Goal: Task Accomplishment & Management: Manage account settings

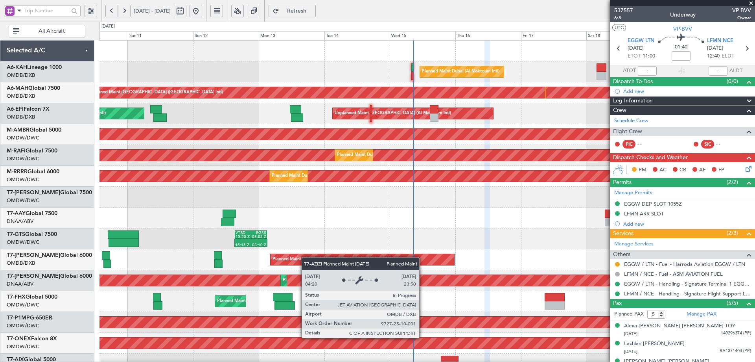
click at [308, 350] on div "Planned Maint Dubai (Al Maktoum Intl) Unplanned Maint [GEOGRAPHIC_DATA] ([GEOGR…" at bounding box center [427, 270] width 655 height 459
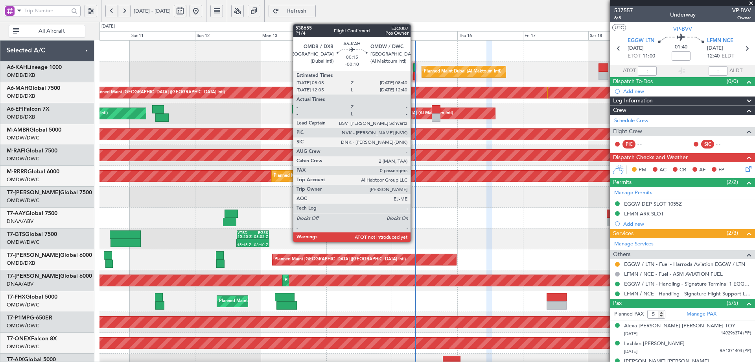
click at [415, 66] on div at bounding box center [415, 67] width 2 height 8
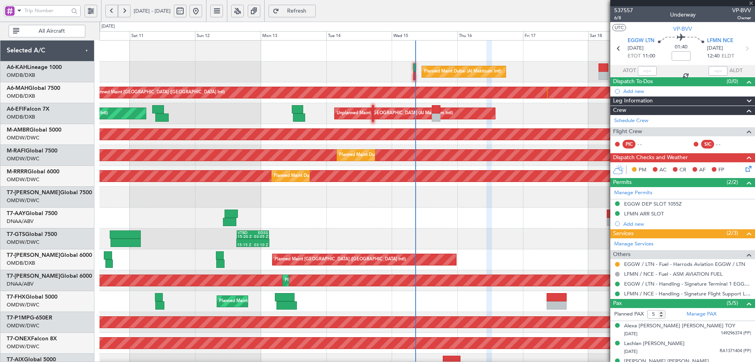
type input "-00:10"
type input "0"
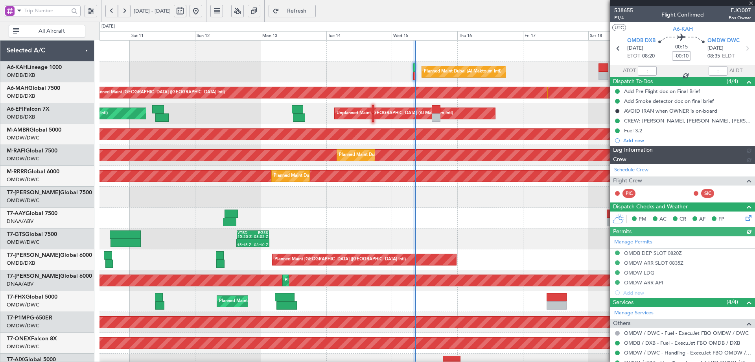
type input "Dherander Fithani (DHF)"
type input "7541"
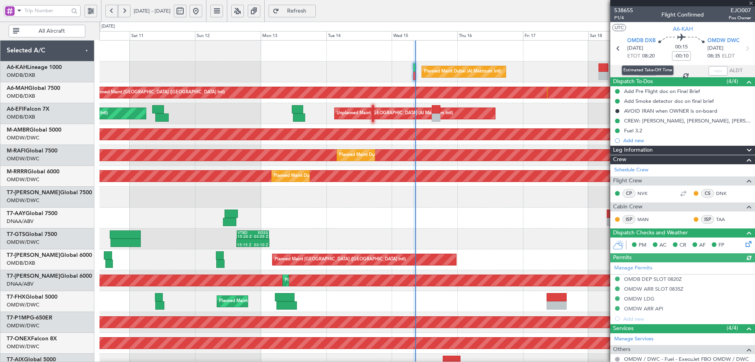
click at [647, 71] on div "Estimated Take-Off Time" at bounding box center [648, 70] width 52 height 10
click at [647, 70] on input "text" at bounding box center [647, 70] width 19 height 9
type input "08:15"
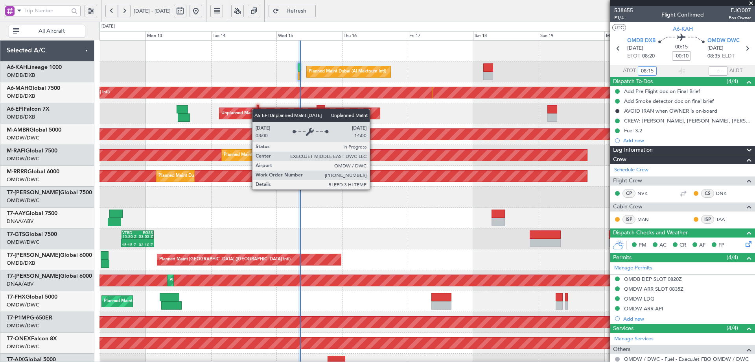
click at [232, 113] on div "Planned Maint Dubai (Al Maktoum Intl) Unplanned Maint Dubai (Dubai Intl) Planne…" at bounding box center [427, 270] width 655 height 459
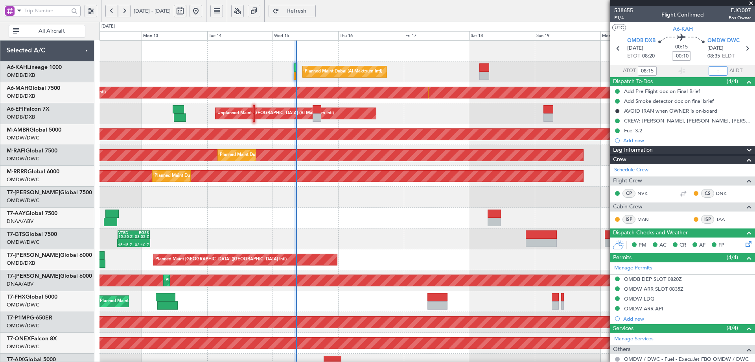
click at [718, 70] on input "text" at bounding box center [718, 70] width 19 height 9
type input "08:35"
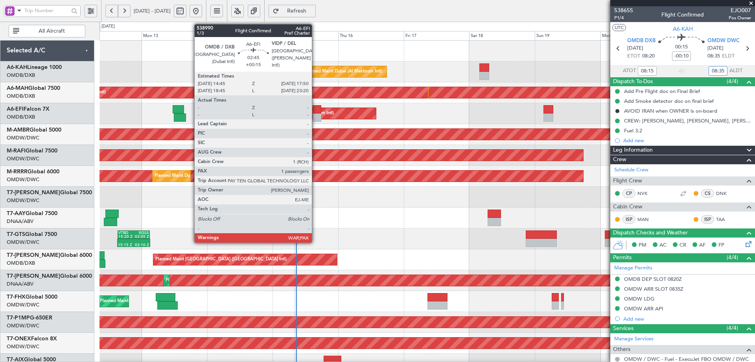
click at [316, 117] on div at bounding box center [317, 117] width 9 height 8
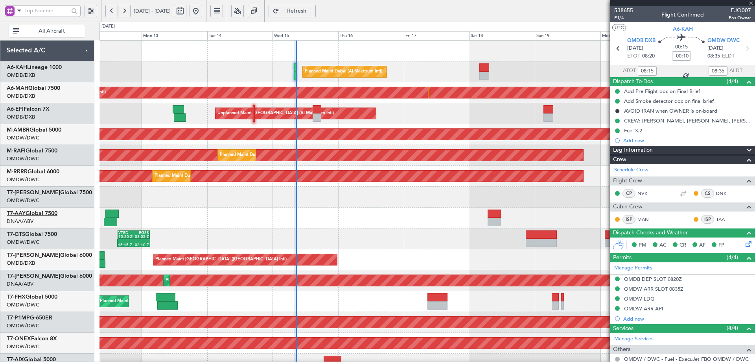
type input "+00:15"
type input "3"
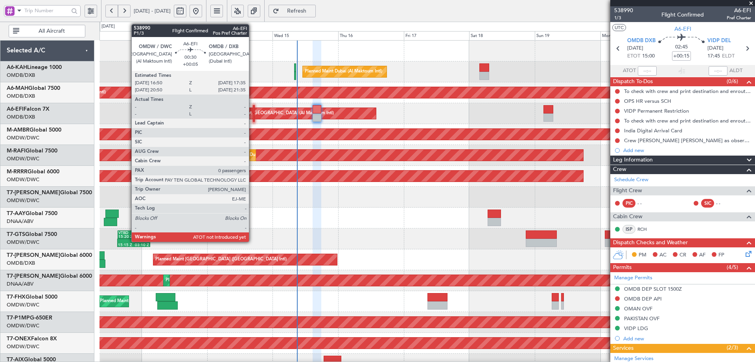
click at [253, 108] on div at bounding box center [254, 109] width 2 height 8
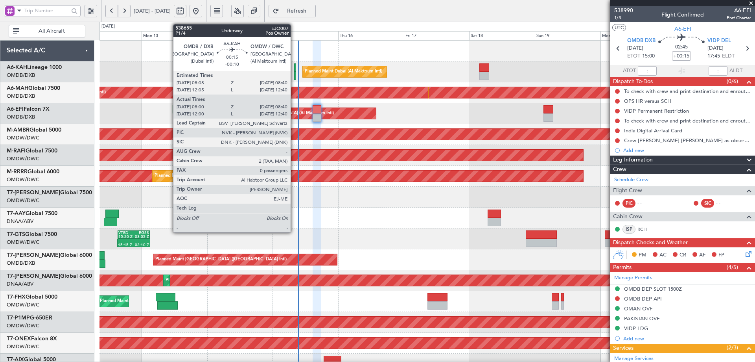
click at [294, 67] on div at bounding box center [295, 67] width 2 height 8
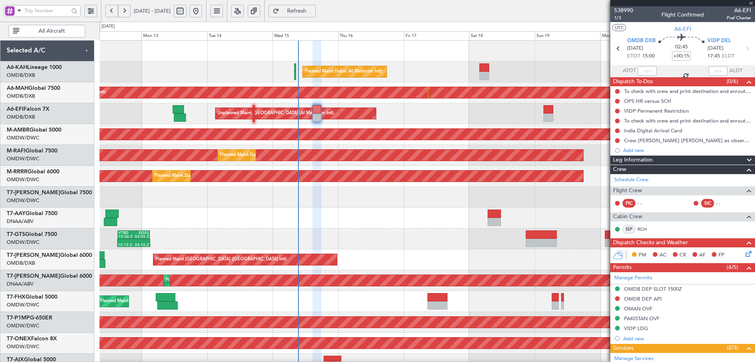
type input "-00:10"
type input "08:15"
type input "08:35"
type input "0"
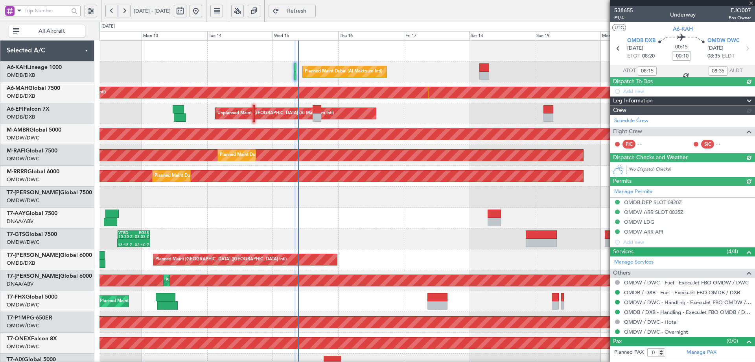
type input "Dherander Fithani (DHF)"
type input "7541"
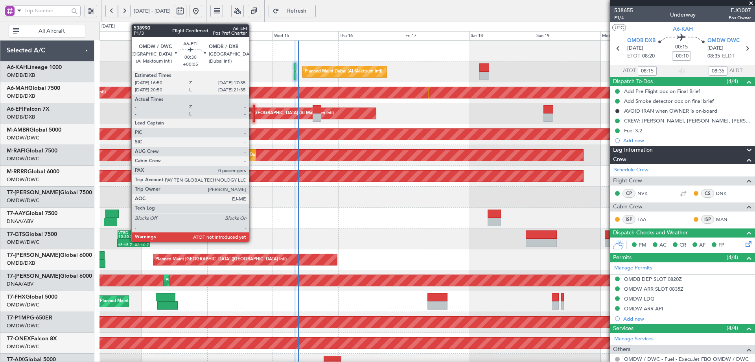
click at [253, 114] on div at bounding box center [254, 117] width 2 height 8
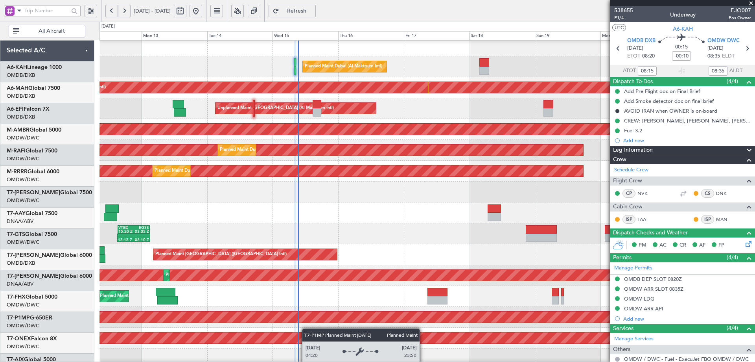
scroll to position [137, 0]
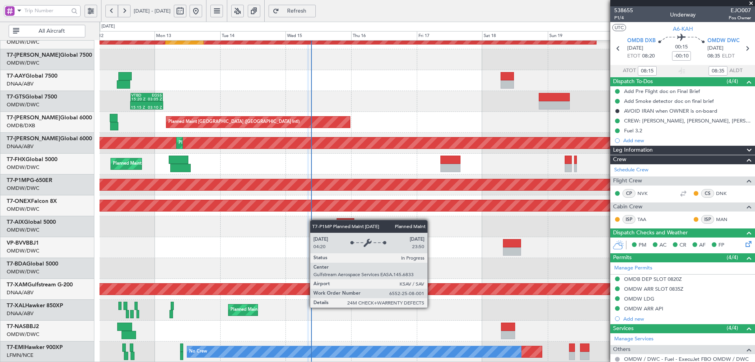
click at [317, 184] on div "Planned Maint Savannah (Savannah/hilton Head Intl)" at bounding box center [427, 184] width 655 height 21
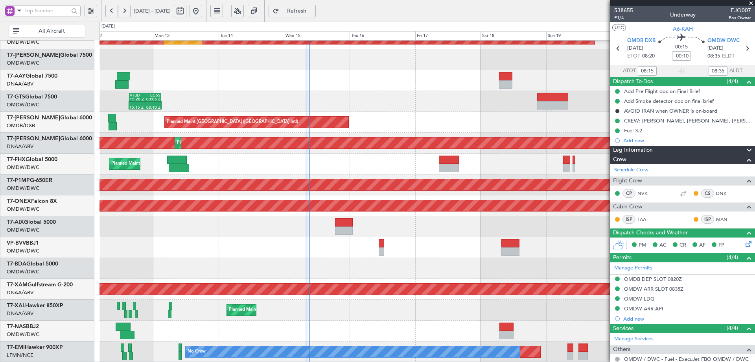
click at [304, 267] on div "Planned Maint Dubai (Al Maktoum Intl) Planned Maint Dubai (Al Maktoum Intl) Pla…" at bounding box center [427, 132] width 655 height 459
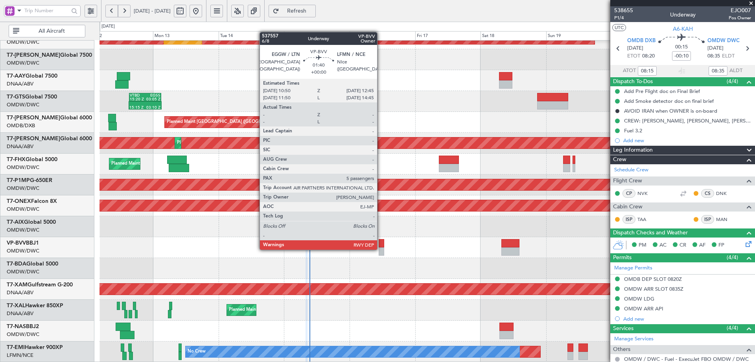
click at [380, 249] on div at bounding box center [382, 251] width 6 height 8
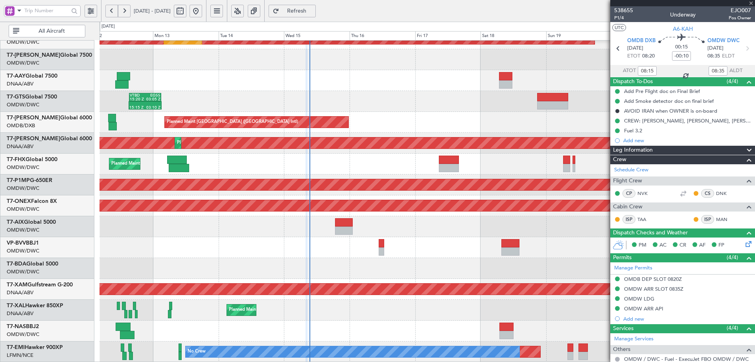
type input "5"
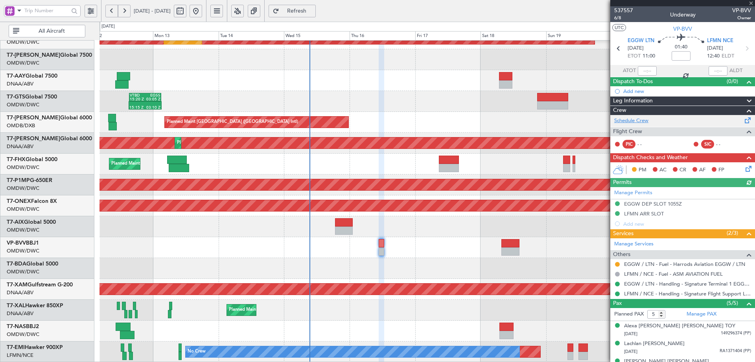
click at [639, 119] on link "Schedule Crew" at bounding box center [632, 121] width 34 height 8
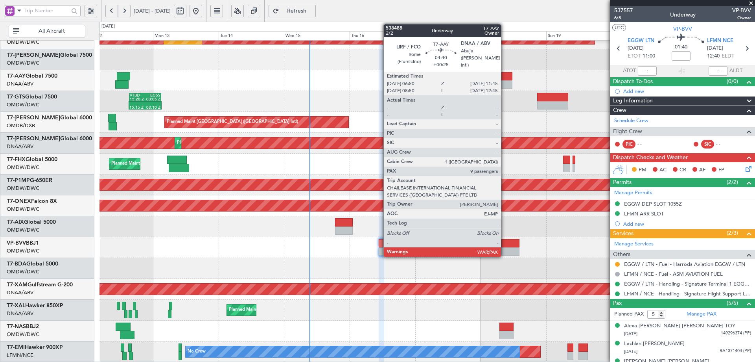
click at [505, 78] on div at bounding box center [506, 76] width 14 height 8
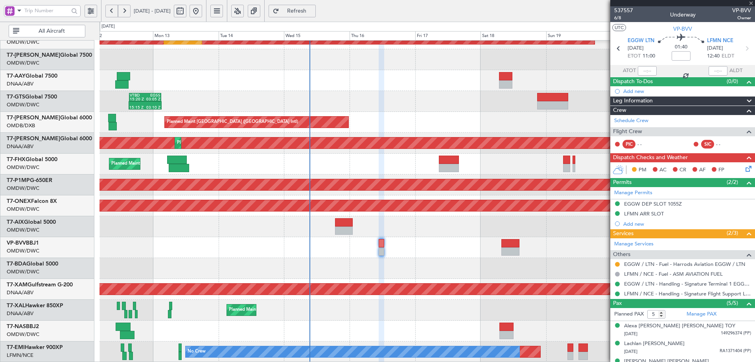
type input "+00:25"
type input "12"
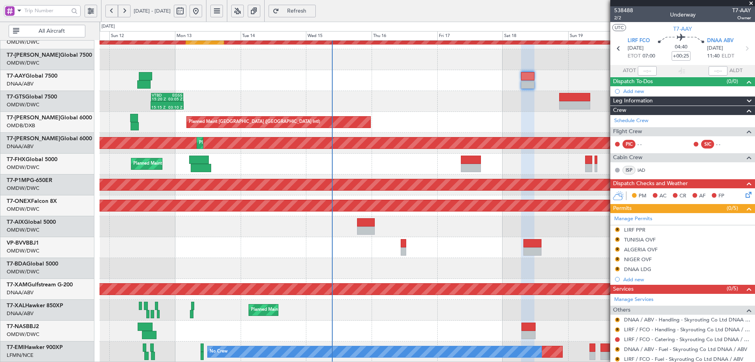
click at [330, 68] on div "Planned Maint Dubai (Al Maktoum Intl) Planned Maint Dubai (Al Maktoum Intl) Pla…" at bounding box center [427, 132] width 655 height 459
click at [309, 5] on button "Refresh" at bounding box center [292, 11] width 47 height 13
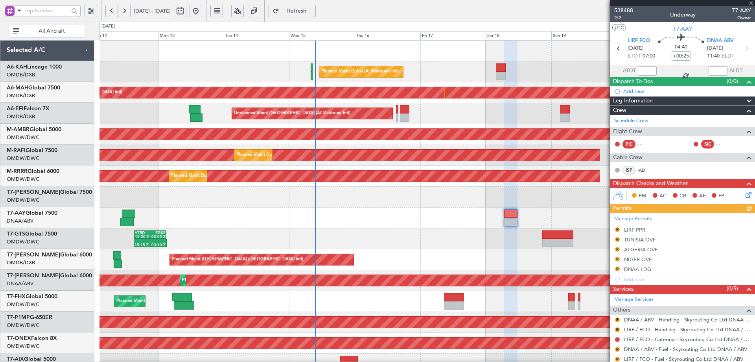
scroll to position [0, 0]
click at [338, 293] on div "Planned Maint Dubai (Al Maktoum Intl) Unplanned Maint Dubai (Dubai Intl) Planne…" at bounding box center [427, 270] width 655 height 459
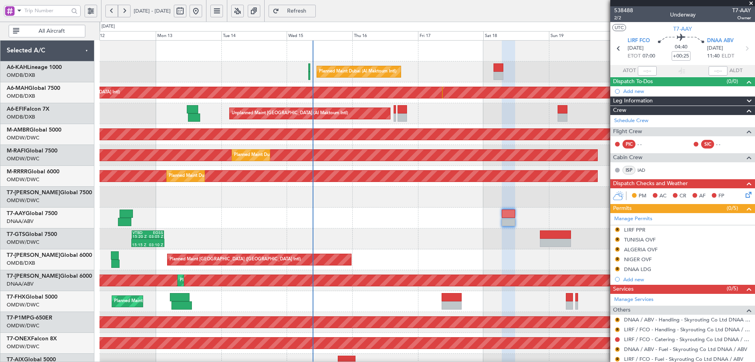
click at [368, 168] on div "Planned Maint Dubai (Al Maktoum Intl) Unplanned Maint Dubai (Dubai Intl) Planne…" at bounding box center [427, 270] width 655 height 459
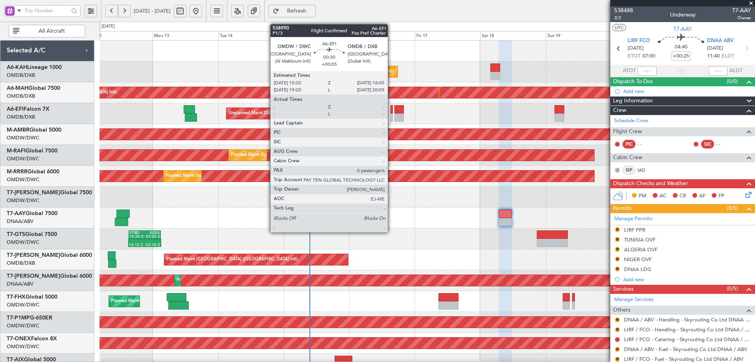
click at [391, 107] on div at bounding box center [392, 109] width 2 height 8
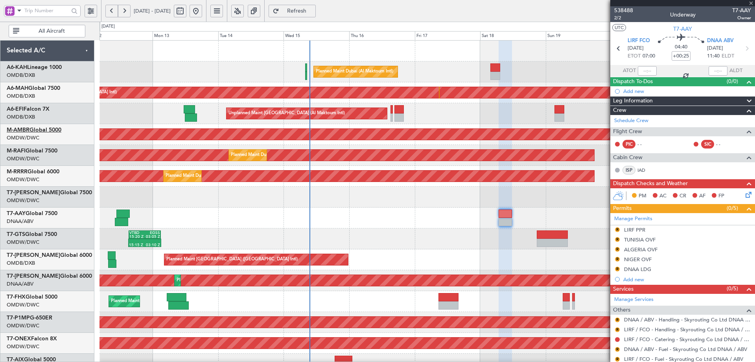
type input "+00:05"
type input "0"
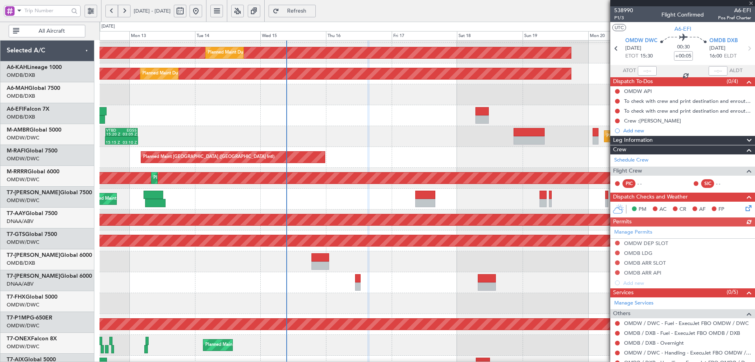
scroll to position [137, 0]
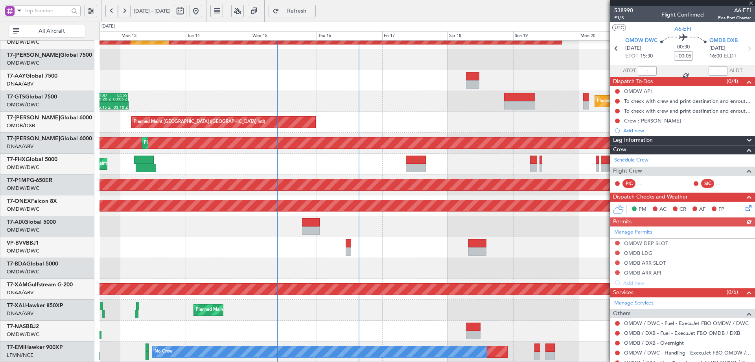
click at [349, 157] on div "Planned Maint Dubai (Al Maktoum Intl) Planned Maint Dubai (Al Maktoum Intl) Pla…" at bounding box center [427, 132] width 655 height 459
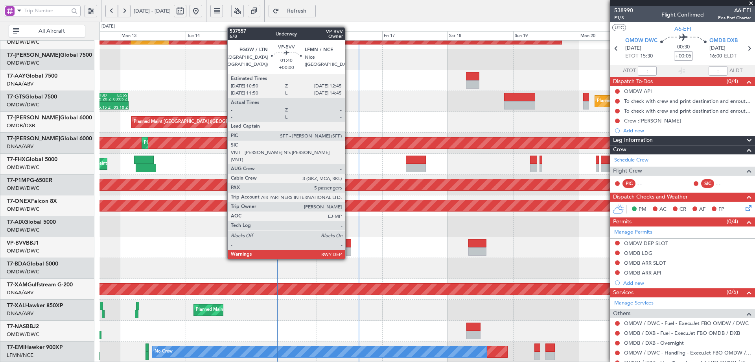
click at [349, 244] on div at bounding box center [349, 243] width 6 height 8
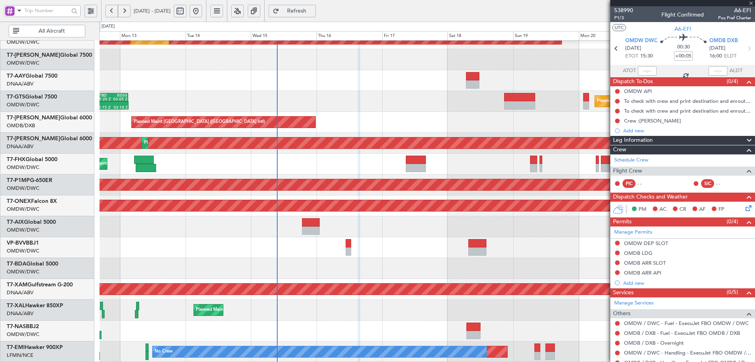
type input "5"
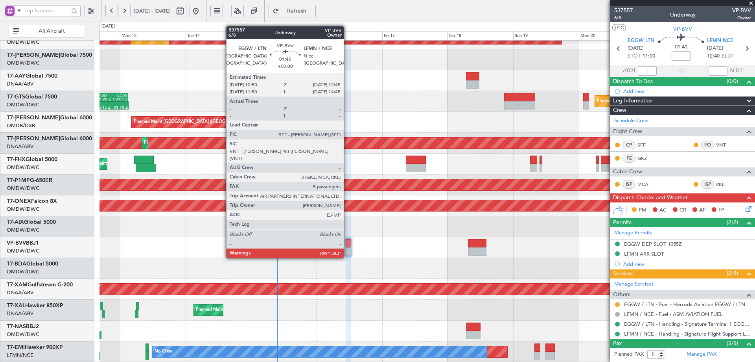
click at [347, 243] on div at bounding box center [349, 243] width 6 height 8
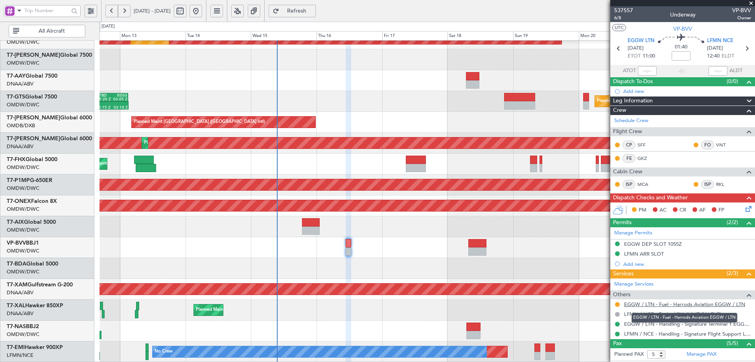
click at [660, 304] on link "EGGW / LTN - Fuel - Harrods Aviation EGGW / LTN" at bounding box center [684, 304] width 121 height 7
click at [689, 305] on link "EGGW / LTN - Fuel - Harrods Aviation EGGW / LTN" at bounding box center [684, 304] width 121 height 7
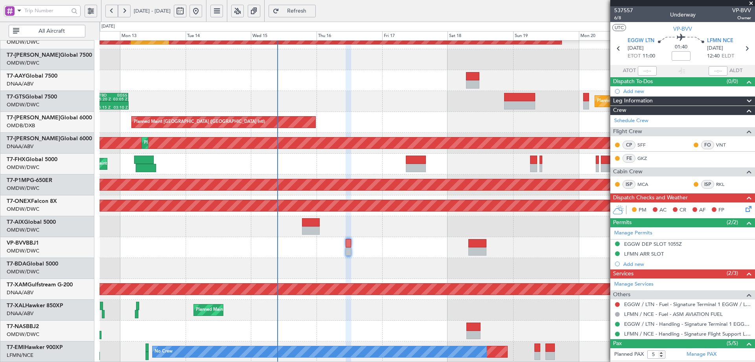
click at [313, 8] on span "Refresh" at bounding box center [297, 11] width 32 height 6
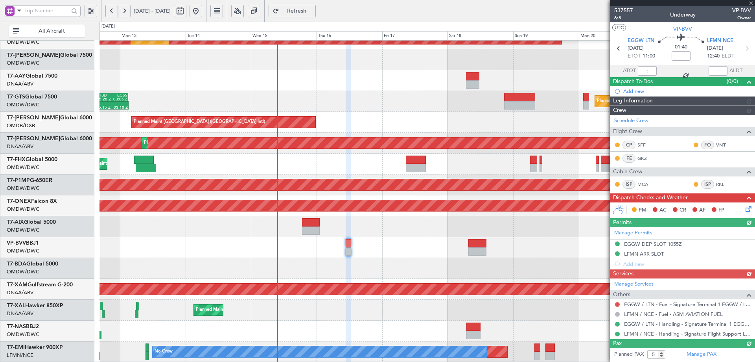
click at [618, 303] on div "Manage Services Others EGGW / LTN - Fuel - Signature Terminal 1 EGGW / LTN LFMN…" at bounding box center [683, 308] width 145 height 61
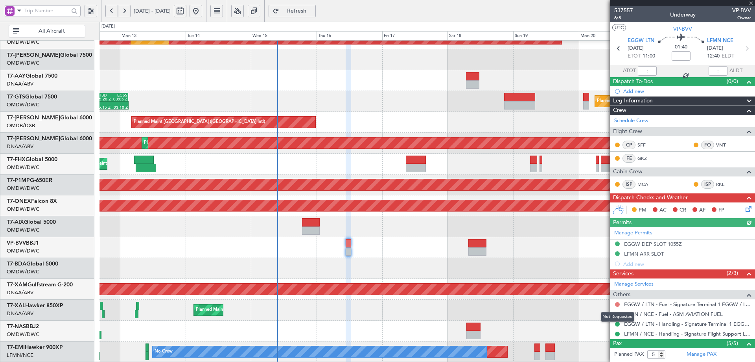
click at [618, 303] on button at bounding box center [617, 304] width 5 height 5
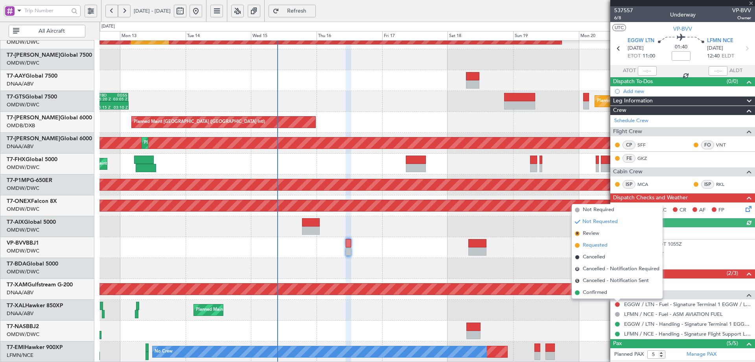
click at [596, 244] on span "Requested" at bounding box center [595, 245] width 25 height 8
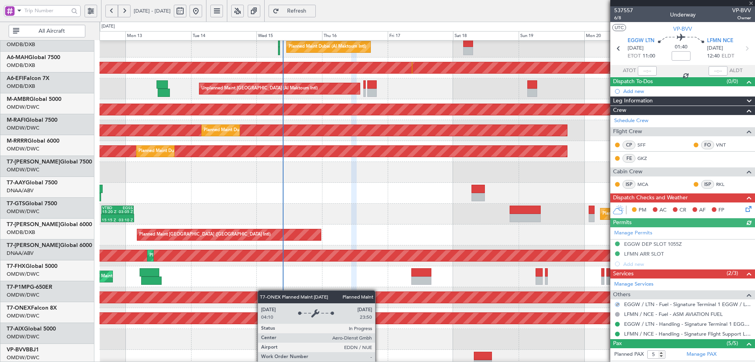
scroll to position [17, 0]
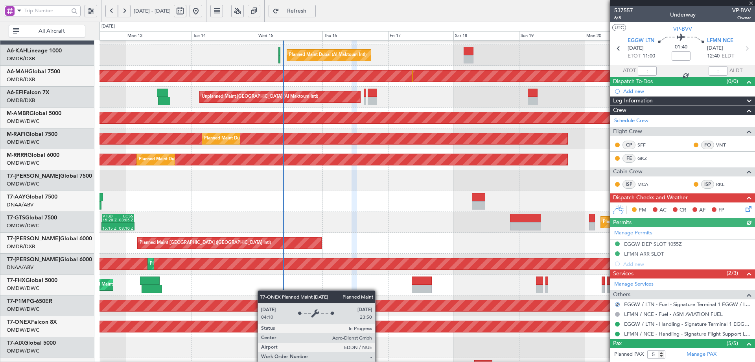
click at [262, 326] on div "Planned Maint Nurnberg" at bounding box center [177, 326] width 1467 height 11
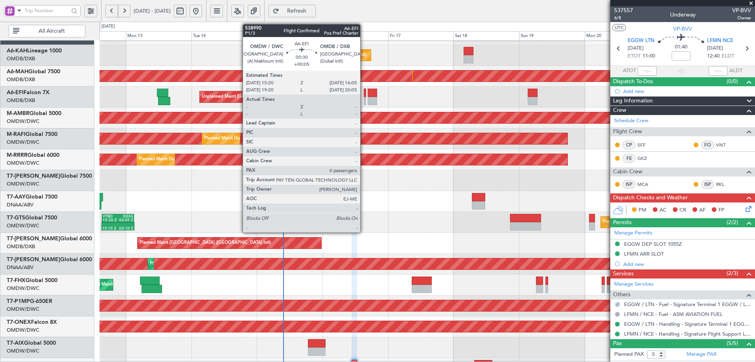
click at [364, 95] on div at bounding box center [365, 93] width 2 height 8
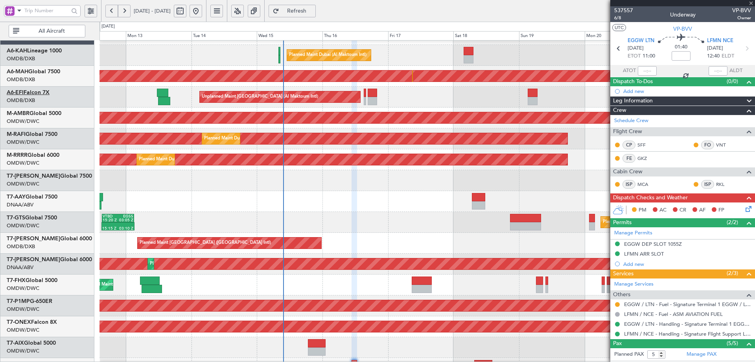
type input "+00:05"
type input "0"
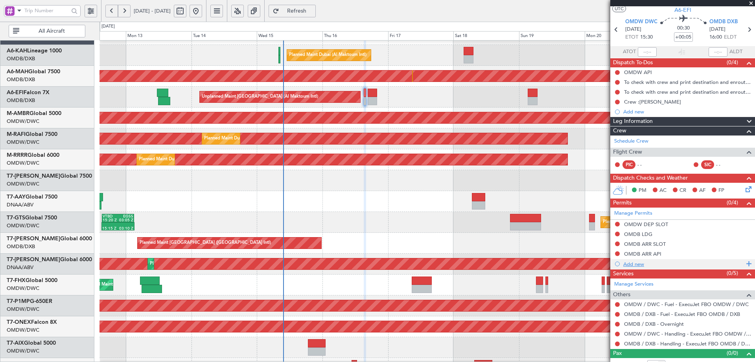
scroll to position [28, 0]
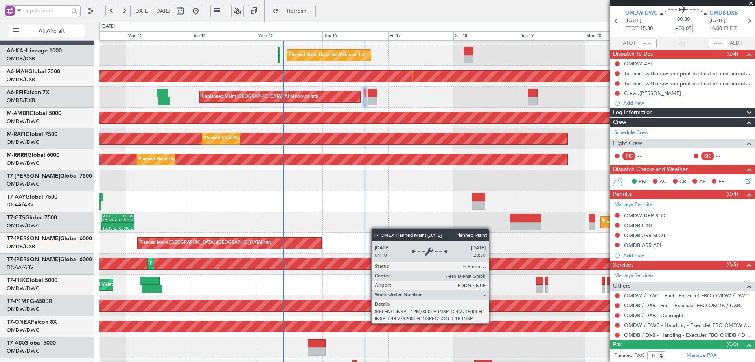
click at [493, 323] on div "Planned Maint Nurnberg" at bounding box center [177, 326] width 1467 height 11
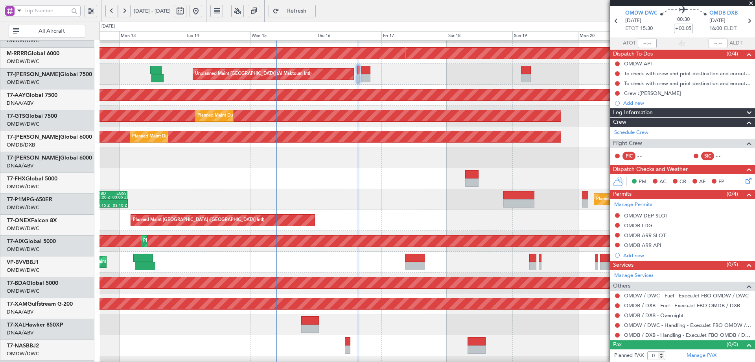
scroll to position [137, 0]
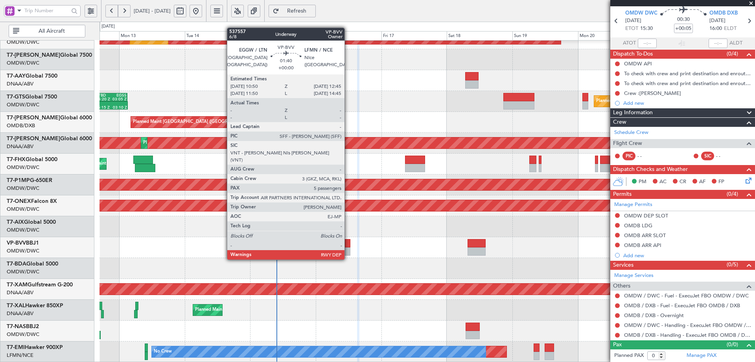
click at [348, 244] on div at bounding box center [348, 243] width 6 height 8
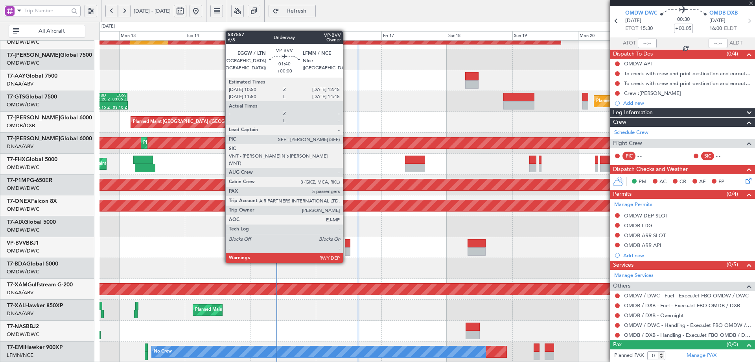
type input "5"
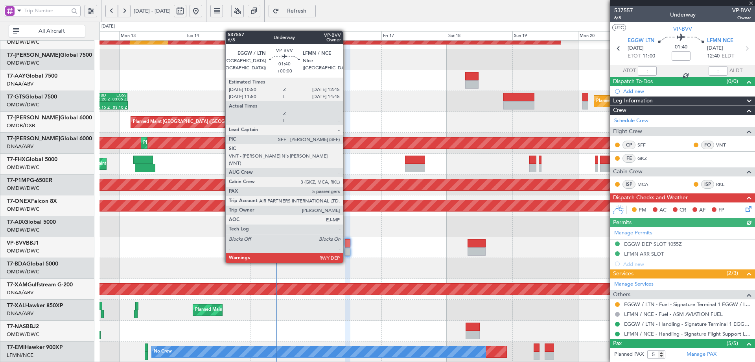
click at [347, 247] on div at bounding box center [348, 251] width 6 height 8
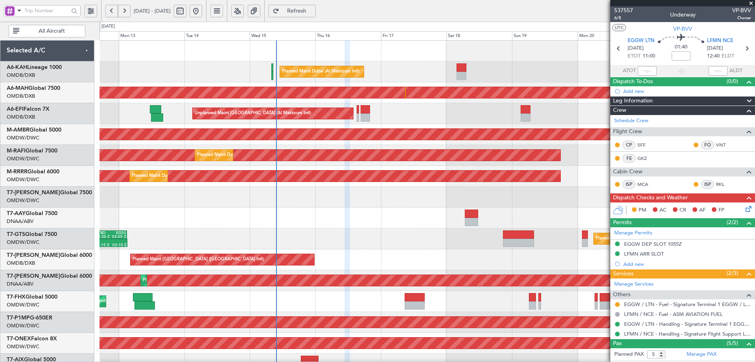
click at [364, 332] on div "Planned Maint Dubai (Al Maktoum Intl) Unplanned Maint Dubai (Dubai Intl) Planne…" at bounding box center [427, 270] width 655 height 459
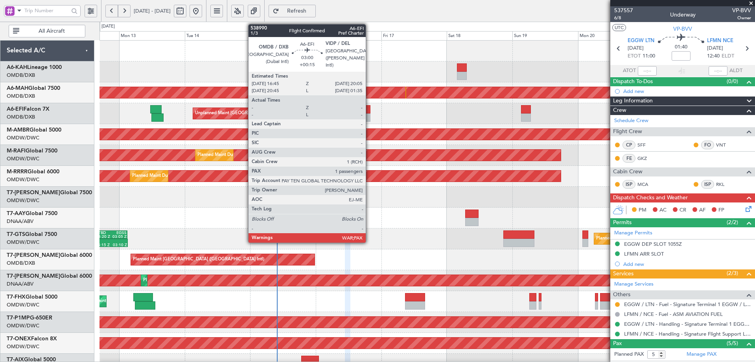
click at [368, 110] on div at bounding box center [365, 109] width 9 height 8
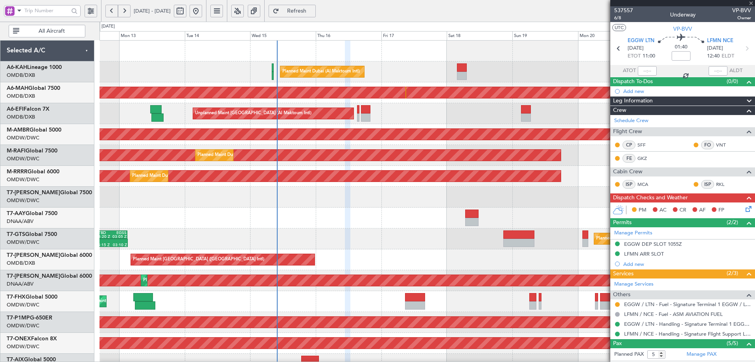
type input "+00:15"
type input "3"
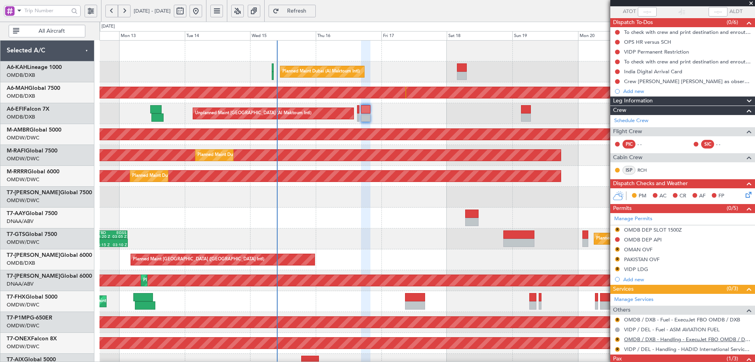
scroll to position [101, 0]
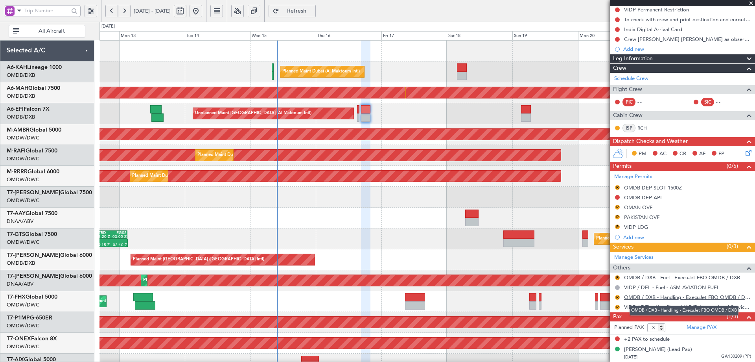
click at [652, 297] on link "OMDB / DXB - Handling - ExecuJet FBO OMDB / DXB" at bounding box center [687, 297] width 127 height 7
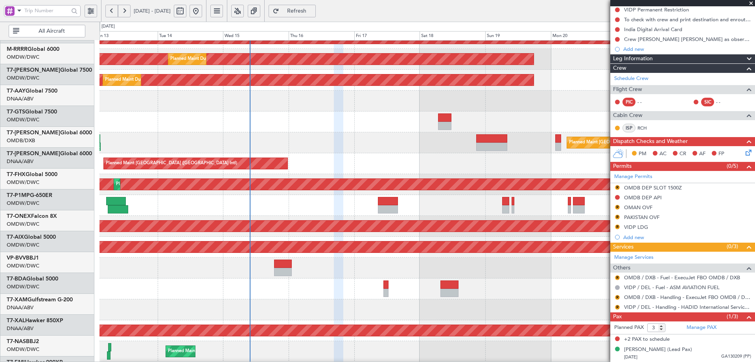
scroll to position [137, 0]
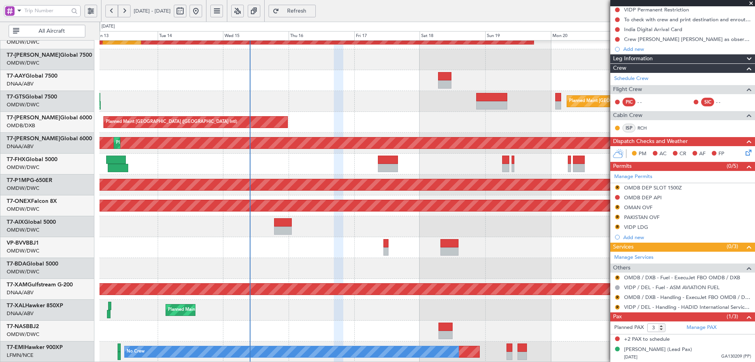
click at [306, 96] on div "Planned Maint Dubai (Al Maktoum Intl) Planned Maint Dubai (Al Maktoum Intl) Pla…" at bounding box center [427, 132] width 655 height 459
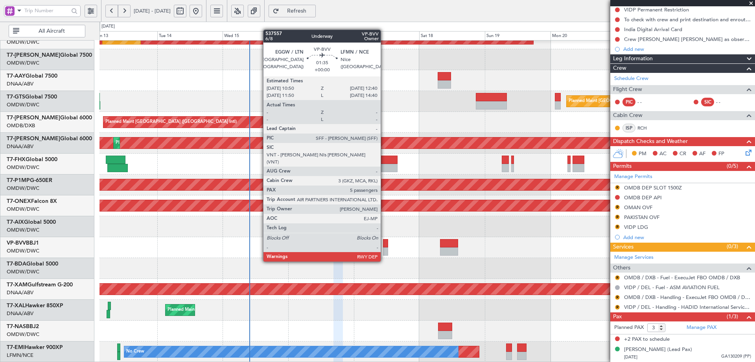
click at [384, 245] on div at bounding box center [385, 243] width 5 height 8
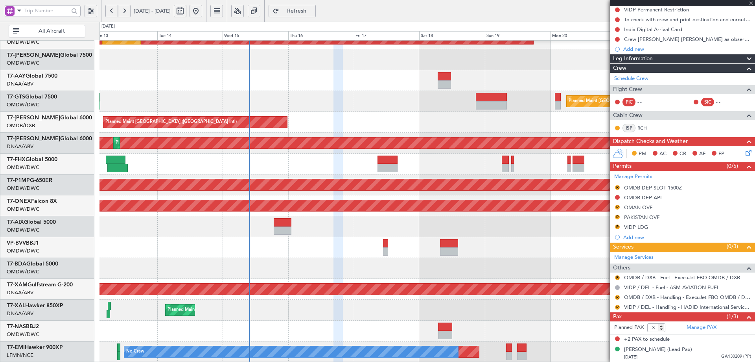
type input "5"
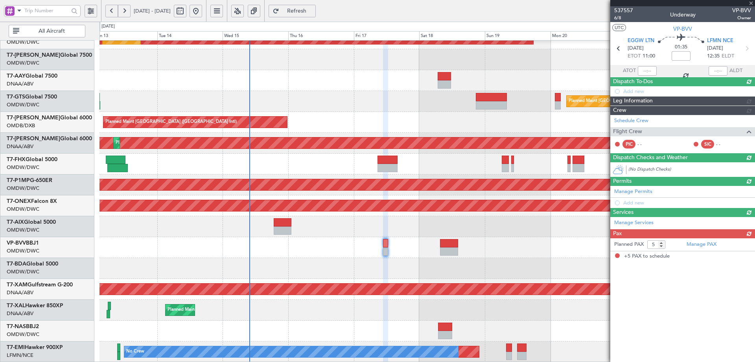
scroll to position [0, 0]
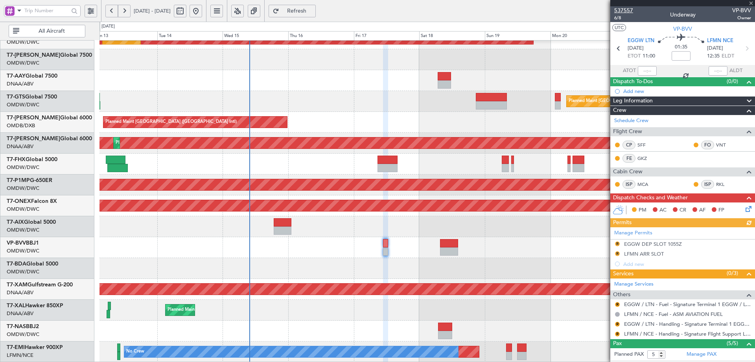
click at [629, 11] on span "537557" at bounding box center [624, 10] width 19 height 8
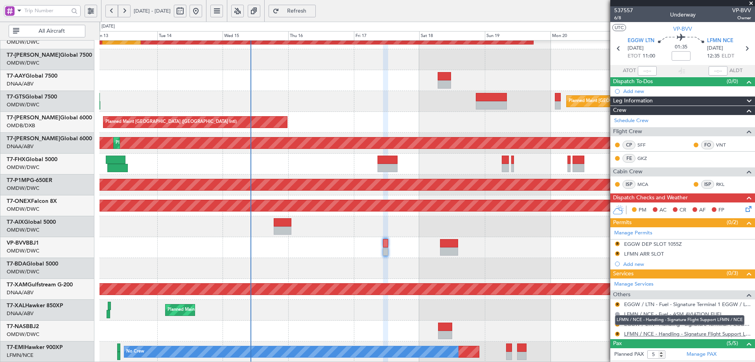
click at [646, 334] on link "LFMN / NCE - Handling - Signature Flight Support LFMN / NCE" at bounding box center [687, 333] width 127 height 7
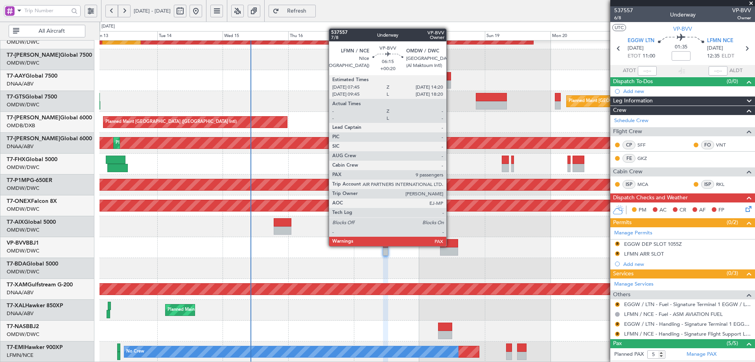
click at [450, 245] on div at bounding box center [449, 243] width 18 height 8
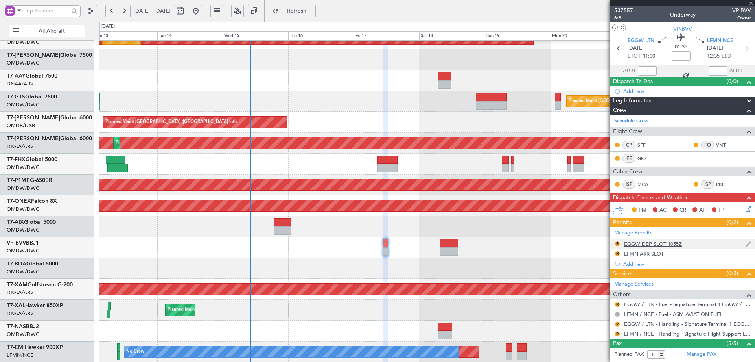
type input "+00:20"
type input "9"
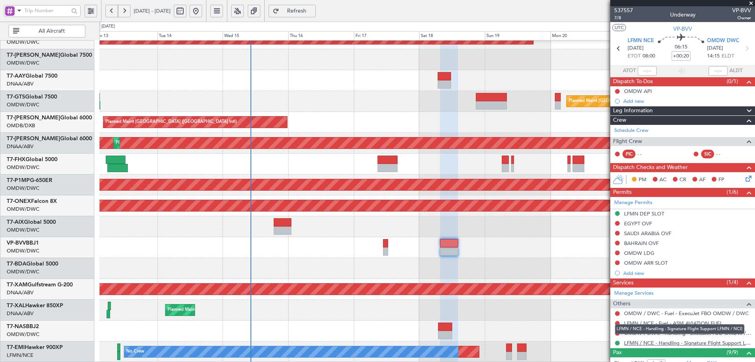
click at [640, 342] on link "LFMN / NCE - Handling - Signature Flight Support LFMN / NCE" at bounding box center [687, 342] width 127 height 7
click at [629, 331] on link "OMDW / DWC - Handling - ExecuJet FBO OMDW / DWC" at bounding box center [687, 332] width 127 height 7
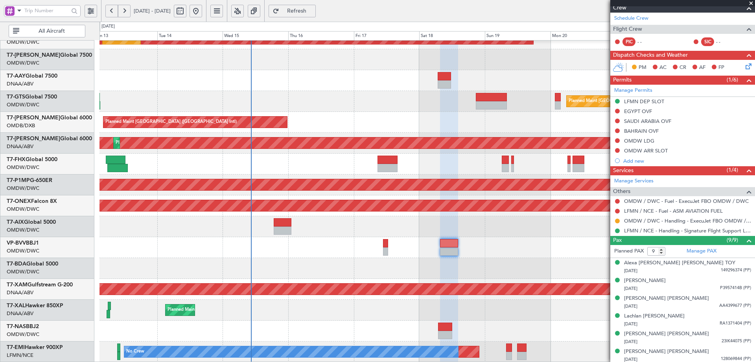
scroll to position [167, 0]
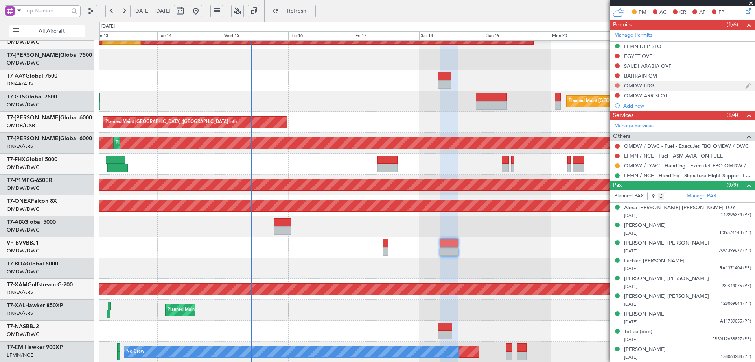
click at [618, 85] on button at bounding box center [617, 85] width 5 height 5
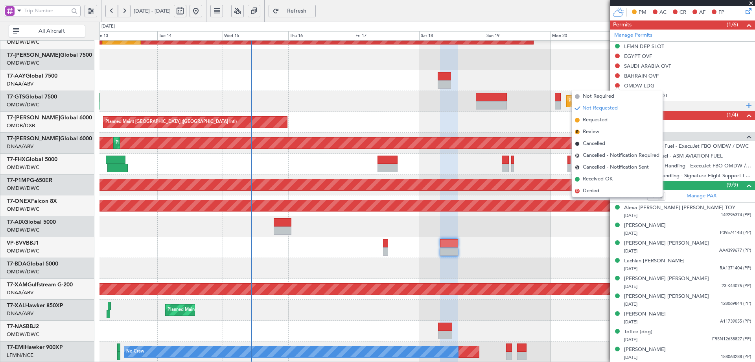
drag, startPoint x: 602, startPoint y: 120, endPoint x: 618, endPoint y: 107, distance: 20.5
click at [602, 119] on span "Requested" at bounding box center [595, 120] width 25 height 8
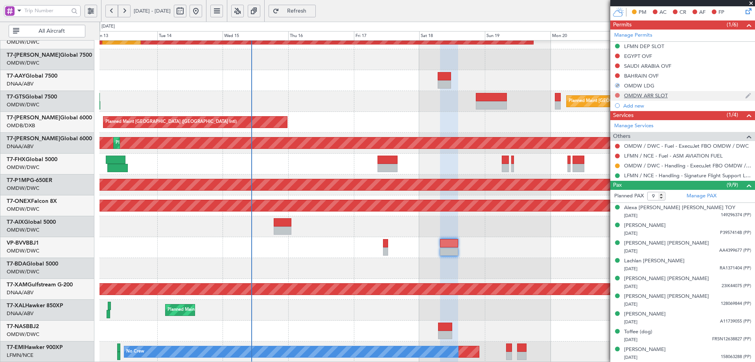
click at [617, 94] on button at bounding box center [617, 95] width 5 height 5
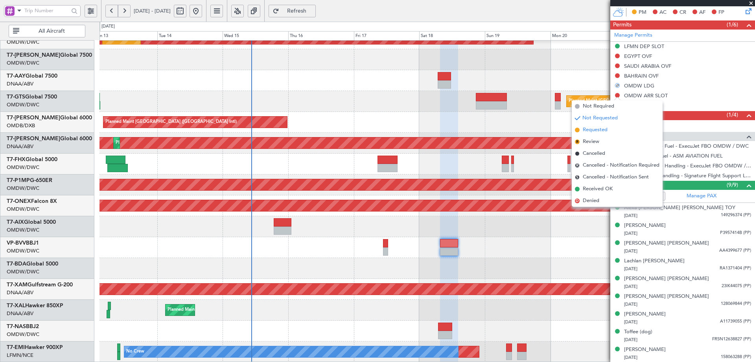
click at [592, 131] on span "Requested" at bounding box center [595, 130] width 25 height 8
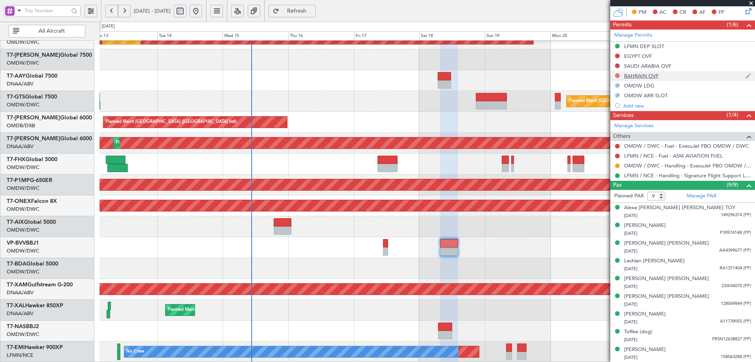
click at [617, 74] on button at bounding box center [617, 75] width 5 height 5
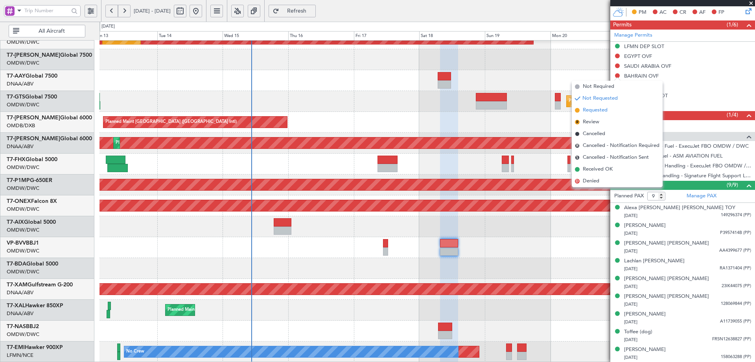
click at [584, 111] on span "Requested" at bounding box center [595, 110] width 25 height 8
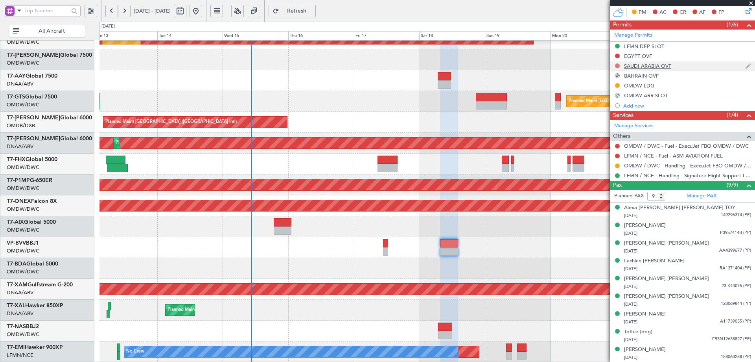
click at [618, 66] on button at bounding box center [617, 65] width 5 height 5
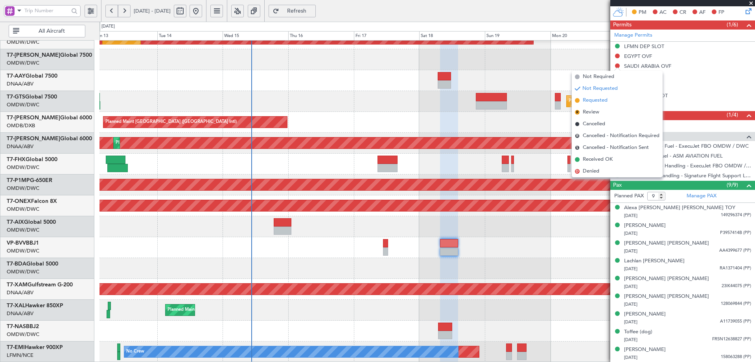
click at [606, 101] on span "Requested" at bounding box center [595, 100] width 25 height 8
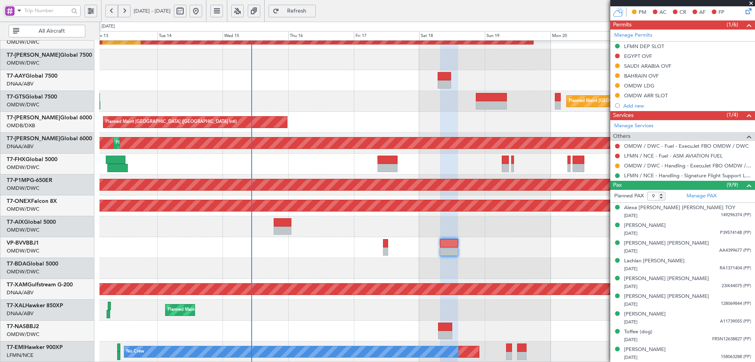
click at [617, 56] on button at bounding box center [617, 56] width 5 height 5
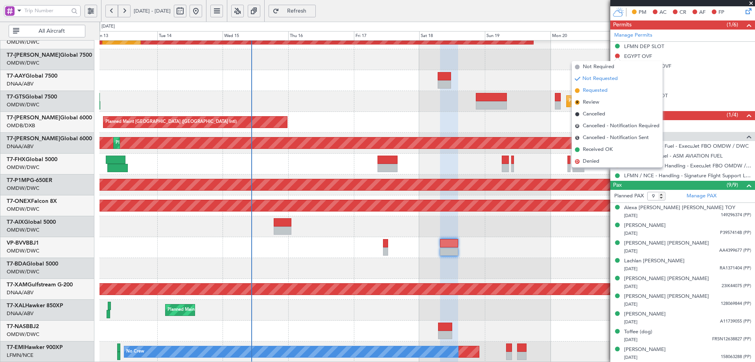
click at [602, 89] on span "Requested" at bounding box center [595, 91] width 25 height 8
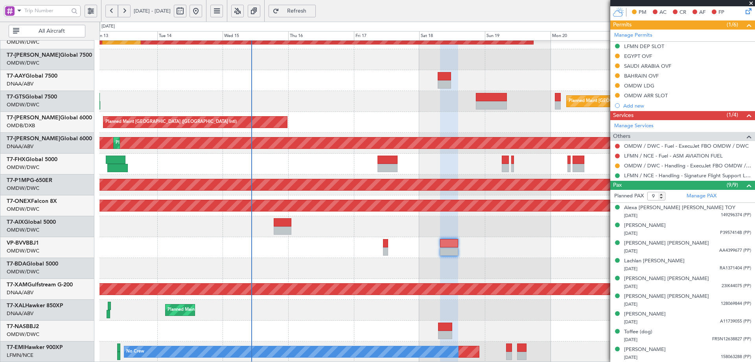
click at [290, 94] on div "Planned Maint Singapore (Seletar) 15:15 Z 03:10 Z VTBD 15:20 Z EGSS 03:05 Z" at bounding box center [427, 101] width 655 height 21
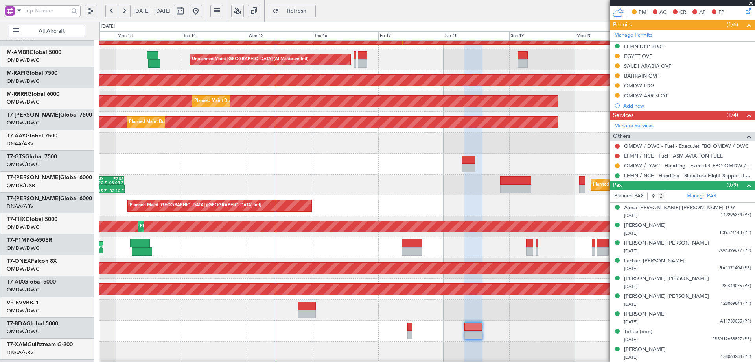
scroll to position [0, 0]
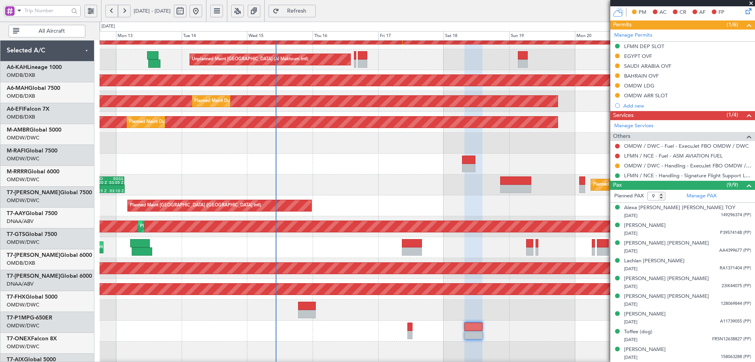
click at [288, 233] on div "Unplanned Maint Dubai (Dubai Intl) Planned Maint Dubai (Dubai Intl) Unplanned M…" at bounding box center [427, 216] width 655 height 459
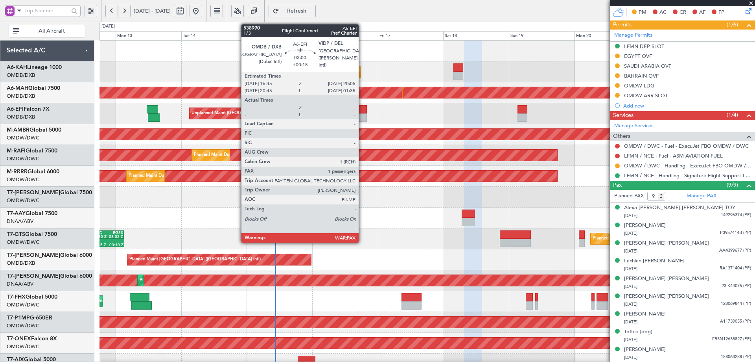
click at [362, 110] on div at bounding box center [362, 109] width 9 height 8
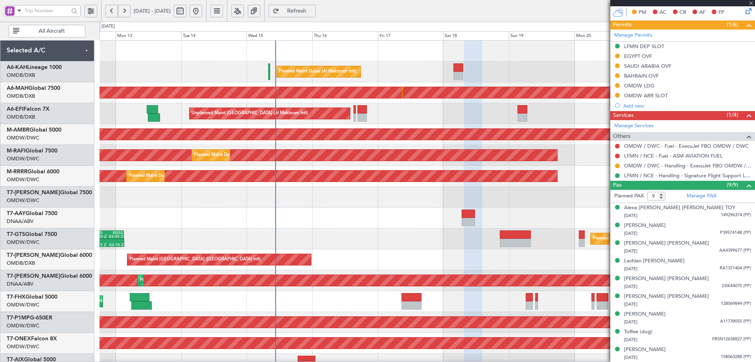
type input "+00:15"
type input "3"
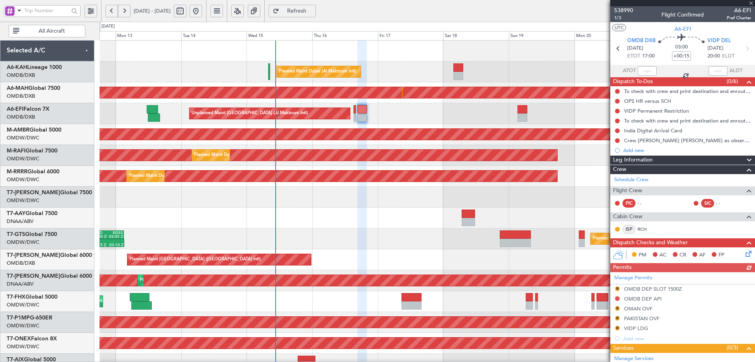
scroll to position [101, 0]
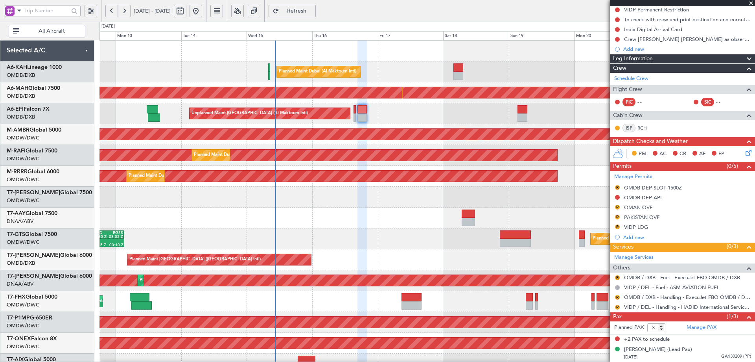
click at [617, 189] on mat-tooltip-component "Review" at bounding box center [618, 199] width 28 height 21
click at [618, 187] on button "R" at bounding box center [617, 187] width 5 height 5
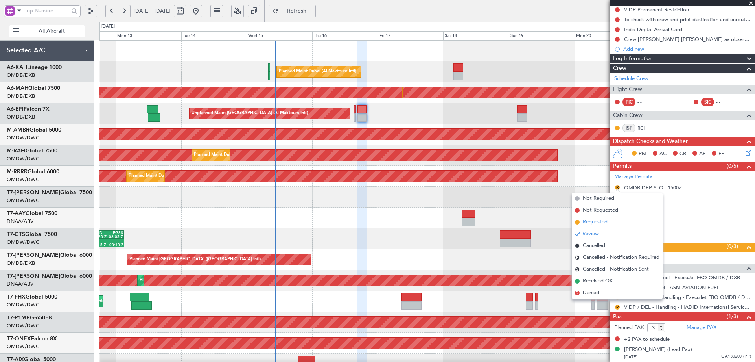
click at [588, 222] on span "Requested" at bounding box center [595, 222] width 25 height 8
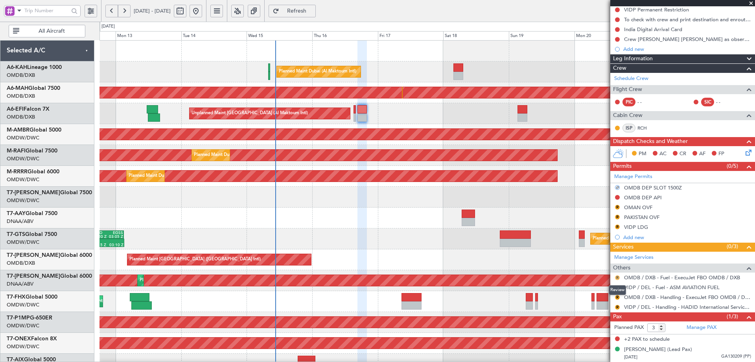
click at [617, 276] on button "R" at bounding box center [617, 277] width 5 height 5
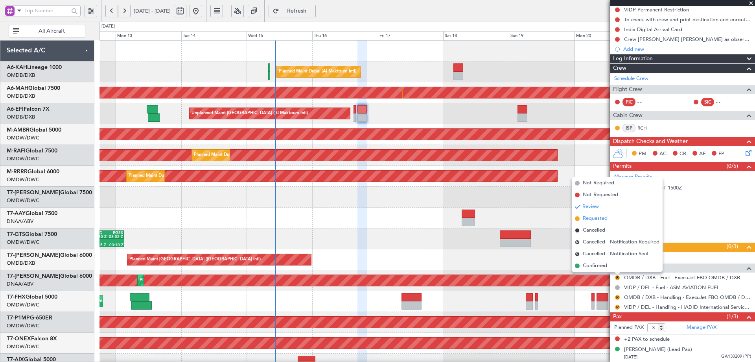
click at [587, 219] on span "Requested" at bounding box center [595, 218] width 25 height 8
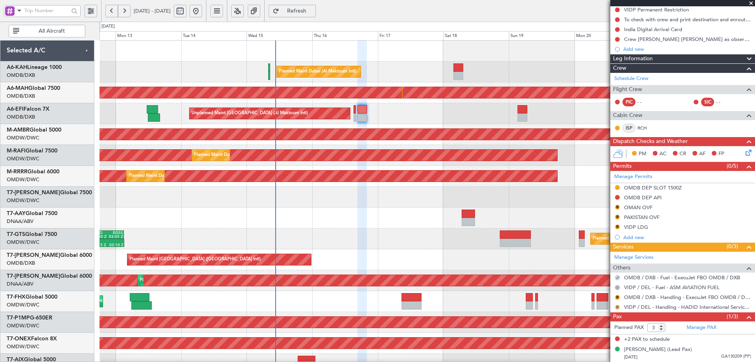
click at [619, 307] on button "R" at bounding box center [617, 307] width 5 height 5
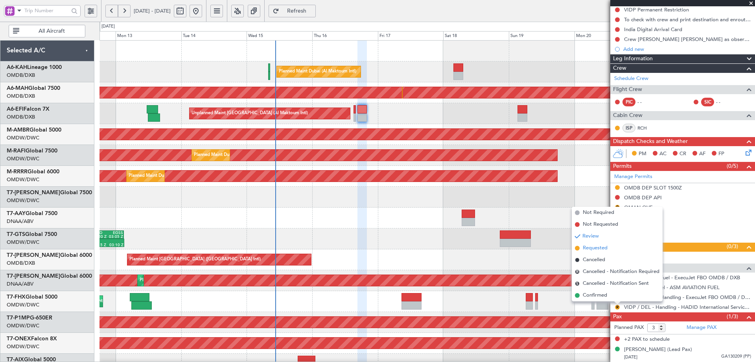
click at [591, 248] on span "Requested" at bounding box center [595, 248] width 25 height 8
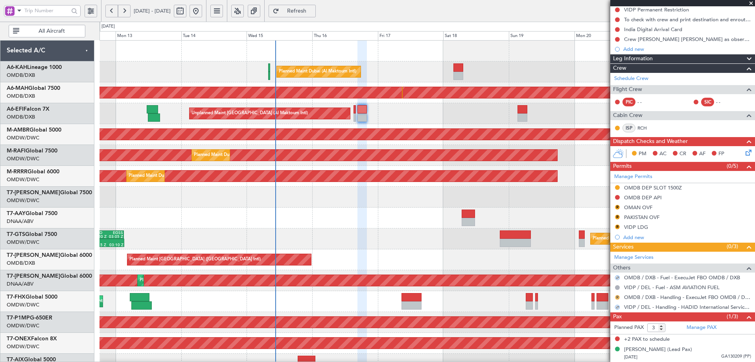
click at [617, 297] on button "R" at bounding box center [617, 297] width 5 height 5
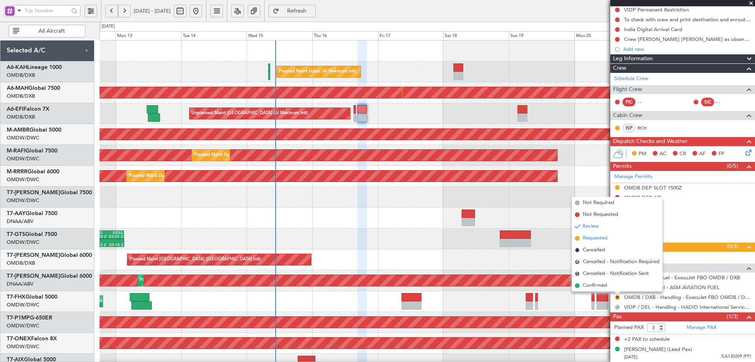
click at [600, 238] on span "Requested" at bounding box center [595, 238] width 25 height 8
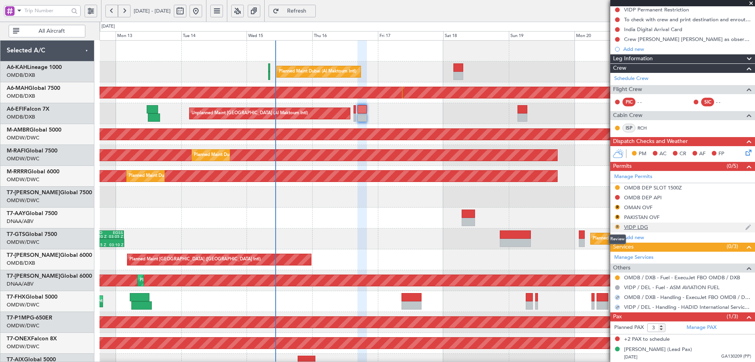
click at [617, 225] on button "R" at bounding box center [617, 226] width 5 height 5
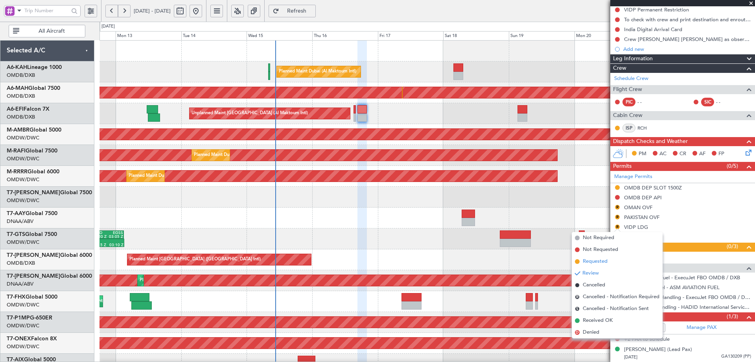
click at [586, 263] on span "Requested" at bounding box center [595, 261] width 25 height 8
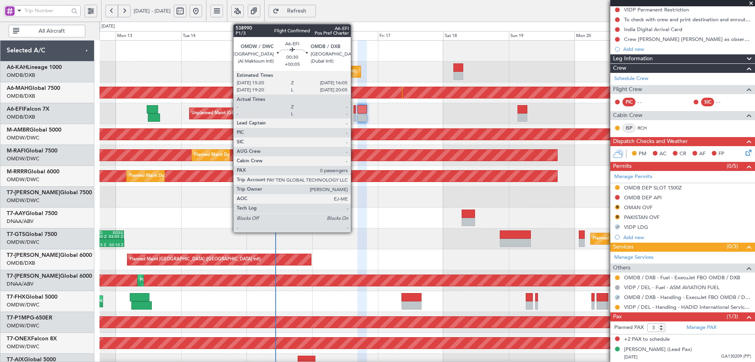
click at [354, 108] on div at bounding box center [355, 109] width 2 height 8
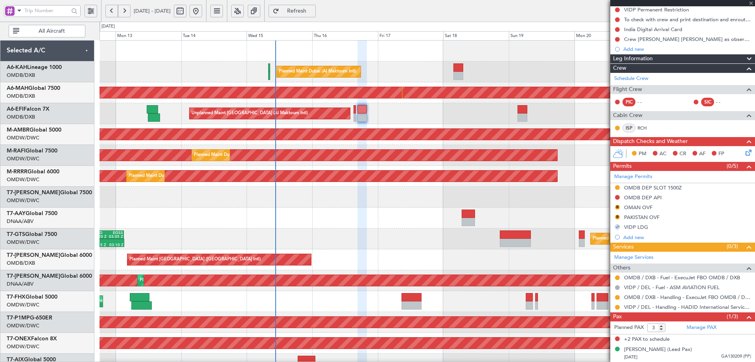
type input "+00:05"
type input "0"
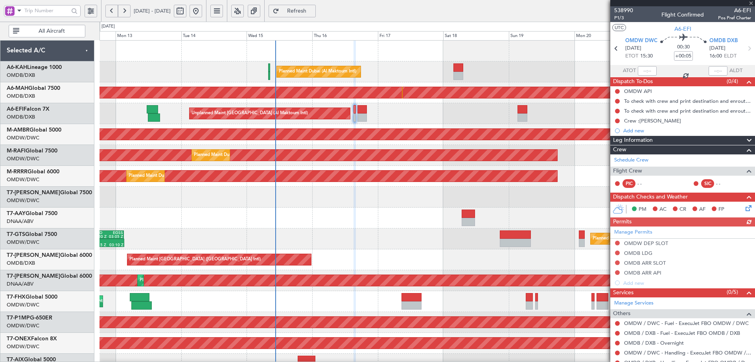
scroll to position [28, 0]
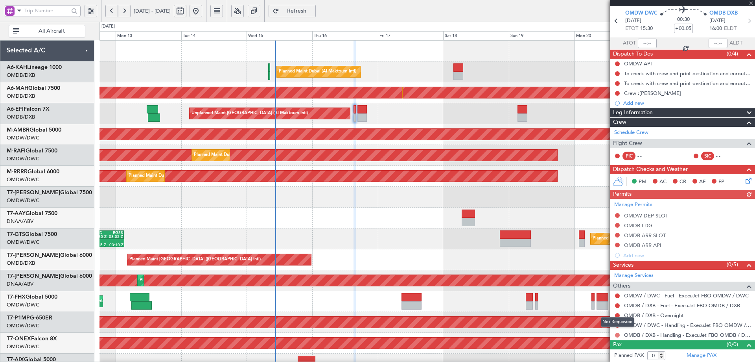
click at [618, 334] on button at bounding box center [617, 334] width 5 height 5
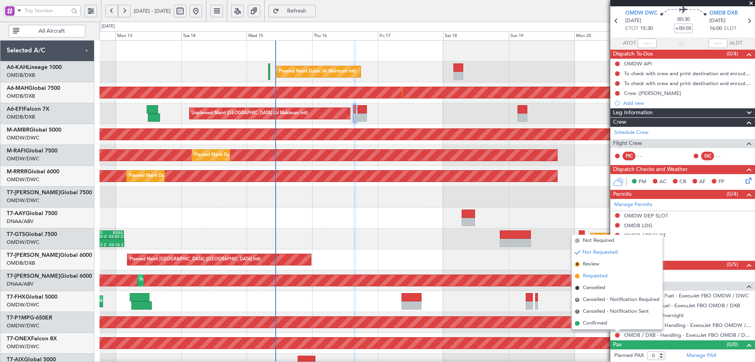
click at [588, 277] on span "Requested" at bounding box center [595, 276] width 25 height 8
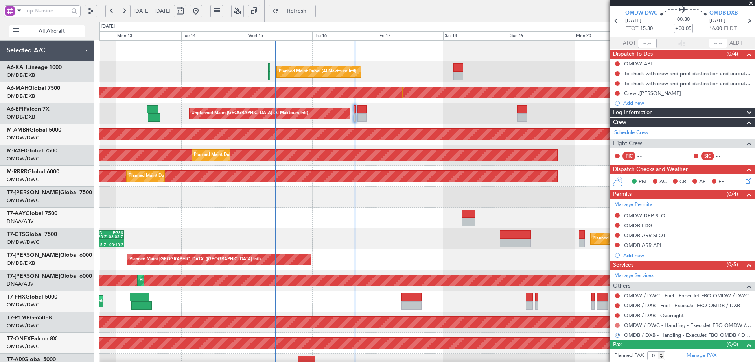
click at [617, 325] on button at bounding box center [617, 325] width 5 height 5
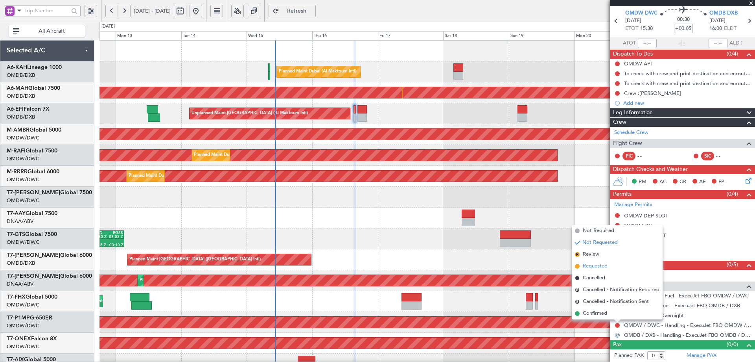
click at [602, 266] on span "Requested" at bounding box center [595, 266] width 25 height 8
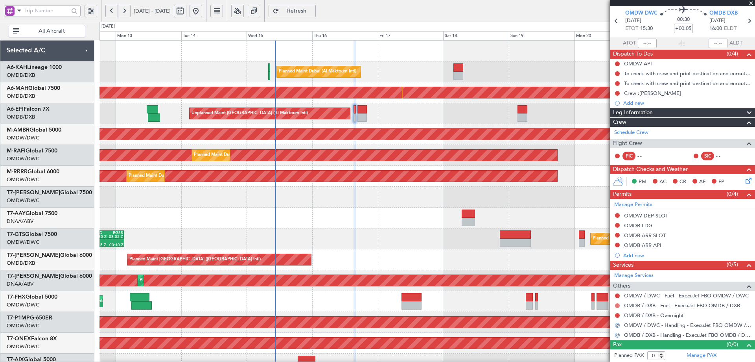
click at [618, 305] on button at bounding box center [617, 305] width 5 height 5
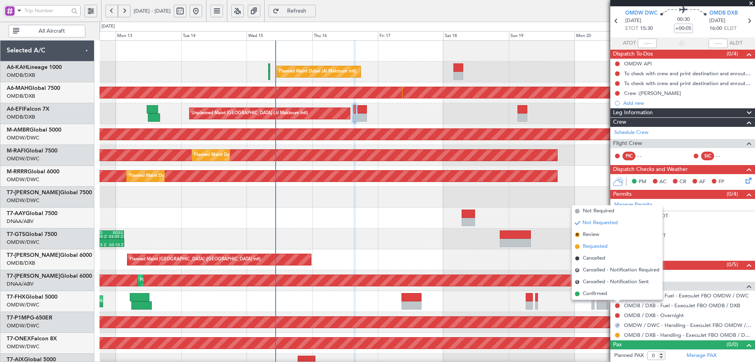
click at [605, 251] on li "Requested" at bounding box center [617, 246] width 91 height 12
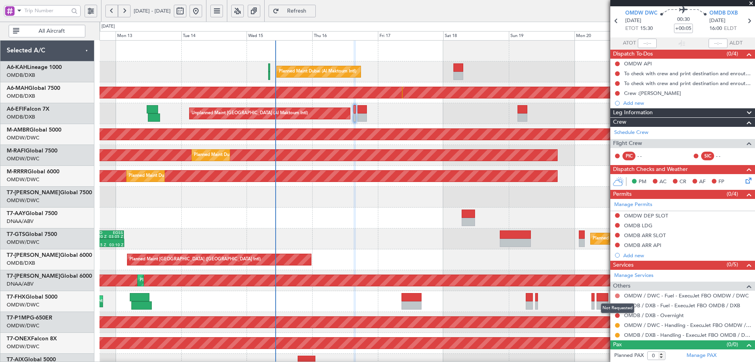
click at [617, 295] on button at bounding box center [617, 295] width 5 height 5
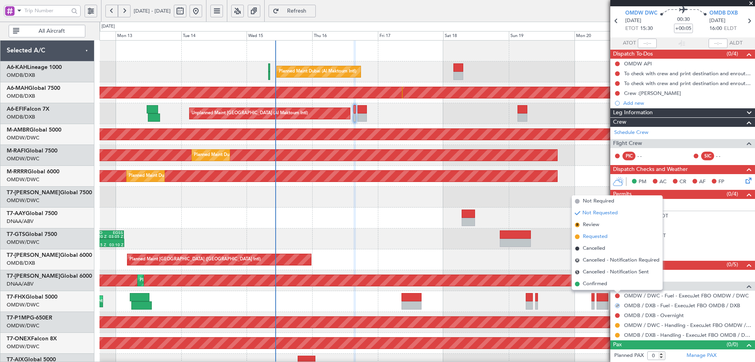
click at [601, 238] on span "Requested" at bounding box center [595, 237] width 25 height 8
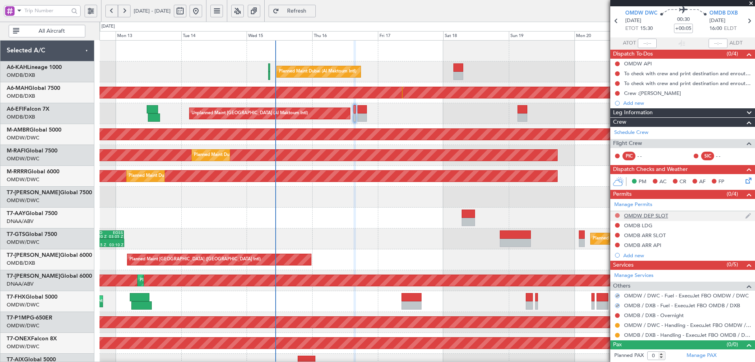
click at [618, 215] on button at bounding box center [617, 215] width 5 height 5
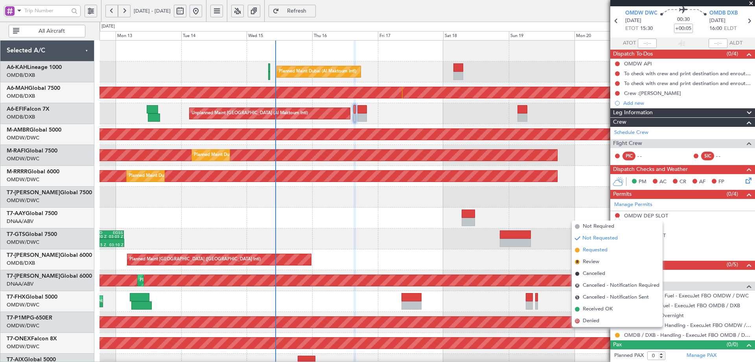
click at [583, 253] on span "Requested" at bounding box center [595, 250] width 25 height 8
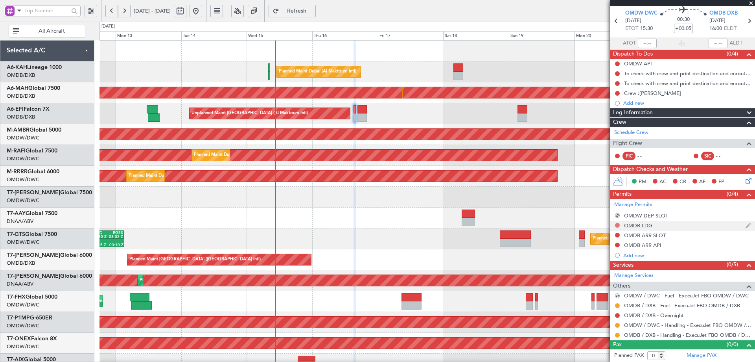
click at [618, 225] on button at bounding box center [617, 225] width 5 height 5
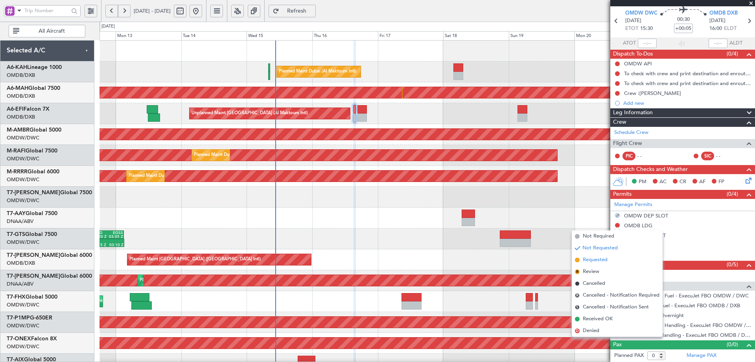
click at [584, 261] on span "Requested" at bounding box center [595, 260] width 25 height 8
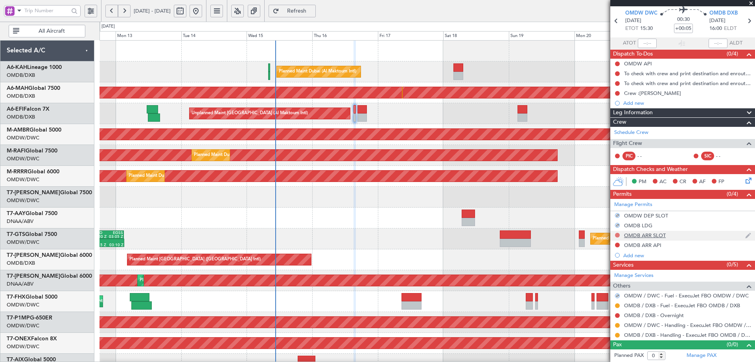
click at [616, 235] on button at bounding box center [617, 235] width 5 height 5
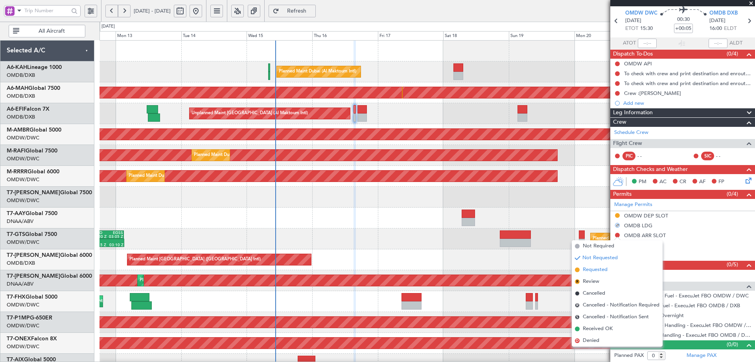
click at [589, 270] on span "Requested" at bounding box center [595, 270] width 25 height 8
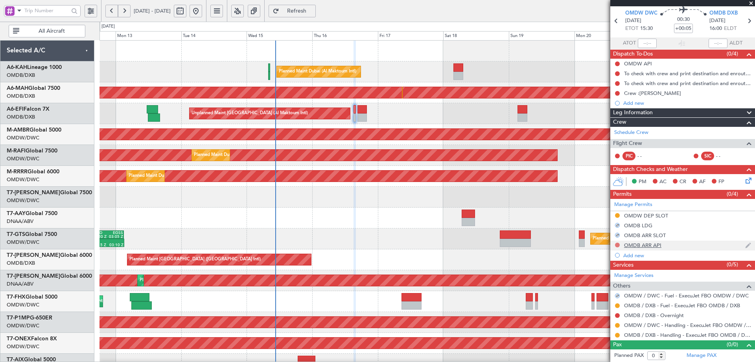
click at [618, 244] on button at bounding box center [617, 244] width 5 height 5
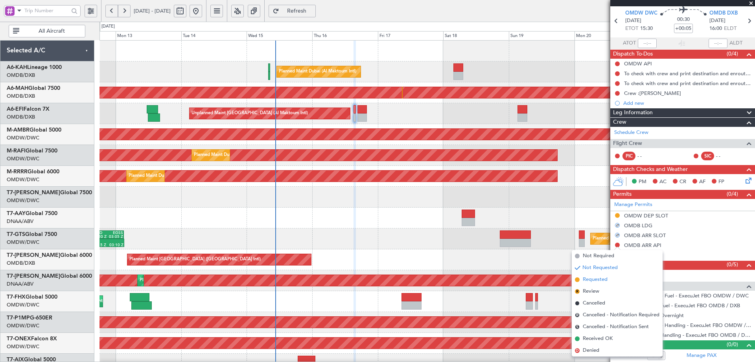
click at [596, 278] on span "Requested" at bounding box center [595, 279] width 25 height 8
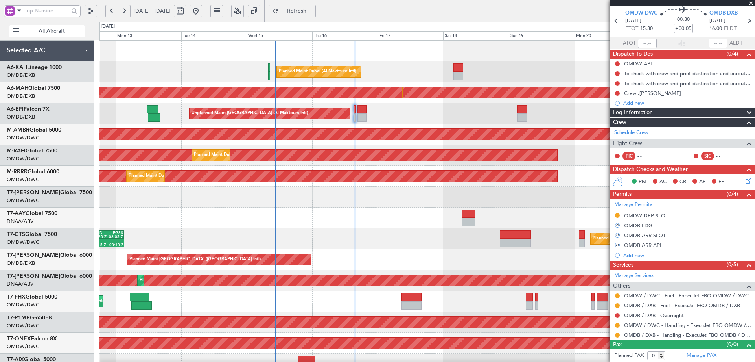
click at [539, 303] on div "Planned Maint Dubai (Al Maktoum Intl)" at bounding box center [427, 301] width 655 height 21
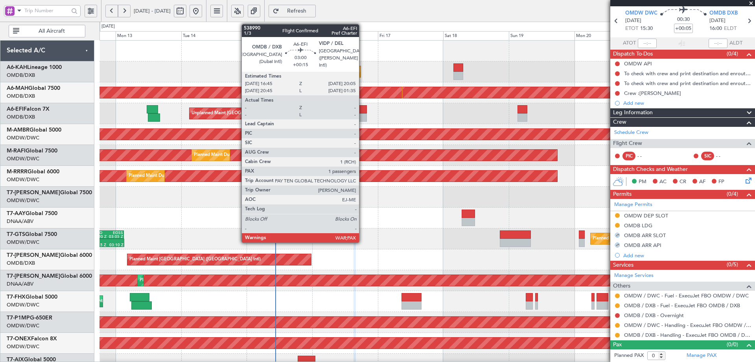
click at [363, 112] on div at bounding box center [362, 109] width 9 height 8
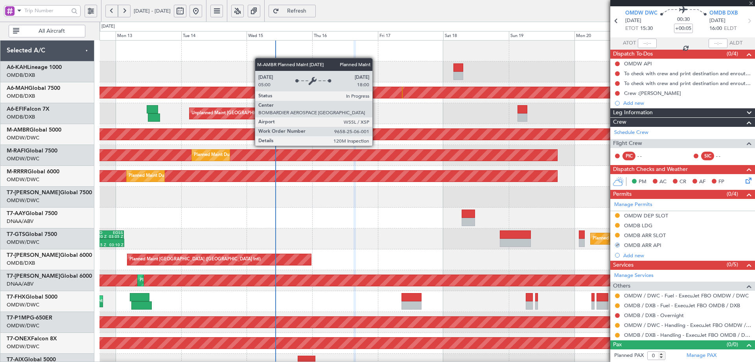
type input "+00:15"
type input "3"
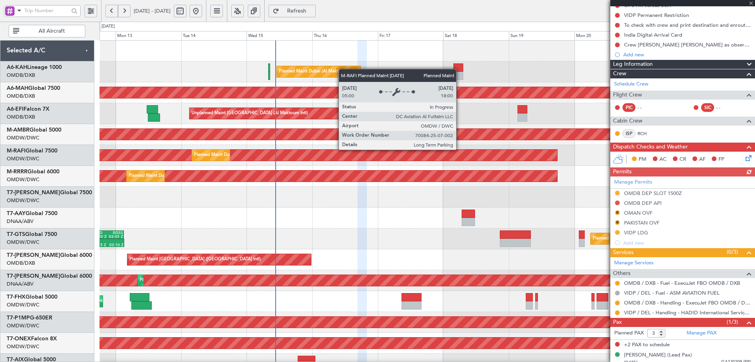
scroll to position [101, 0]
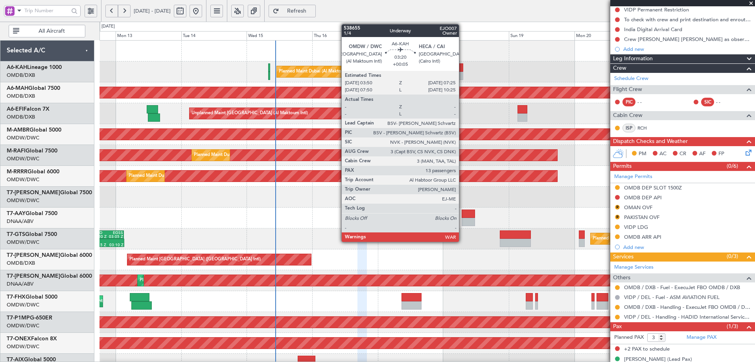
click at [463, 70] on div at bounding box center [459, 67] width 10 height 8
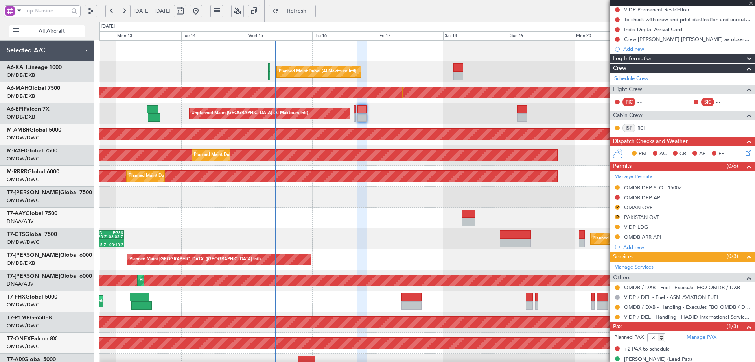
type input "+00:05"
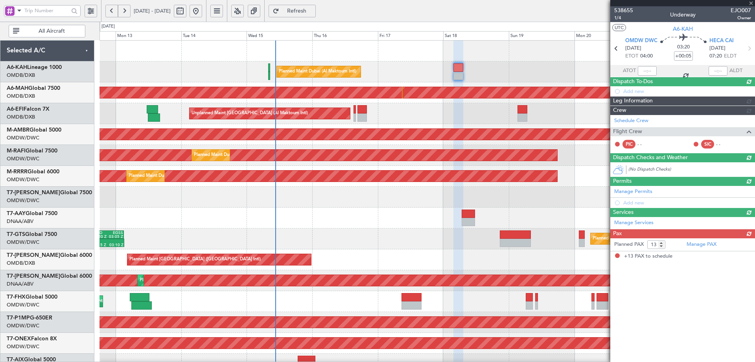
scroll to position [0, 0]
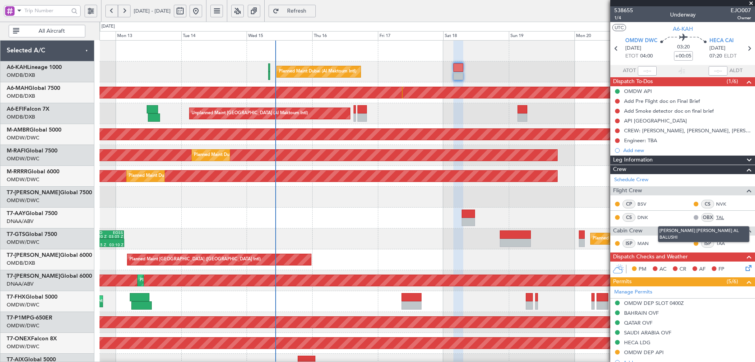
click at [716, 217] on link "TAL" at bounding box center [725, 217] width 18 height 7
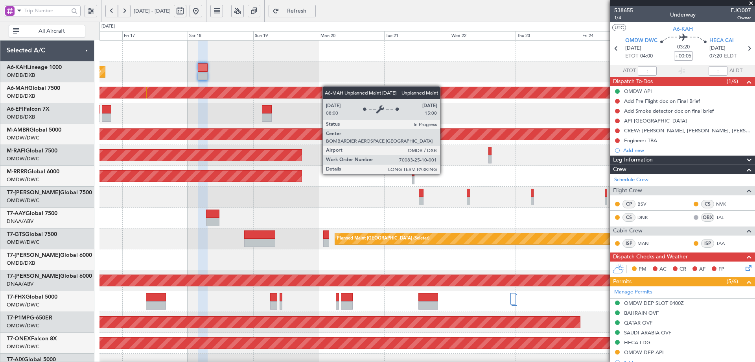
click at [268, 88] on div "Unplanned Maint Dubai (Dubai Intl) Planned Maint Dubai (Dubai Intl)" at bounding box center [427, 92] width 655 height 21
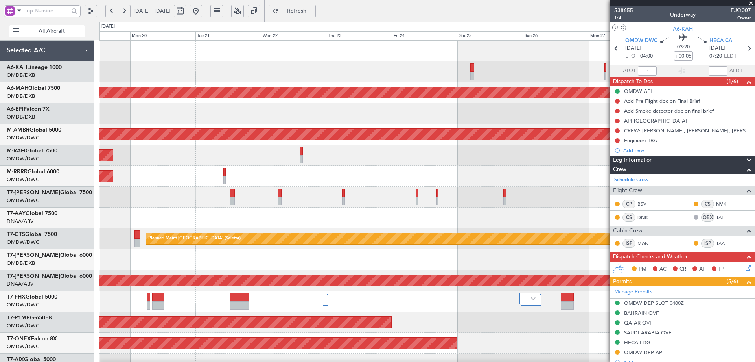
click at [169, 53] on div at bounding box center [427, 51] width 655 height 21
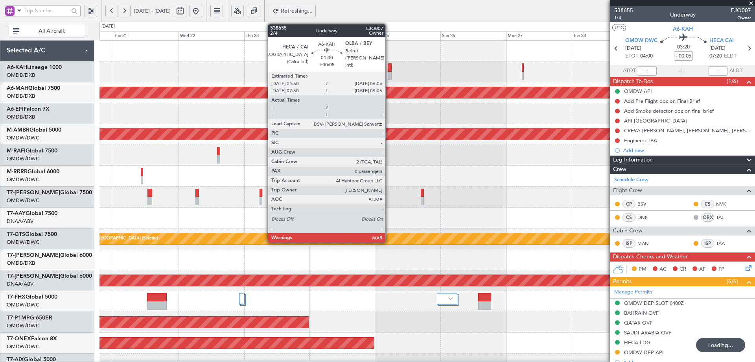
click at [389, 67] on div at bounding box center [390, 67] width 4 height 8
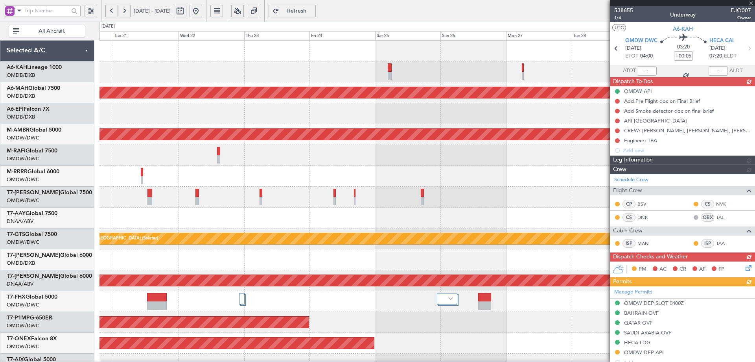
type input "0"
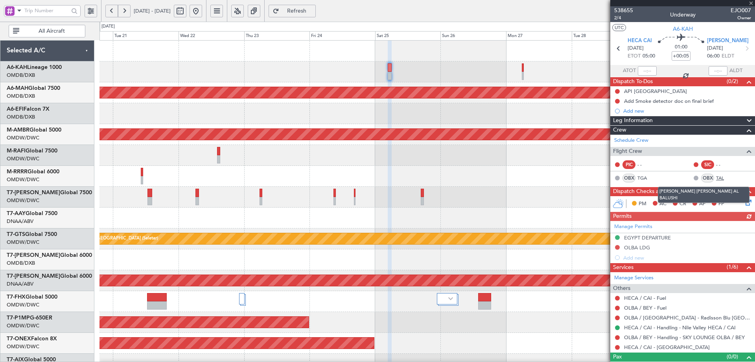
click at [716, 178] on link "TAL" at bounding box center [725, 177] width 18 height 7
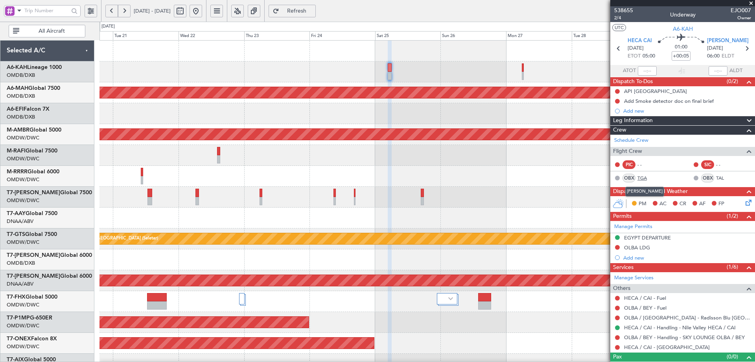
click at [641, 177] on link "TGA" at bounding box center [647, 177] width 18 height 7
click at [313, 8] on span "Refresh" at bounding box center [297, 11] width 32 height 6
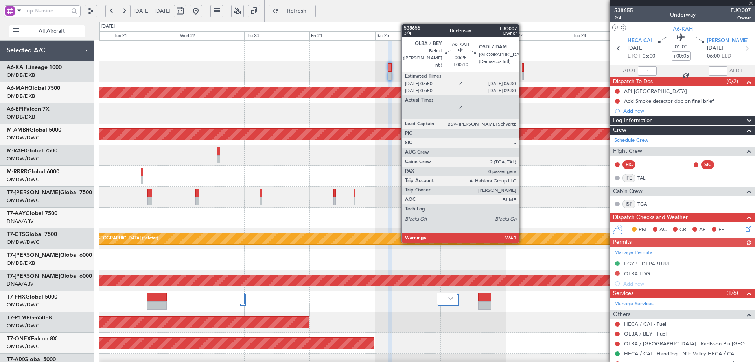
click at [523, 70] on div at bounding box center [523, 67] width 2 height 8
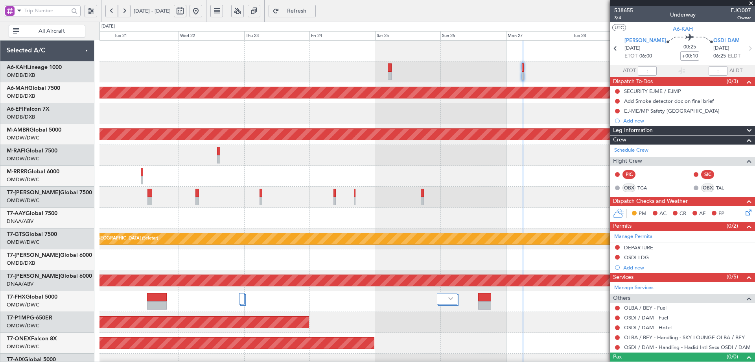
click at [717, 188] on link "TAL" at bounding box center [725, 187] width 18 height 7
click at [642, 187] on link "TGA" at bounding box center [647, 187] width 18 height 7
click at [313, 9] on span "Refresh" at bounding box center [297, 11] width 32 height 6
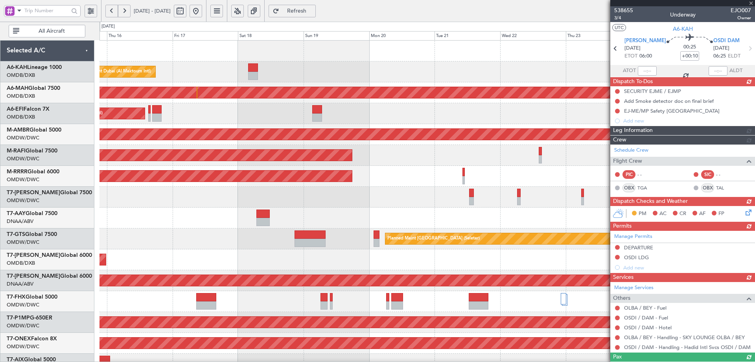
click at [641, 141] on fb-app "20 Oct 2025 - 30 Oct 2025 Refresh Quick Links All Aircraft Planned Maint Dubai …" at bounding box center [377, 186] width 755 height 352
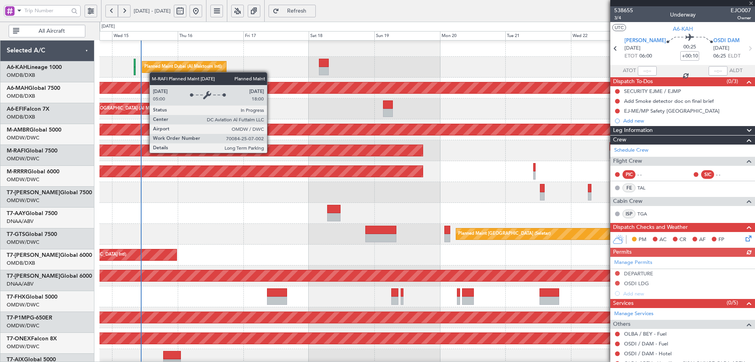
scroll to position [5, 0]
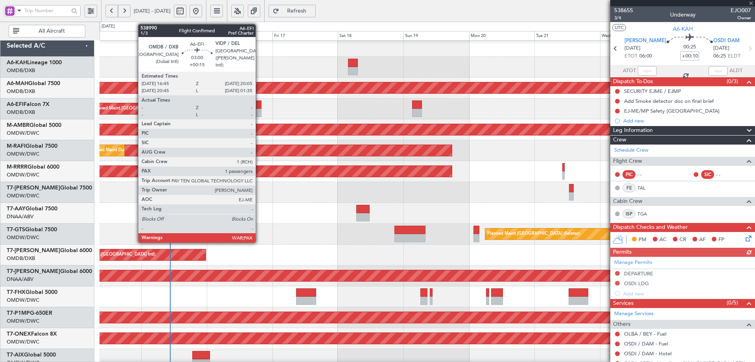
click at [259, 103] on div at bounding box center [256, 104] width 9 height 8
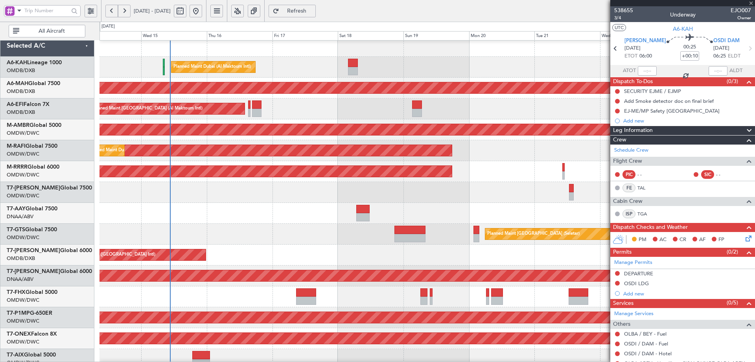
type input "+00:15"
type input "3"
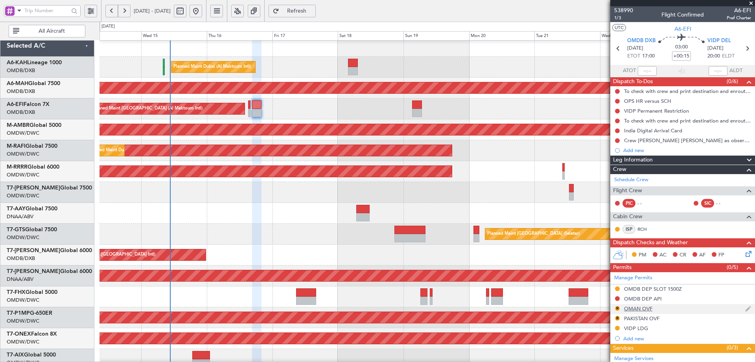
scroll to position [101, 0]
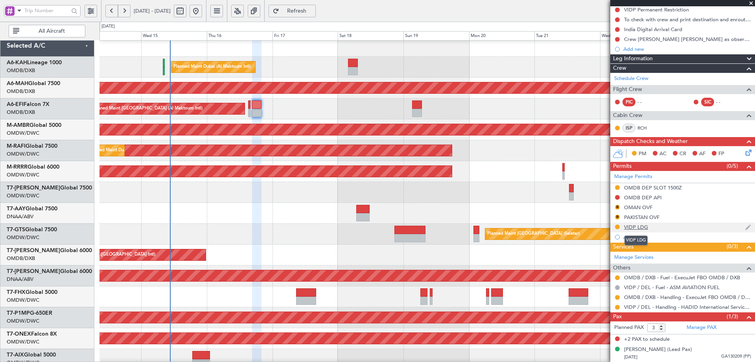
click at [633, 227] on div "VIDP LDG" at bounding box center [636, 226] width 24 height 7
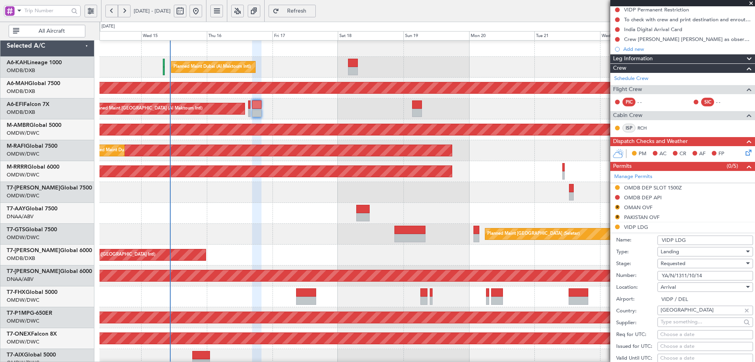
drag, startPoint x: 669, startPoint y: 276, endPoint x: 615, endPoint y: 273, distance: 54.0
click at [615, 273] on form "Name: VIDP LDG Type: Landing Stage: Requested Number: YA/N/1311/10/14 Location:…" at bounding box center [683, 349] width 145 height 235
paste input "text"
type input "YA/N/1311/10/14"
click at [688, 264] on div "Requested" at bounding box center [703, 263] width 84 height 12
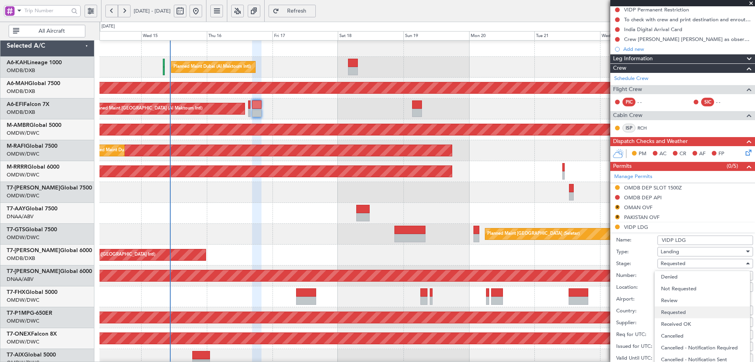
scroll to position [1, 0]
click at [674, 318] on span "Received OK" at bounding box center [702, 323] width 83 height 12
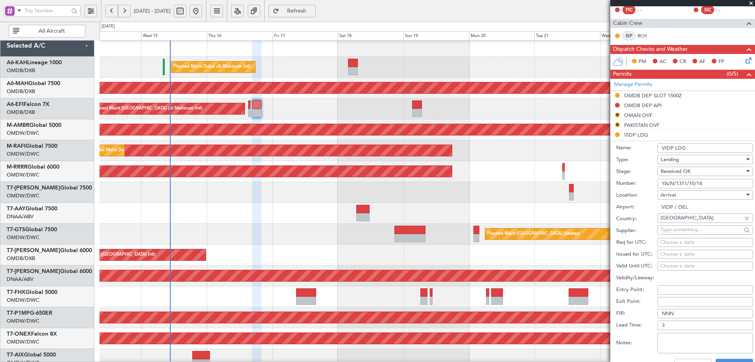
scroll to position [219, 0]
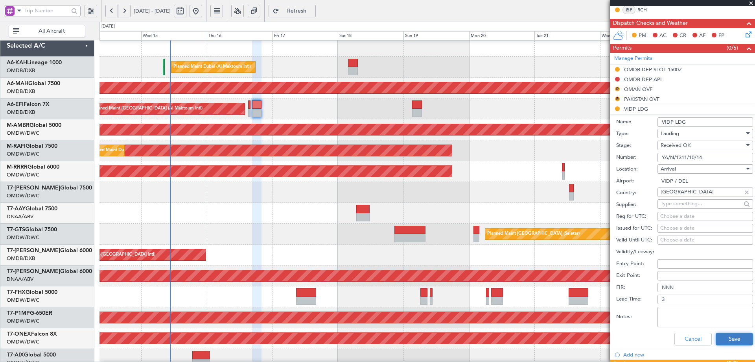
click at [723, 338] on button "Save" at bounding box center [734, 338] width 37 height 13
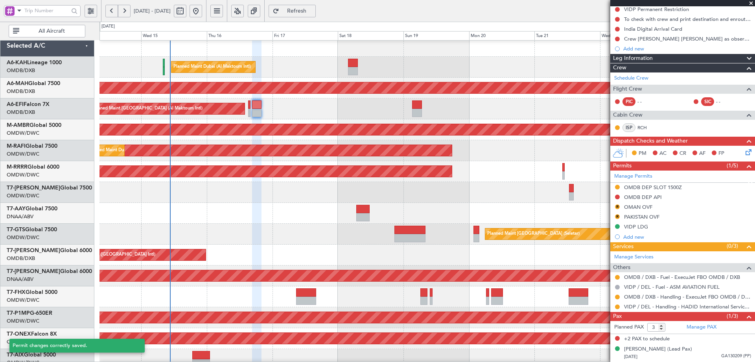
scroll to position [101, 0]
type input "+00:25"
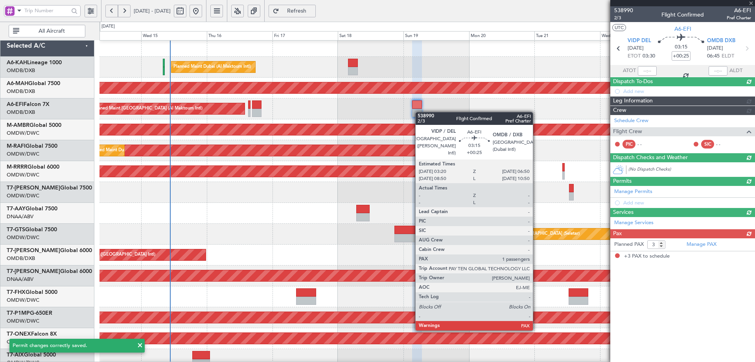
scroll to position [0, 0]
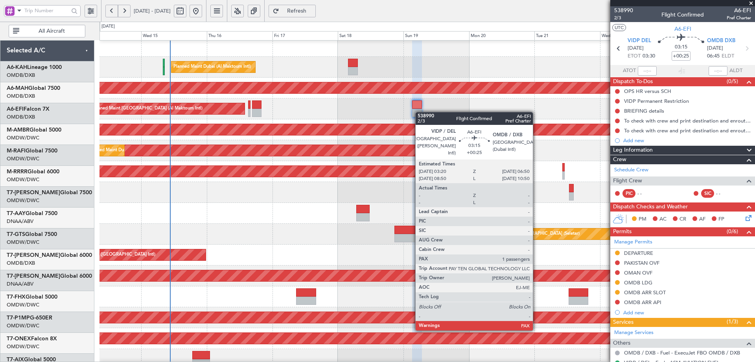
scroll to position [5, 0]
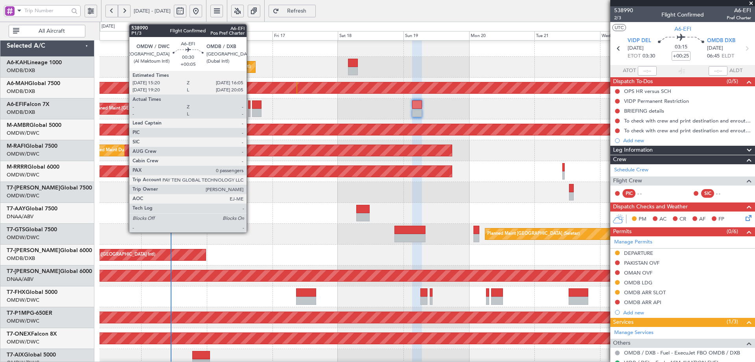
click at [250, 108] on div at bounding box center [249, 104] width 2 height 8
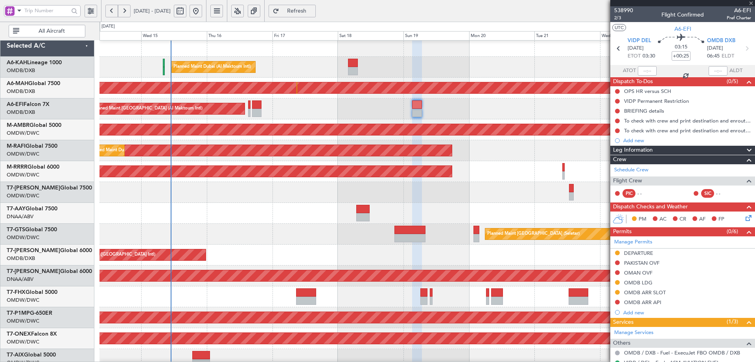
type input "+00:05"
type input "0"
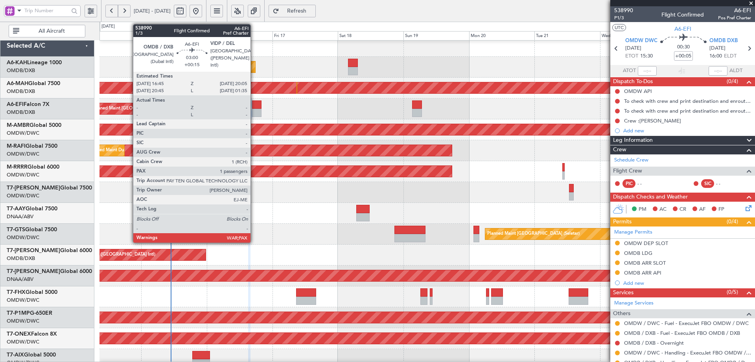
click at [254, 107] on div at bounding box center [256, 104] width 9 height 8
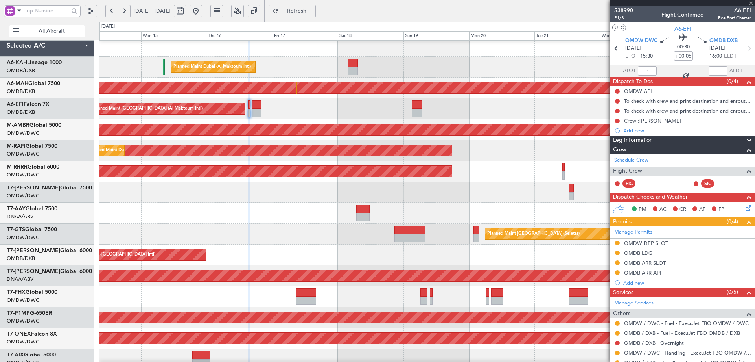
type input "+00:15"
type input "3"
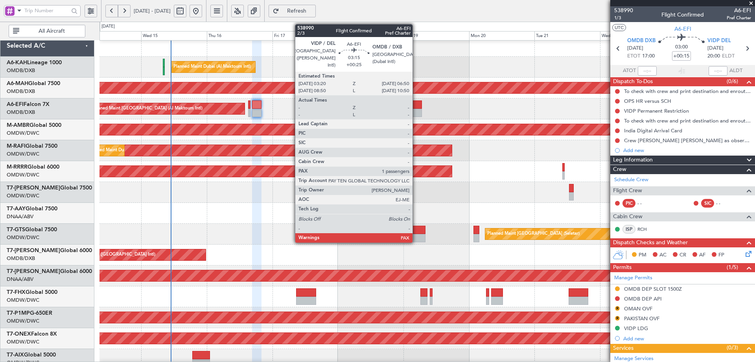
click at [416, 111] on div at bounding box center [417, 113] width 10 height 8
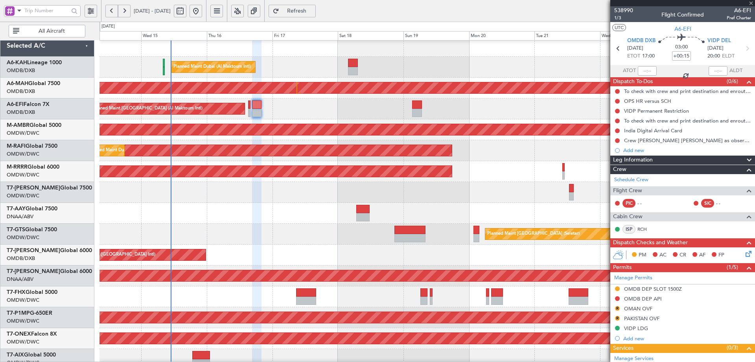
type input "+00:25"
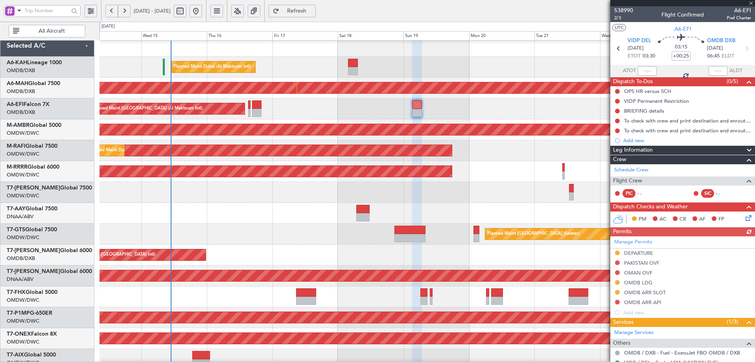
click at [634, 252] on div "Manage Permits DEPARTURE PAKISTAN OVF OMAN OVF OMDB LDG OMDB ARR SLOT OMDB ARR …" at bounding box center [683, 276] width 145 height 81
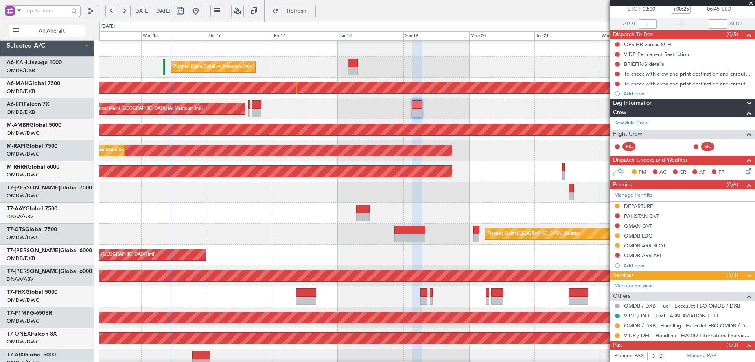
scroll to position [75, 0]
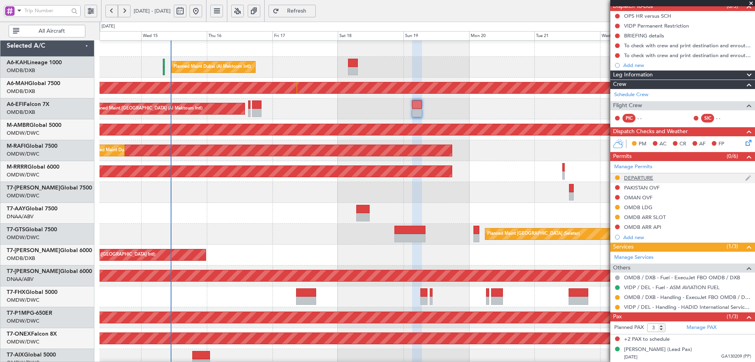
click at [631, 177] on div "DEPARTURE" at bounding box center [638, 177] width 29 height 7
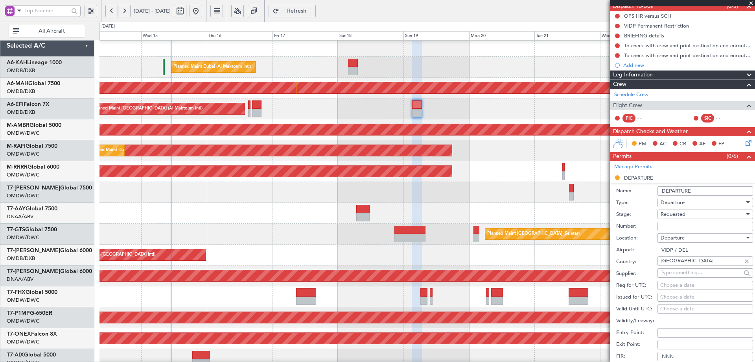
click at [680, 227] on input "Number:" at bounding box center [706, 226] width 96 height 9
paste input "YA/N/1311/10/14"
type input "YA/N/1311/10/14"
click at [685, 214] on span "Requested" at bounding box center [673, 213] width 25 height 7
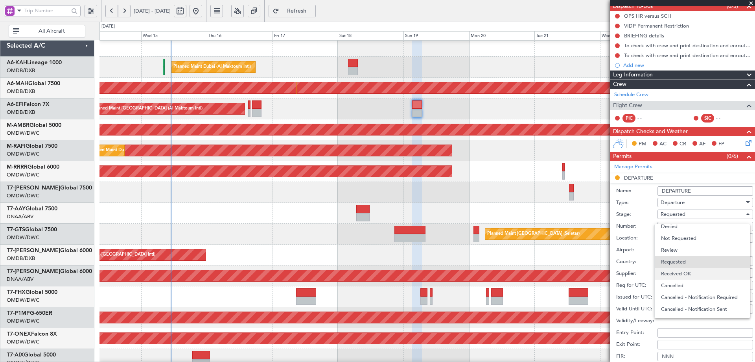
click at [681, 270] on span "Received OK" at bounding box center [702, 274] width 83 height 12
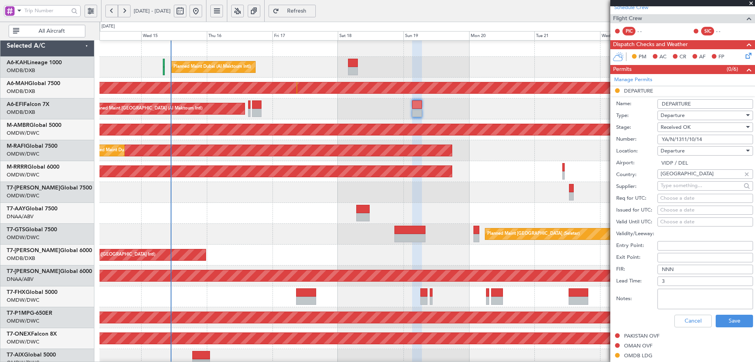
scroll to position [272, 0]
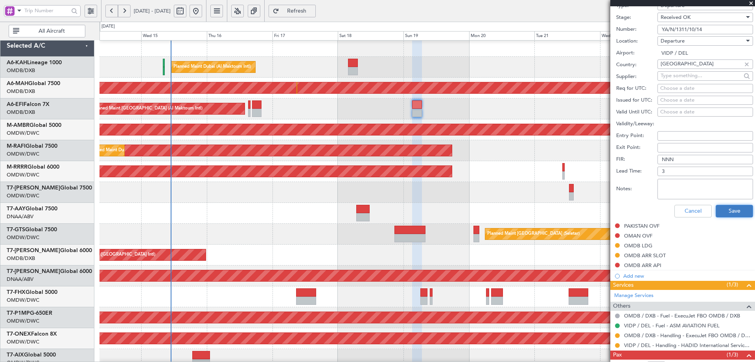
click at [728, 210] on button "Save" at bounding box center [734, 211] width 37 height 13
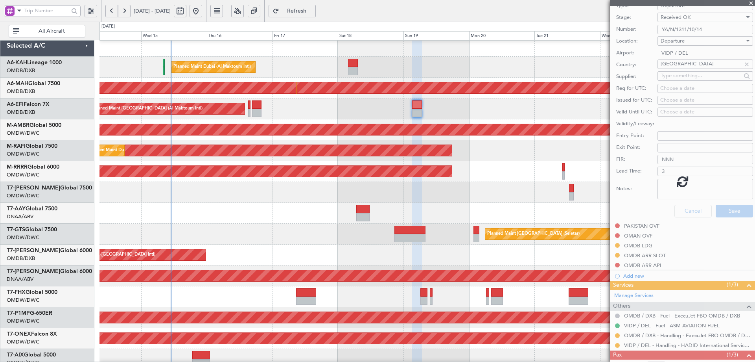
scroll to position [37, 0]
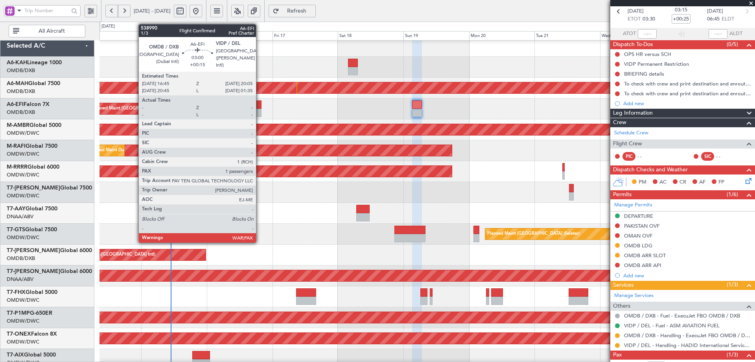
click at [260, 107] on div at bounding box center [256, 104] width 9 height 8
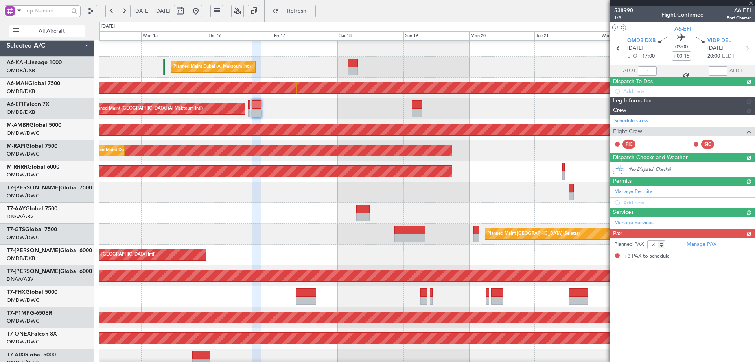
scroll to position [0, 0]
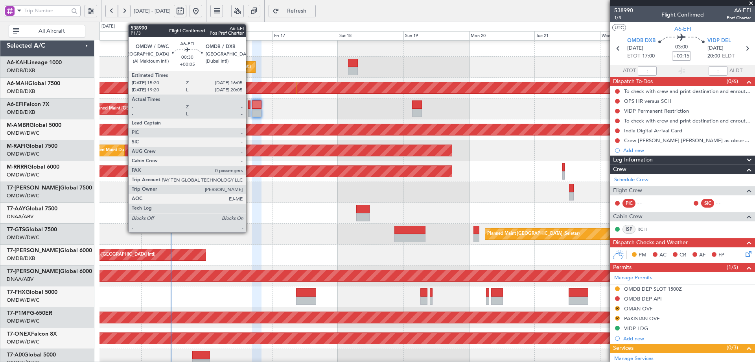
click at [249, 102] on div at bounding box center [249, 104] width 2 height 8
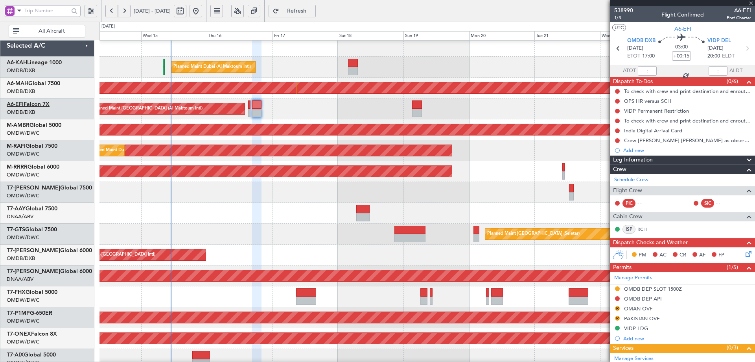
type input "+00:05"
type input "0"
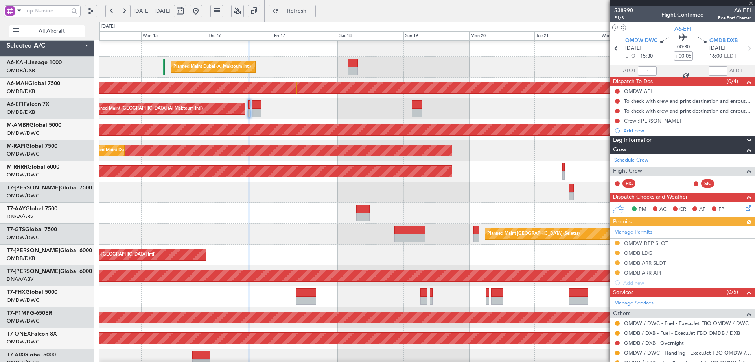
scroll to position [28, 0]
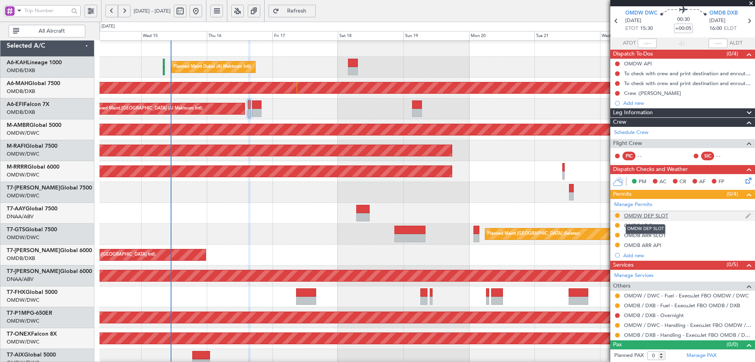
click at [643, 213] on div "OMDW DEP SLOT" at bounding box center [646, 215] width 44 height 7
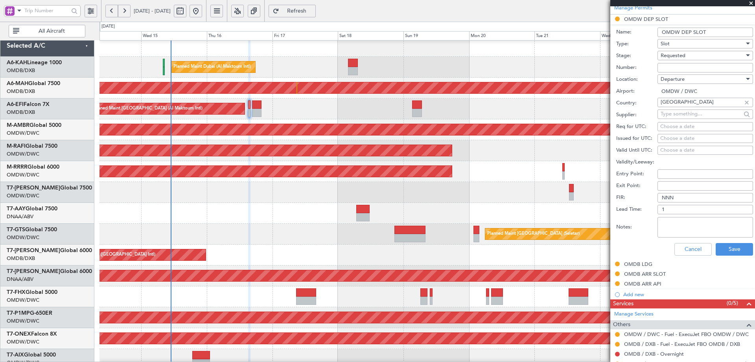
scroll to position [224, 0]
click at [676, 67] on input "Number:" at bounding box center [706, 67] width 96 height 9
paste input "EJO121"
type input "EJO121"
click at [682, 58] on span "Requested" at bounding box center [673, 55] width 25 height 7
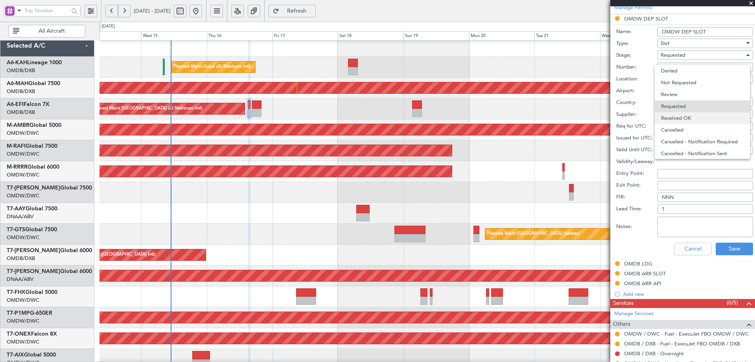
scroll to position [4, 0]
click at [688, 113] on span "Received OK" at bounding box center [702, 115] width 83 height 12
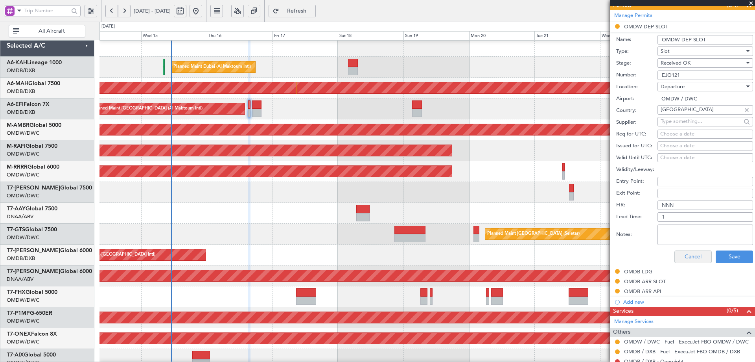
scroll to position [262, 0]
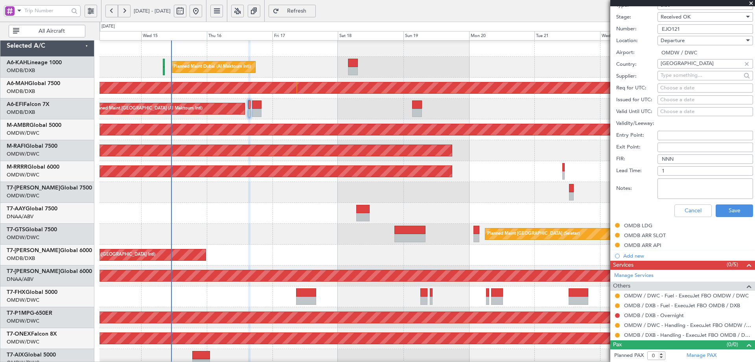
drag, startPoint x: 666, startPoint y: 87, endPoint x: 660, endPoint y: 94, distance: 9.8
click at [666, 86] on div "Choose a date" at bounding box center [706, 88] width 90 height 8
select select "10"
select select "2025"
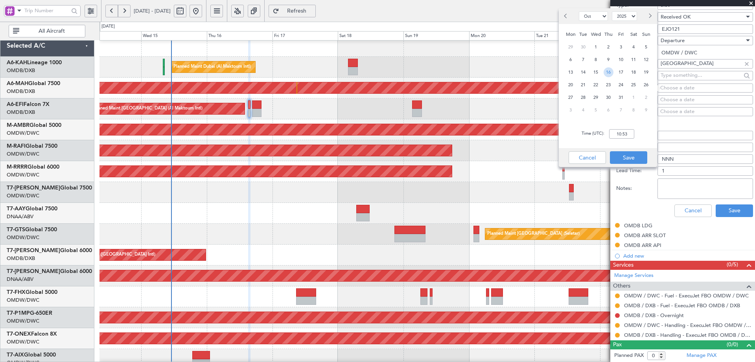
click at [610, 72] on span "16" at bounding box center [609, 72] width 10 height 10
click at [624, 129] on input "00:00" at bounding box center [621, 133] width 25 height 9
type input "15:30"
click at [628, 158] on button "Save" at bounding box center [628, 157] width 37 height 13
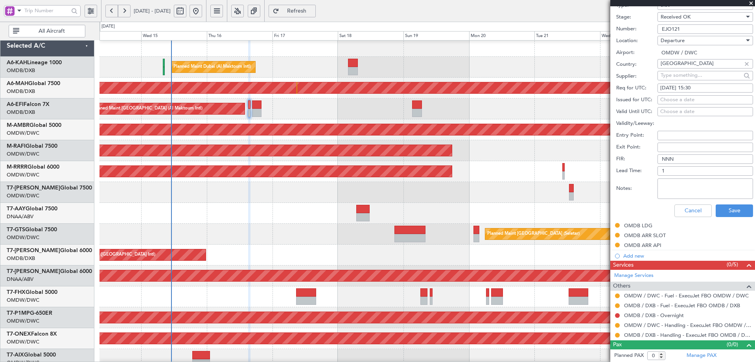
click at [675, 96] on div "Choose a date" at bounding box center [706, 100] width 90 height 8
select select "10"
select select "2025"
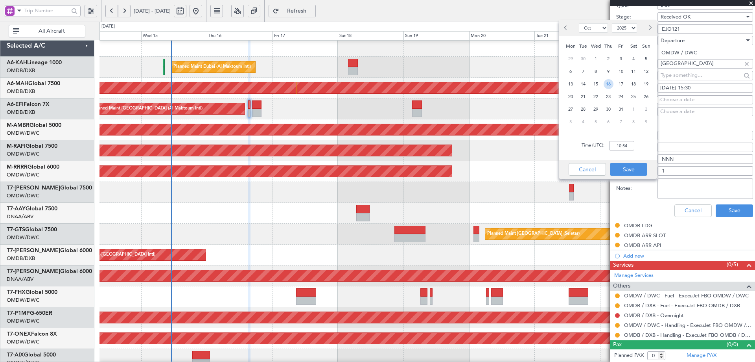
click at [605, 83] on span "16" at bounding box center [609, 84] width 10 height 10
click at [624, 145] on input "00:00" at bounding box center [621, 145] width 25 height 9
type input "15:30"
click at [623, 163] on button "Save" at bounding box center [628, 169] width 37 height 13
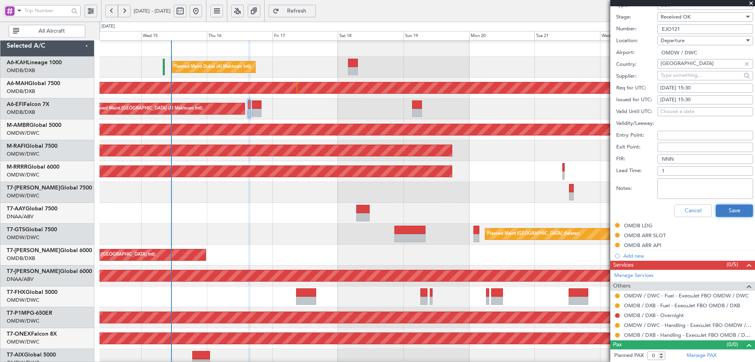
click at [724, 214] on button "Save" at bounding box center [734, 210] width 37 height 13
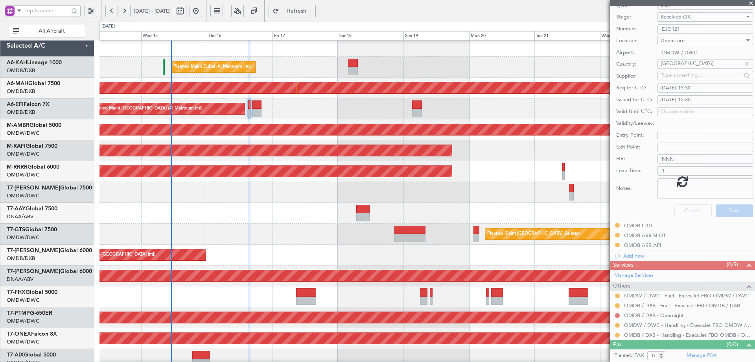
scroll to position [28, 0]
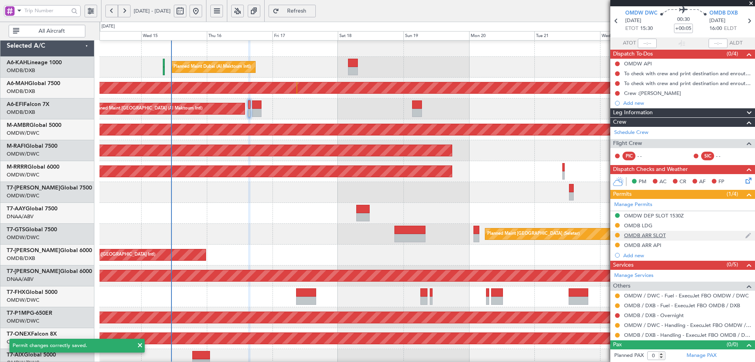
click at [648, 235] on div "OMDB ARR SLOT" at bounding box center [645, 235] width 42 height 7
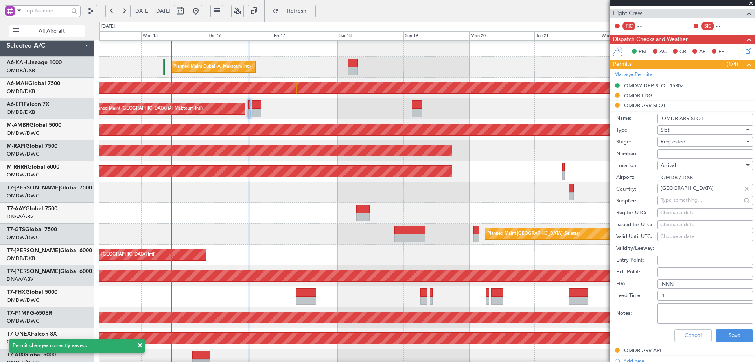
scroll to position [185, 0]
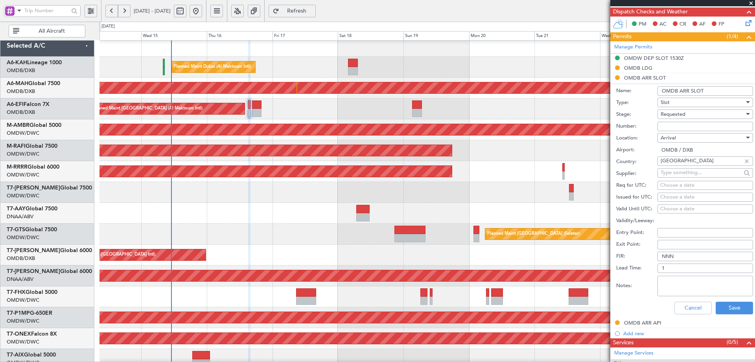
click at [689, 128] on input "Number:" at bounding box center [706, 126] width 96 height 9
paste input "KEJO177"
type input "KEJO177"
click at [690, 116] on div "Requested" at bounding box center [703, 114] width 84 height 12
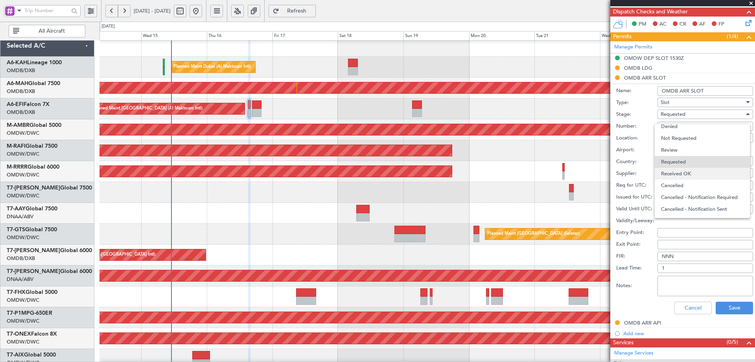
click at [685, 175] on span "Received OK" at bounding box center [702, 174] width 83 height 12
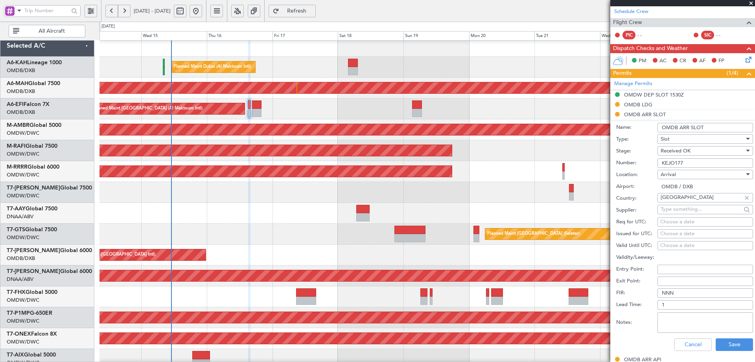
scroll to position [236, 0]
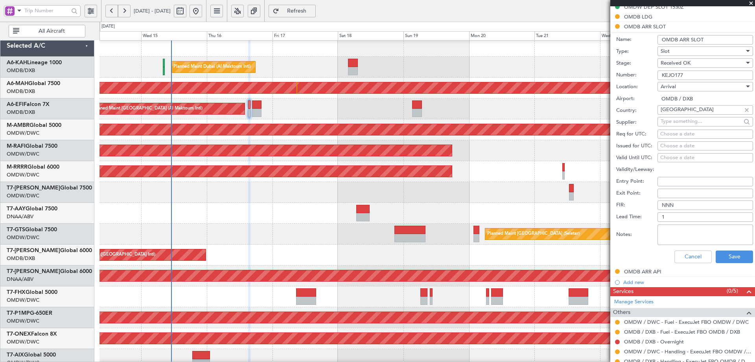
click at [672, 133] on div "Choose a date" at bounding box center [706, 134] width 90 height 8
select select "10"
select select "2025"
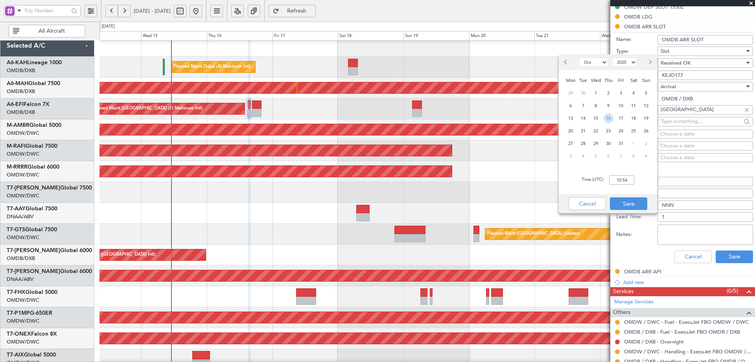
click at [611, 115] on span "16" at bounding box center [609, 118] width 10 height 10
click at [625, 181] on input "00:00" at bounding box center [621, 179] width 25 height 9
type input "16:00"
click at [630, 203] on button "Save" at bounding box center [628, 203] width 37 height 13
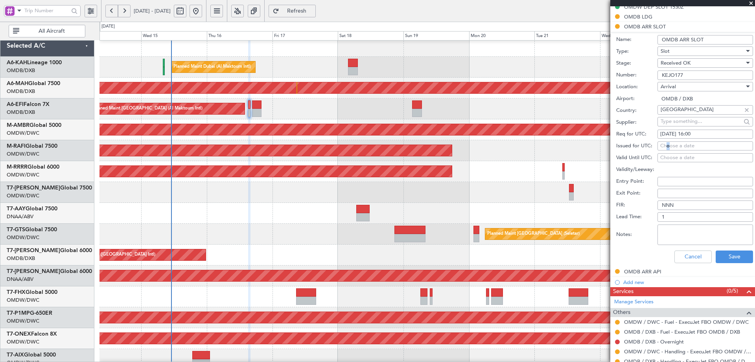
drag, startPoint x: 668, startPoint y: 145, endPoint x: 664, endPoint y: 144, distance: 4.9
click at [669, 145] on div "Choose a date" at bounding box center [706, 146] width 90 height 8
select select "10"
select select "2025"
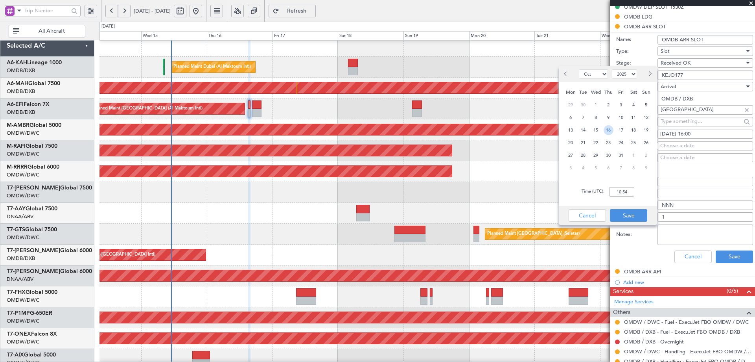
click at [610, 128] on span "16" at bounding box center [609, 130] width 10 height 10
click at [622, 195] on input "00:00" at bounding box center [621, 191] width 25 height 9
type input "16:00"
click at [641, 216] on button "Save" at bounding box center [628, 215] width 37 height 13
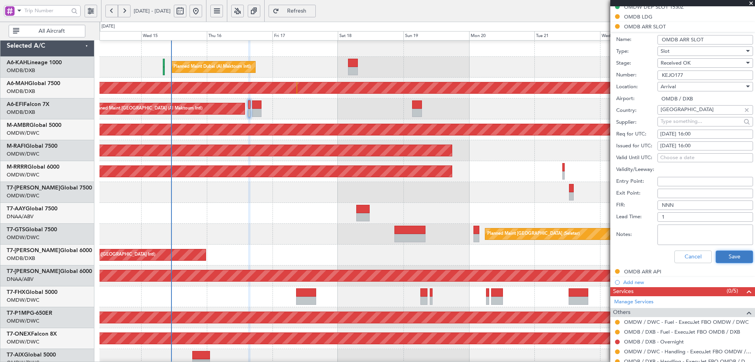
click at [737, 258] on button "Save" at bounding box center [734, 256] width 37 height 13
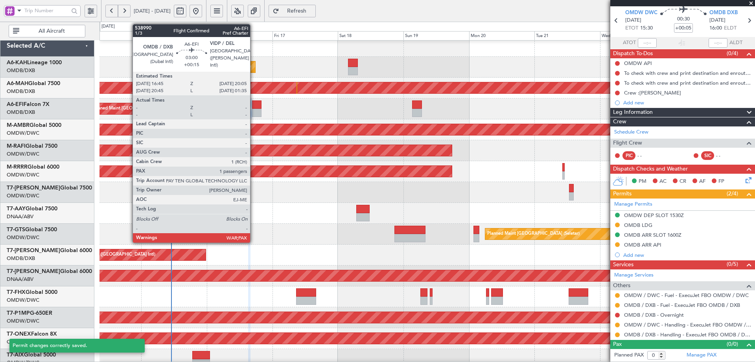
scroll to position [28, 0]
click at [254, 109] on div at bounding box center [256, 113] width 9 height 8
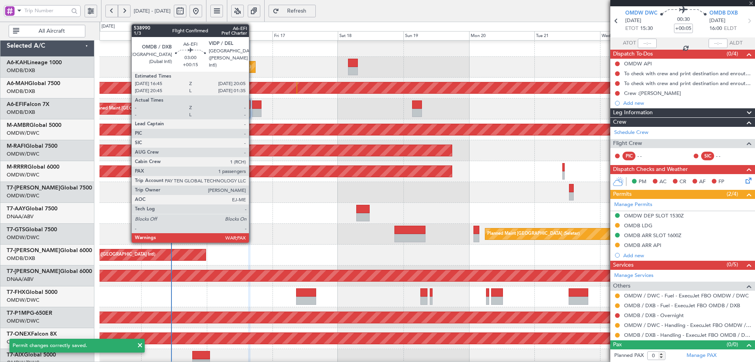
type input "+00:15"
type input "3"
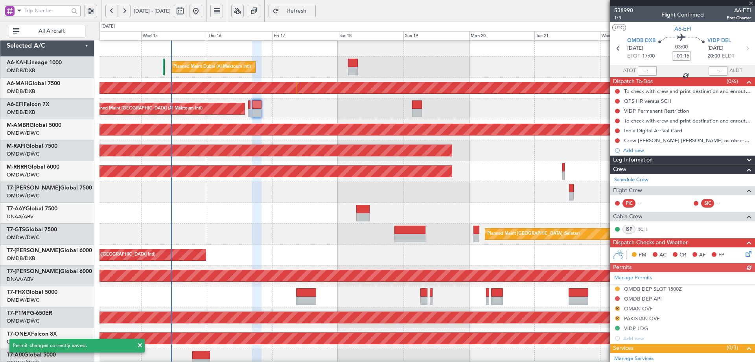
scroll to position [101, 0]
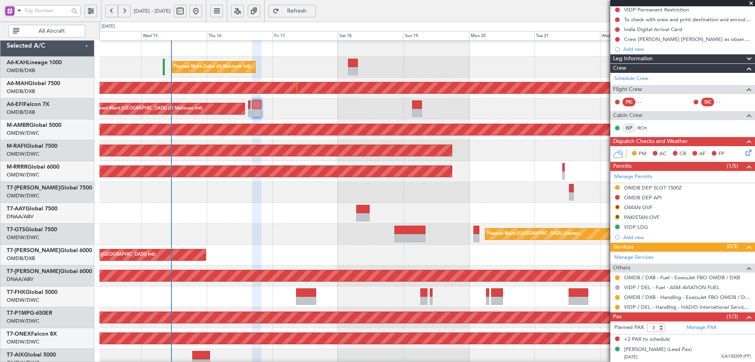
drag, startPoint x: 651, startPoint y: 184, endPoint x: 654, endPoint y: 192, distance: 8.0
click at [651, 184] on div "OMDB DEP SLOT 1500Z" at bounding box center [653, 187] width 58 height 7
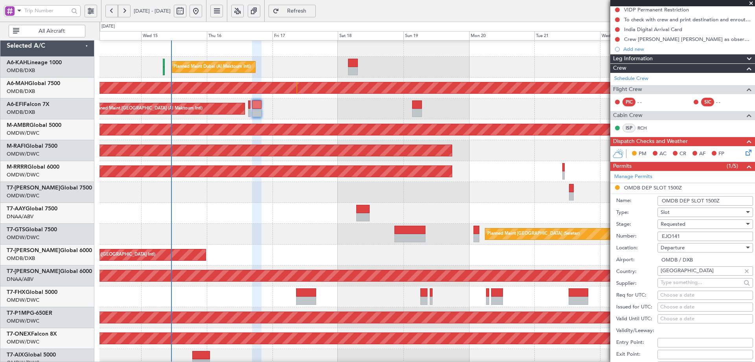
drag, startPoint x: 687, startPoint y: 240, endPoint x: 626, endPoint y: 234, distance: 61.3
click at [626, 234] on div "Number: EJO141" at bounding box center [685, 236] width 137 height 12
paste input "KEJO177"
type input "KEJO177"
click at [692, 228] on div "Requested" at bounding box center [703, 224] width 84 height 12
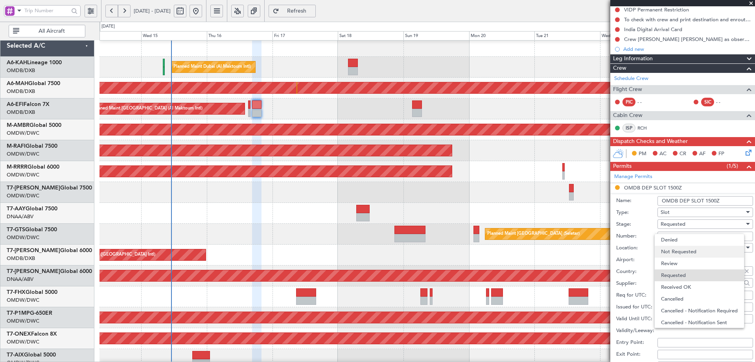
scroll to position [4, 0]
click at [698, 280] on span "Received OK" at bounding box center [702, 283] width 83 height 12
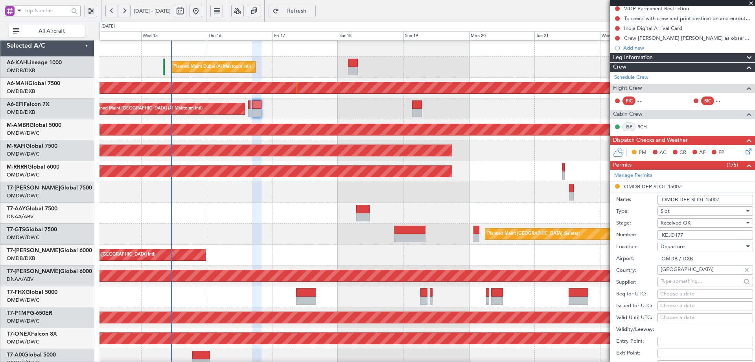
scroll to position [197, 0]
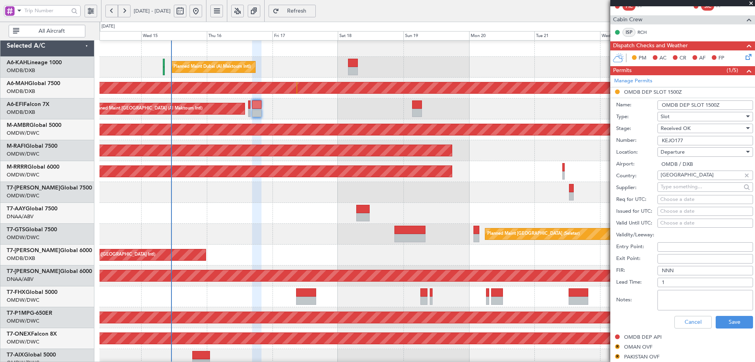
click at [667, 199] on div "Choose a date" at bounding box center [706, 200] width 90 height 8
select select "10"
select select "2025"
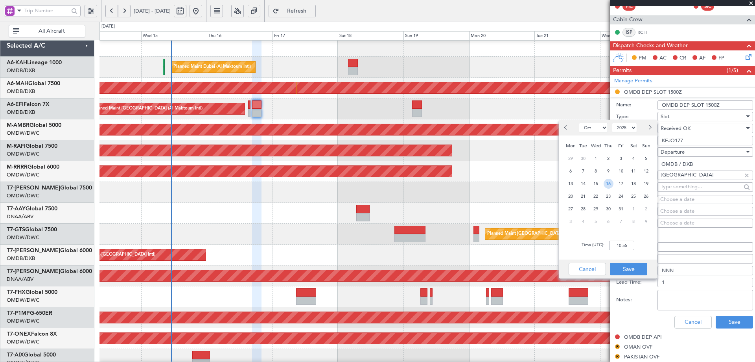
click at [606, 185] on span "16" at bounding box center [609, 184] width 10 height 10
drag, startPoint x: 621, startPoint y: 247, endPoint x: 622, endPoint y: 243, distance: 4.5
click at [621, 247] on input "00:00" at bounding box center [621, 244] width 25 height 9
type input "17:00"
click at [629, 266] on button "Save" at bounding box center [628, 268] width 37 height 13
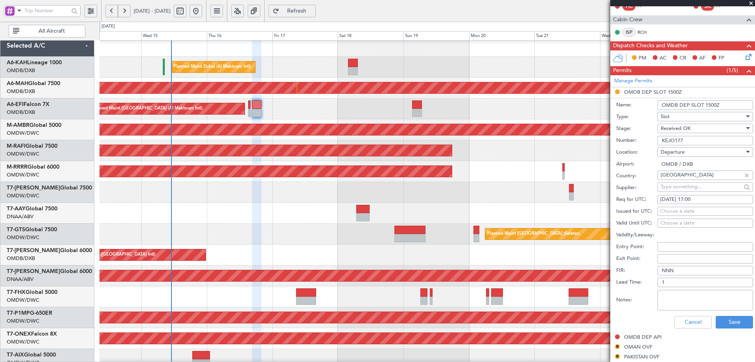
click at [672, 207] on div "Choose a date" at bounding box center [706, 211] width 90 height 8
select select "10"
select select "2025"
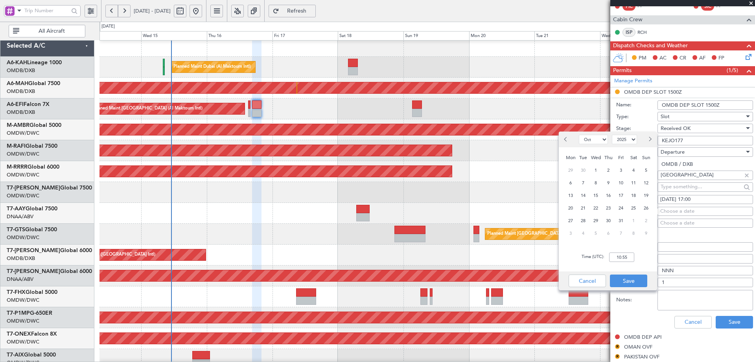
click at [614, 194] on div "16" at bounding box center [608, 195] width 13 height 13
click at [622, 253] on input "00:00" at bounding box center [621, 256] width 25 height 9
type input "16:55"
click at [630, 284] on button "Save" at bounding box center [628, 280] width 37 height 13
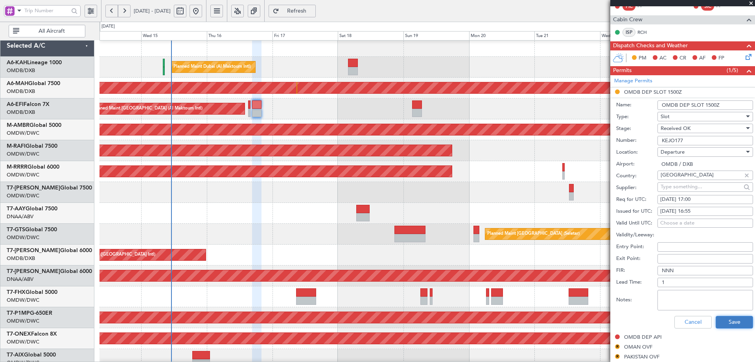
click at [733, 321] on button "Save" at bounding box center [734, 322] width 37 height 13
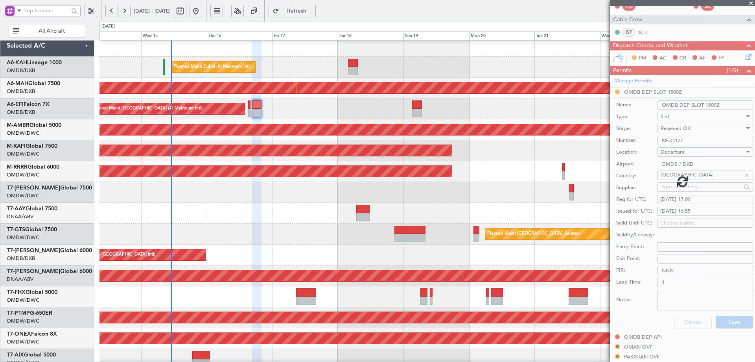
scroll to position [101, 0]
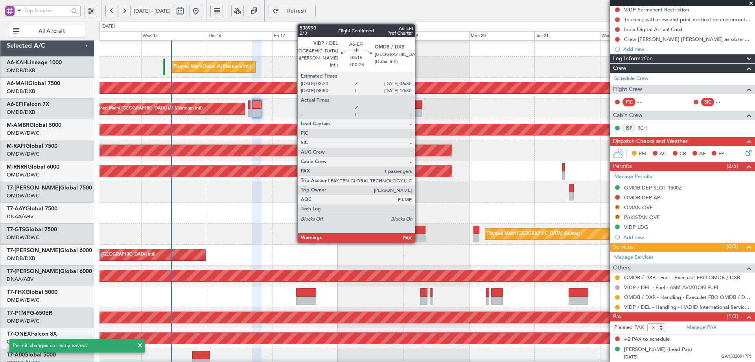
click at [419, 101] on div at bounding box center [417, 104] width 10 height 8
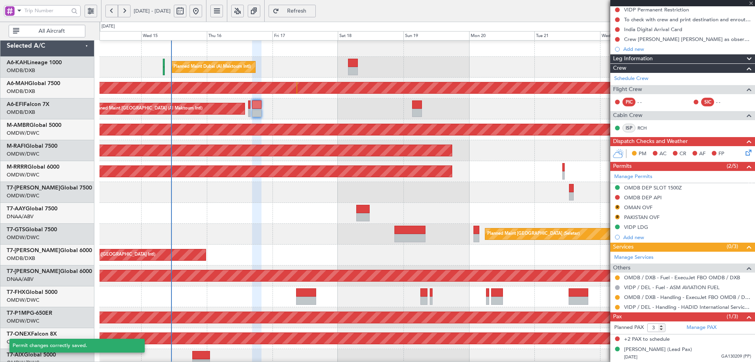
type input "+00:25"
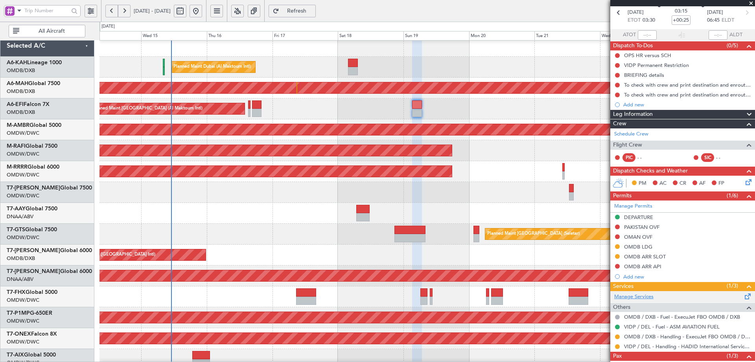
scroll to position [75, 0]
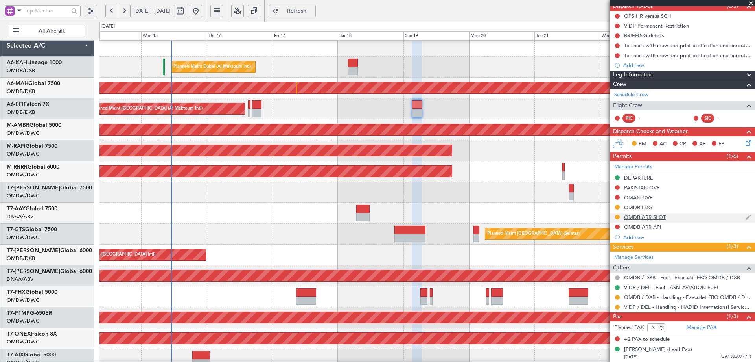
click at [663, 218] on div "OMDB ARR SLOT" at bounding box center [645, 217] width 42 height 7
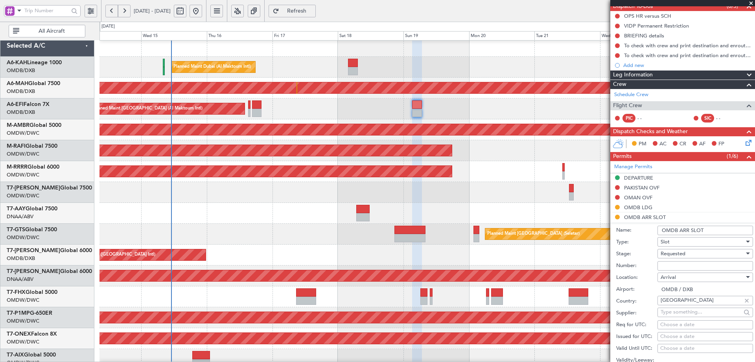
click at [687, 264] on input "Number:" at bounding box center [706, 265] width 96 height 9
paste input "KEJO142"
type input "KEJO142"
click at [690, 252] on div "Requested" at bounding box center [703, 253] width 84 height 12
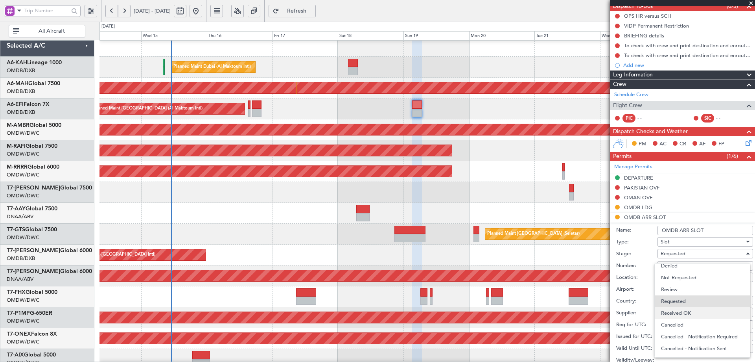
click at [679, 310] on span "Received OK" at bounding box center [702, 313] width 83 height 12
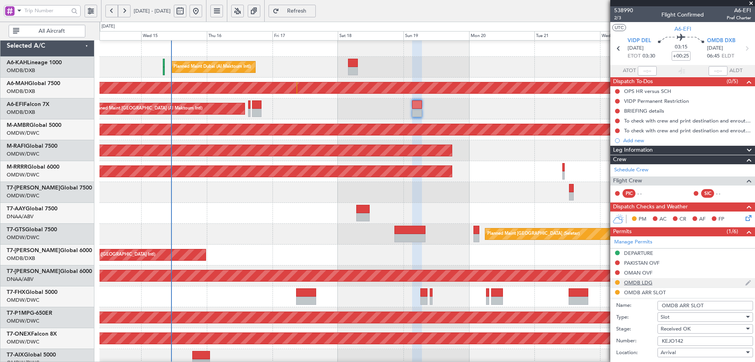
scroll to position [275, 0]
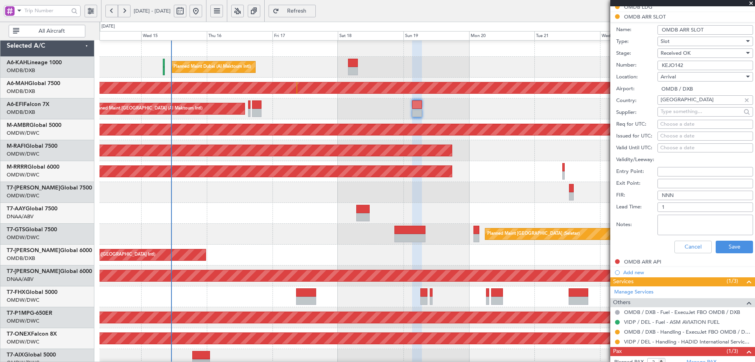
click at [676, 125] on div "Choose a date" at bounding box center [706, 124] width 90 height 8
select select "10"
select select "2025"
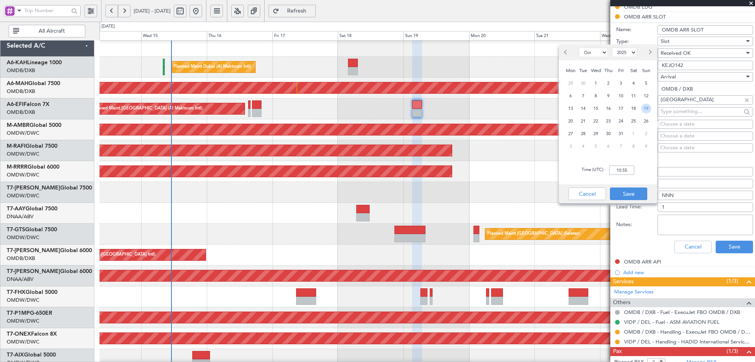
click at [644, 109] on span "19" at bounding box center [647, 108] width 10 height 10
click at [623, 171] on input "00:00" at bounding box center [621, 169] width 25 height 9
type input "06:45"
drag, startPoint x: 617, startPoint y: 194, endPoint x: 663, endPoint y: 149, distance: 63.7
click at [617, 193] on button "Save" at bounding box center [628, 193] width 37 height 13
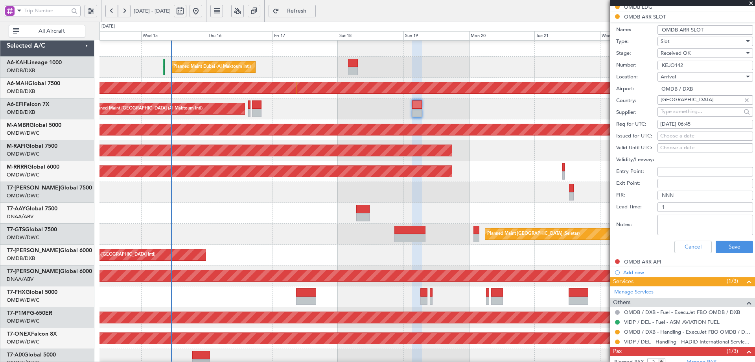
click at [674, 133] on div "Choose a date" at bounding box center [706, 136] width 90 height 8
select select "10"
select select "2025"
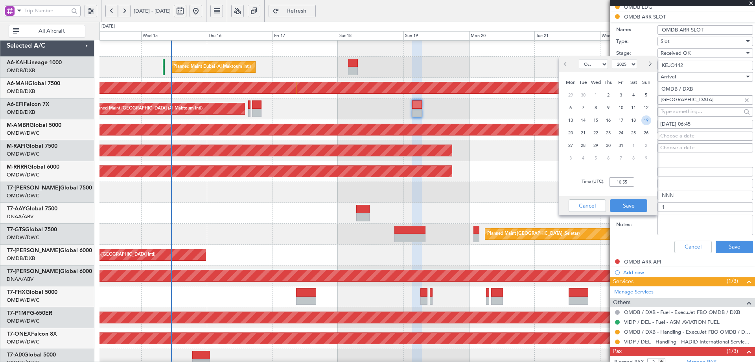
drag, startPoint x: 647, startPoint y: 124, endPoint x: 633, endPoint y: 151, distance: 30.4
click at [647, 124] on span "19" at bounding box center [647, 120] width 10 height 10
click at [623, 183] on input "00:00" at bounding box center [621, 181] width 25 height 9
type input "06:45"
drag, startPoint x: 631, startPoint y: 207, endPoint x: 639, endPoint y: 214, distance: 10.6
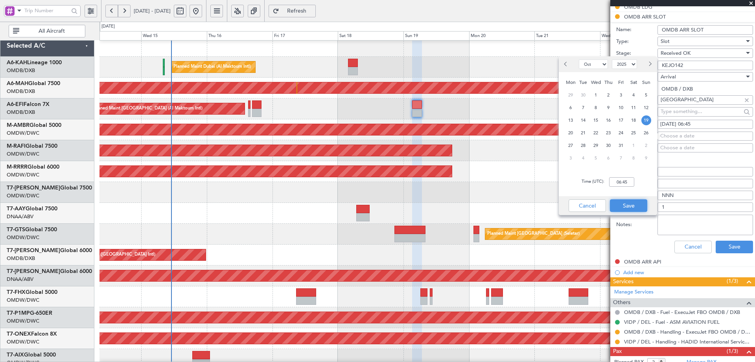
click at [631, 206] on button "Save" at bounding box center [628, 205] width 37 height 13
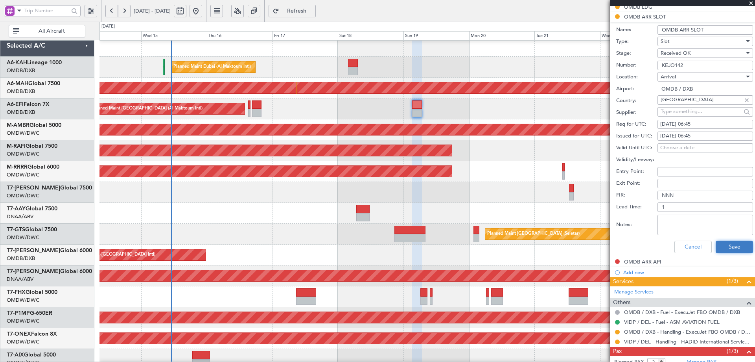
click at [722, 246] on button "Save" at bounding box center [734, 246] width 37 height 13
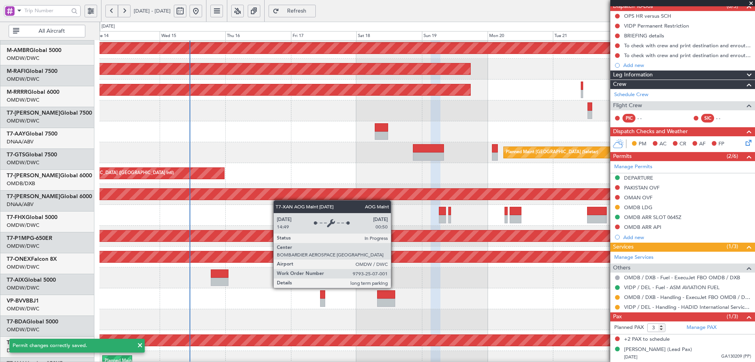
scroll to position [92, 0]
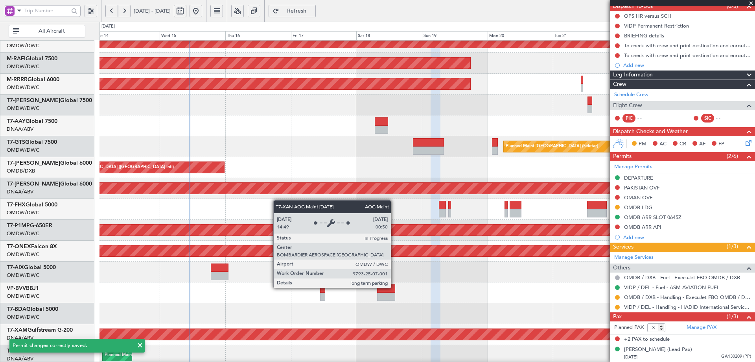
click at [279, 185] on div "AOG Maint Dubai (Al Maktoum Intl)" at bounding box center [327, 188] width 1766 height 11
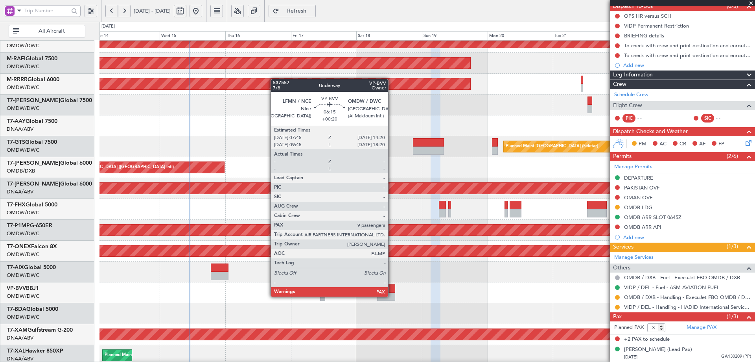
click at [392, 295] on div at bounding box center [386, 296] width 18 height 8
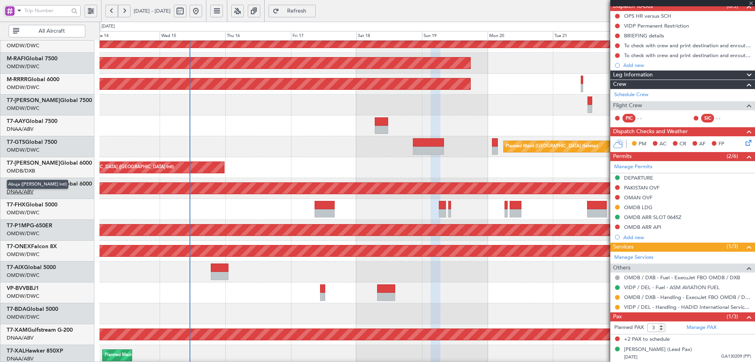
type input "+00:20"
type input "9"
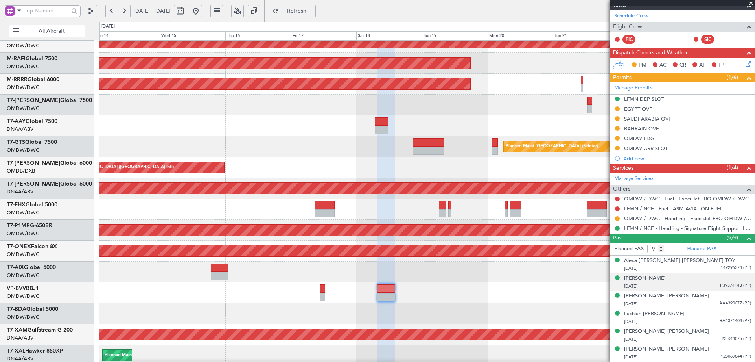
scroll to position [167, 0]
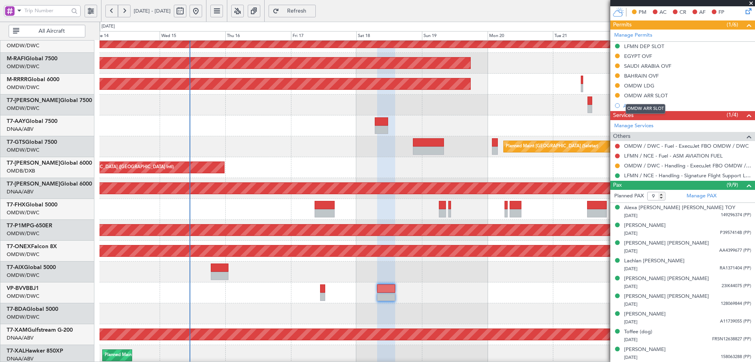
click at [641, 95] on div "OMDW ARR SLOT" at bounding box center [646, 95] width 44 height 7
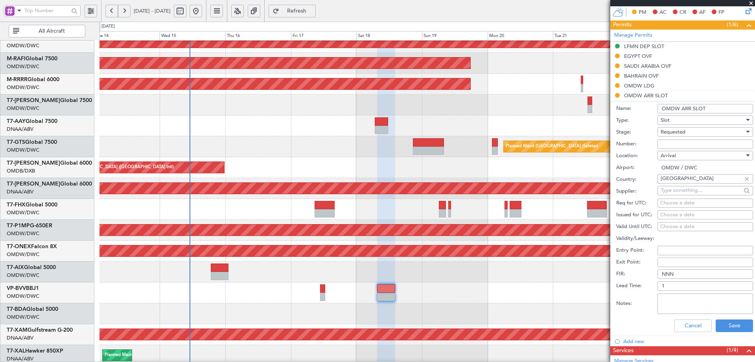
click at [672, 147] on input "Number:" at bounding box center [706, 143] width 96 height 9
paste input "KEJO185"
type input "KEJO185"
click at [683, 135] on div "Requested" at bounding box center [703, 132] width 84 height 12
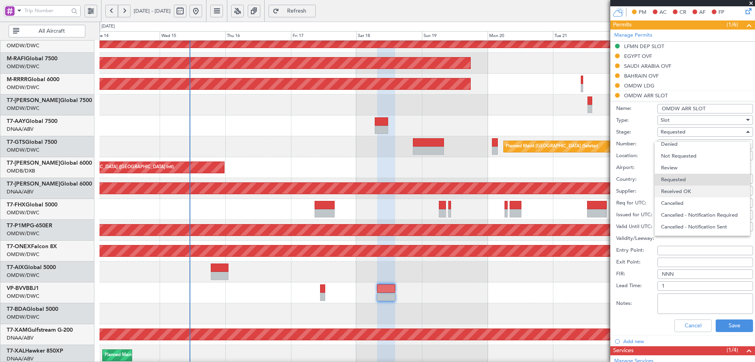
click at [674, 187] on span "Received OK" at bounding box center [702, 191] width 83 height 12
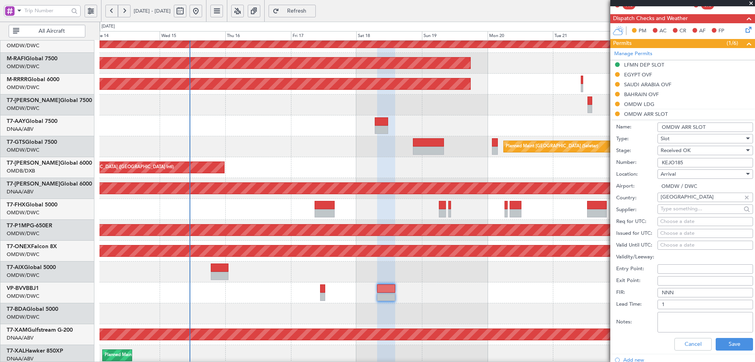
scroll to position [275, 0]
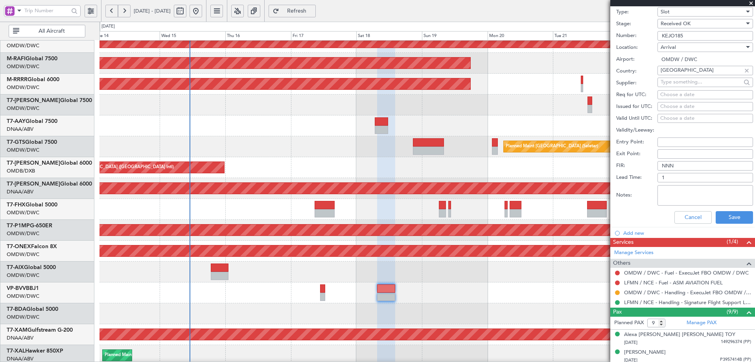
click at [673, 97] on div "Choose a date" at bounding box center [706, 95] width 90 height 8
select select "10"
select select "2025"
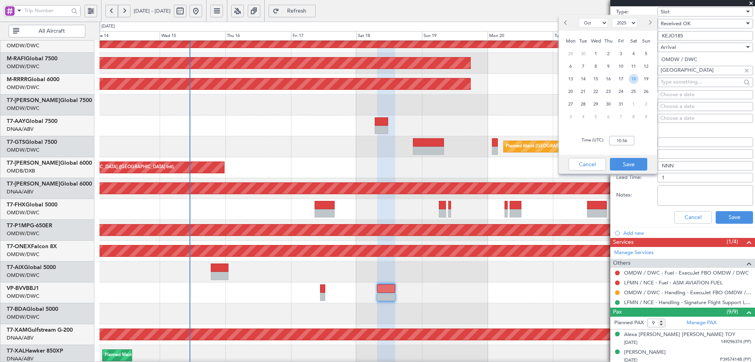
click at [632, 80] on span "18" at bounding box center [634, 79] width 10 height 10
click at [630, 138] on input "00:00" at bounding box center [621, 140] width 25 height 9
type input "14:15"
click at [637, 164] on button "Save" at bounding box center [628, 164] width 37 height 13
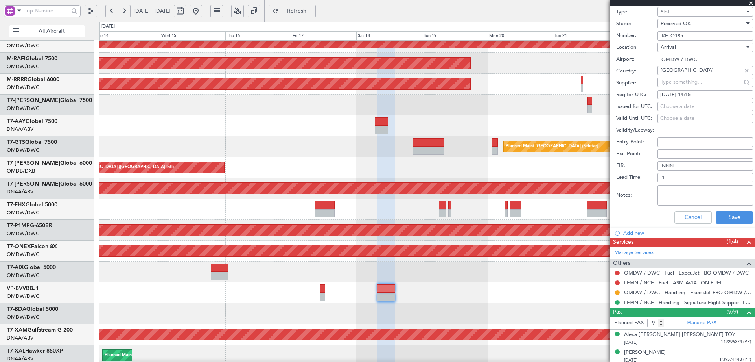
click at [679, 105] on div "Choose a date" at bounding box center [706, 107] width 90 height 8
select select "10"
select select "2025"
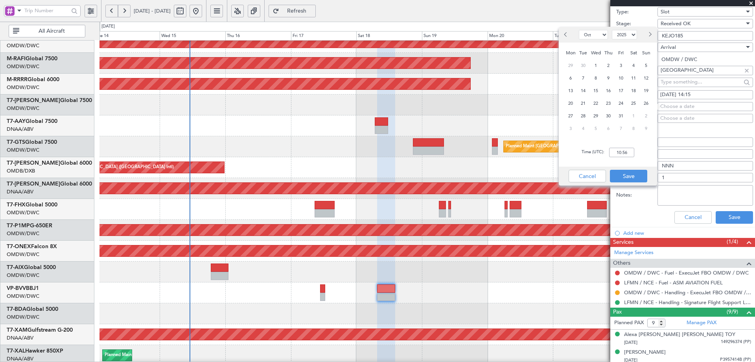
click at [640, 91] on div "18" at bounding box center [634, 90] width 13 height 13
click at [621, 154] on input "00:00" at bounding box center [621, 152] width 25 height 9
type input "14:15"
drag, startPoint x: 628, startPoint y: 179, endPoint x: 670, endPoint y: 188, distance: 42.3
click at [628, 179] on button "Save" at bounding box center [628, 176] width 37 height 13
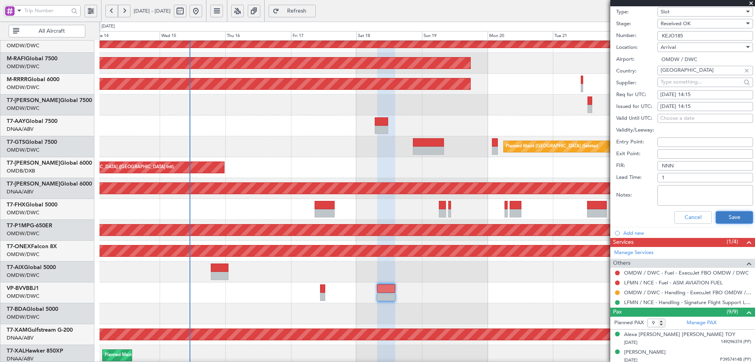
click at [716, 214] on button "Save" at bounding box center [734, 217] width 37 height 13
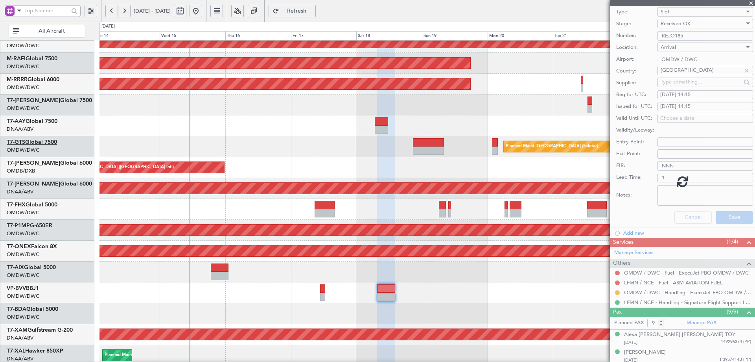
scroll to position [41, 0]
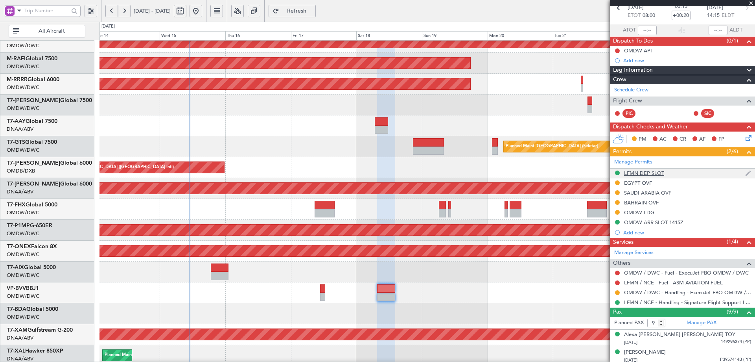
click at [641, 175] on div "LFMN DEP SLOT" at bounding box center [644, 173] width 40 height 7
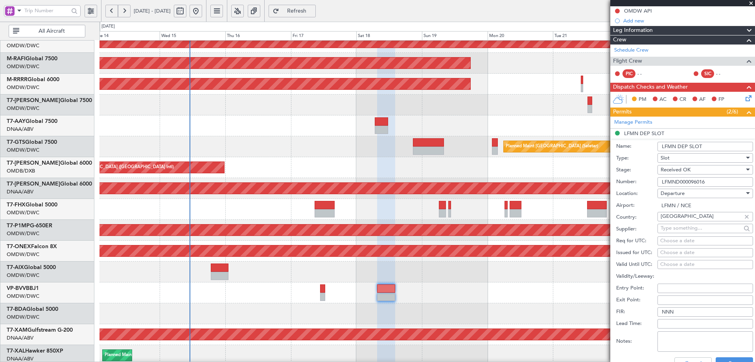
scroll to position [39, 0]
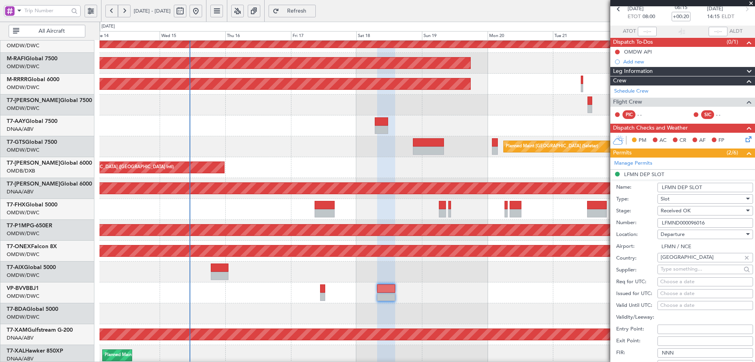
drag, startPoint x: 713, startPoint y: 222, endPoint x: 615, endPoint y: 221, distance: 98.4
click at [615, 221] on form "Name: LFMN DEP SLOT Type: Slot Stage: Received OK Number: LFMND000096016 Locati…" at bounding box center [683, 296] width 145 height 235
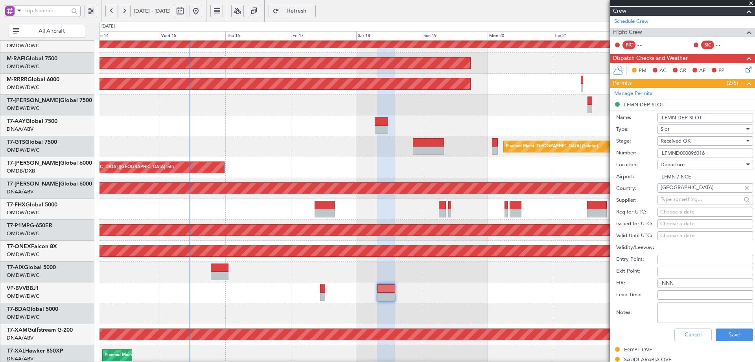
scroll to position [118, 0]
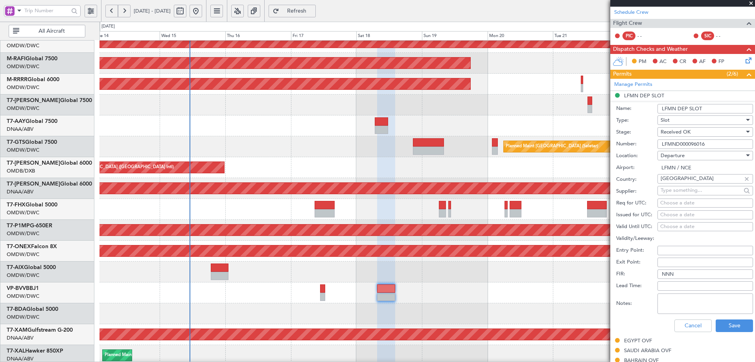
click at [672, 203] on div "Choose a date" at bounding box center [706, 203] width 90 height 8
select select "10"
select select "2025"
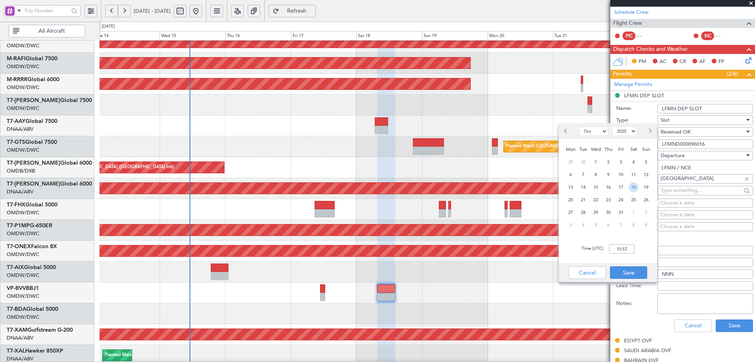
click at [633, 188] on span "18" at bounding box center [634, 187] width 10 height 10
click at [624, 248] on input "00:00" at bounding box center [621, 248] width 25 height 9
type input "08:00"
click at [620, 270] on button "Save" at bounding box center [628, 272] width 37 height 13
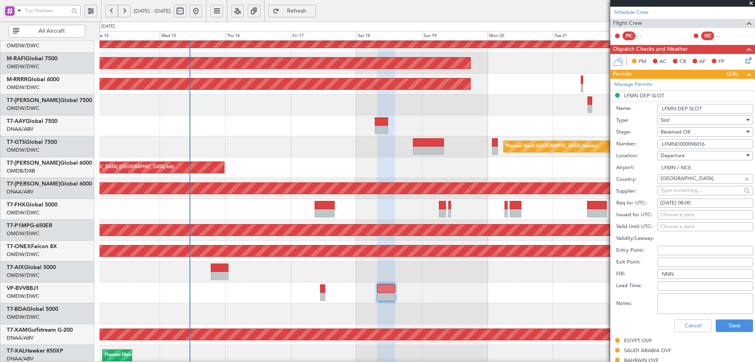
click at [666, 214] on div "Choose a date" at bounding box center [706, 215] width 90 height 8
select select "10"
select select "2025"
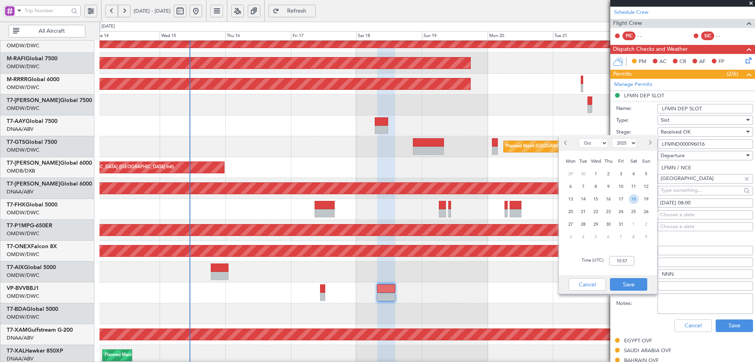
click at [634, 199] on span "18" at bounding box center [634, 199] width 10 height 10
click at [617, 257] on input "00:00" at bounding box center [621, 260] width 25 height 9
type input "0800"
click at [630, 280] on button "Save" at bounding box center [628, 284] width 37 height 13
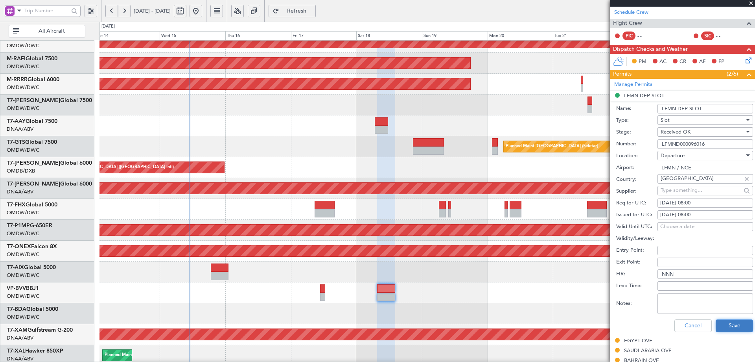
click at [735, 323] on button "Save" at bounding box center [734, 325] width 37 height 13
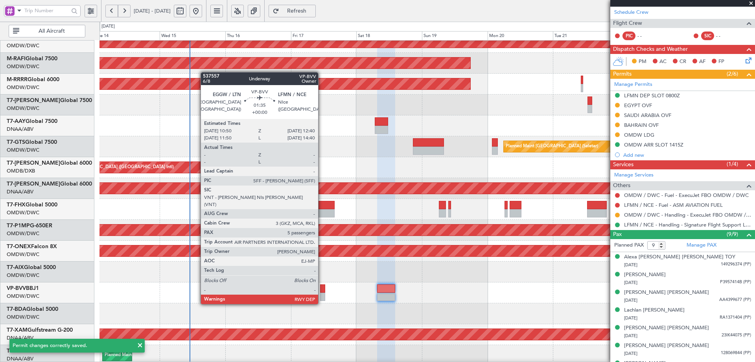
click at [322, 289] on div at bounding box center [322, 288] width 5 height 8
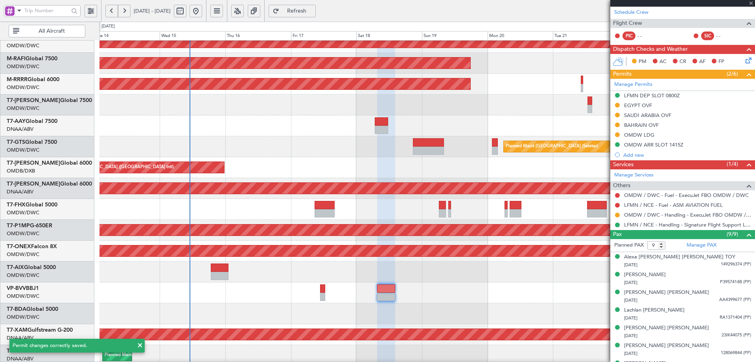
type input "5"
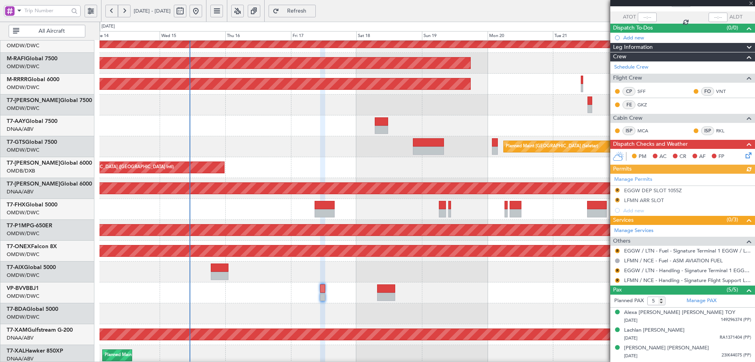
scroll to position [87, 0]
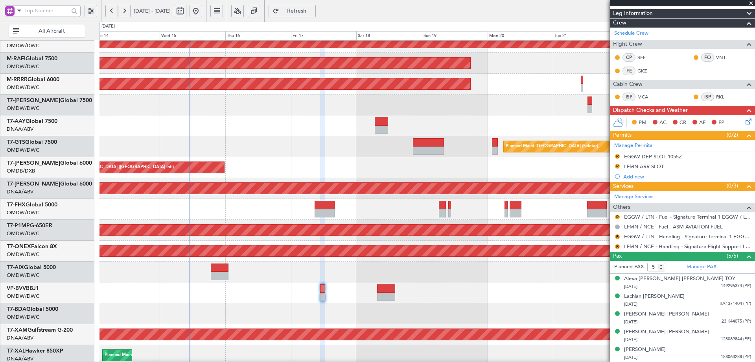
drag, startPoint x: 648, startPoint y: 165, endPoint x: 651, endPoint y: 180, distance: 15.5
click at [648, 165] on div "LFMN ARR SLOT" at bounding box center [644, 166] width 40 height 7
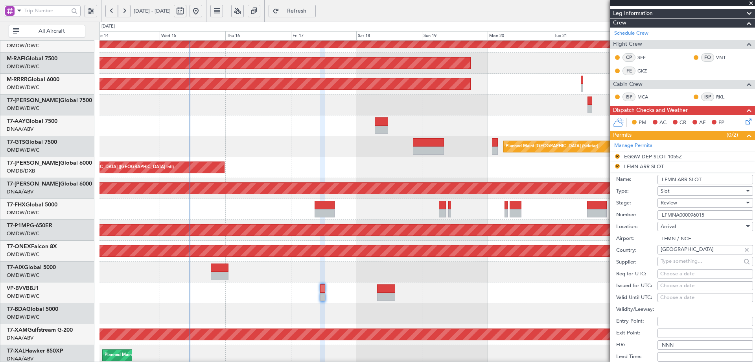
drag, startPoint x: 700, startPoint y: 213, endPoint x: 628, endPoint y: 212, distance: 71.6
click at [628, 212] on div "Number: LFMNA000096015" at bounding box center [685, 215] width 137 height 12
click at [682, 201] on div "Review" at bounding box center [703, 203] width 84 height 12
click at [678, 264] on span "Received OK" at bounding box center [702, 266] width 83 height 12
click at [676, 271] on div "Choose a date" at bounding box center [706, 274] width 90 height 8
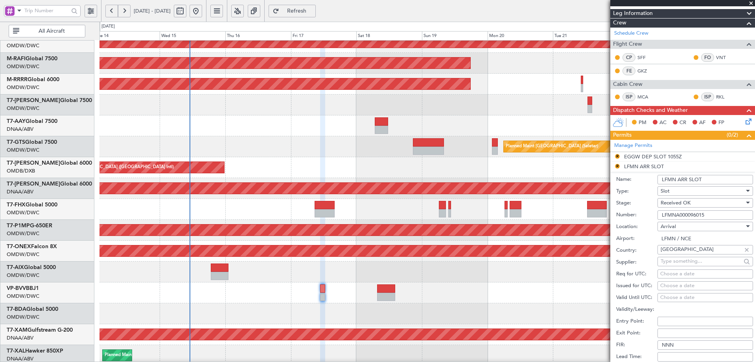
select select "10"
select select "2025"
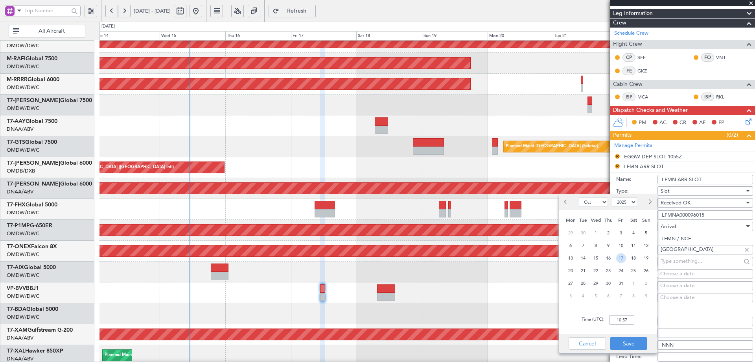
click at [621, 258] on span "17" at bounding box center [622, 258] width 10 height 10
click at [623, 318] on input "00:00" at bounding box center [621, 319] width 25 height 9
type input "12:35"
drag, startPoint x: 624, startPoint y: 345, endPoint x: 644, endPoint y: 308, distance: 42.6
click at [623, 345] on button "Save" at bounding box center [628, 343] width 37 height 13
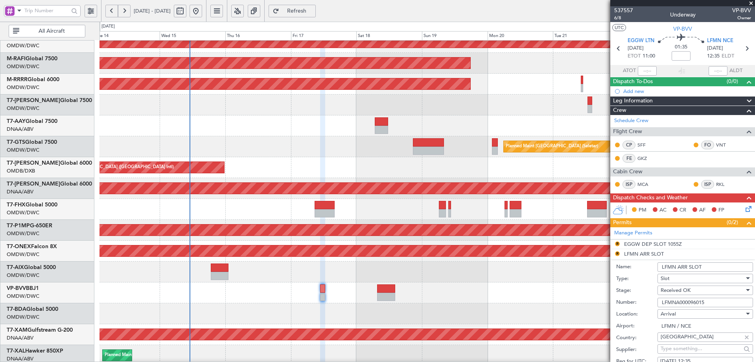
scroll to position [275, 0]
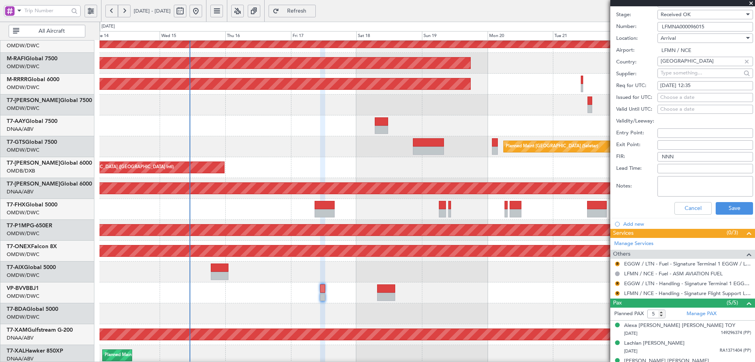
click at [670, 98] on div "Choose a date" at bounding box center [706, 98] width 90 height 8
select select "10"
select select "2025"
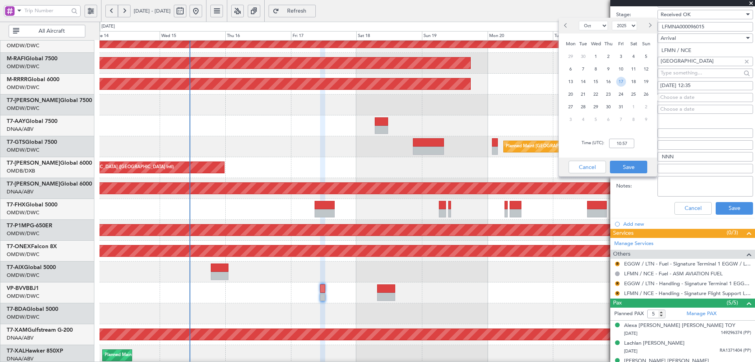
click at [619, 83] on span "17" at bounding box center [622, 82] width 10 height 10
click at [628, 144] on input "00:00" at bounding box center [621, 142] width 25 height 9
type input "12:35"
click at [624, 169] on button "Save" at bounding box center [628, 167] width 37 height 13
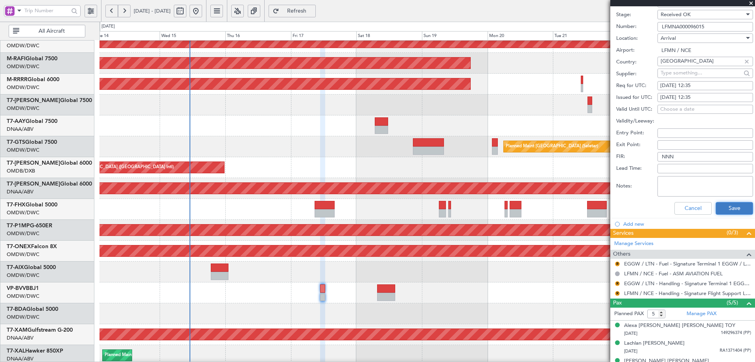
click at [721, 208] on button "Save" at bounding box center [734, 208] width 37 height 13
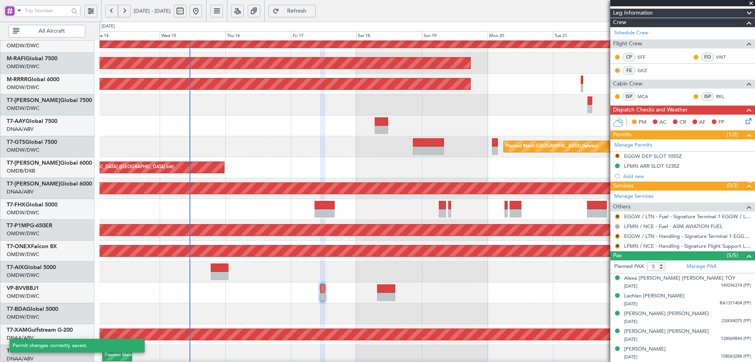
scroll to position [41, 0]
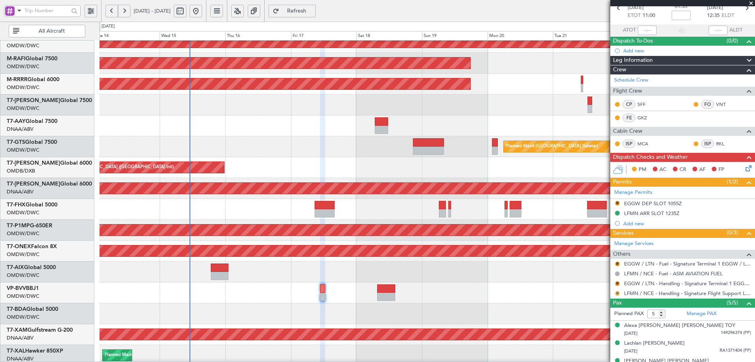
click at [618, 293] on button "R" at bounding box center [617, 293] width 5 height 5
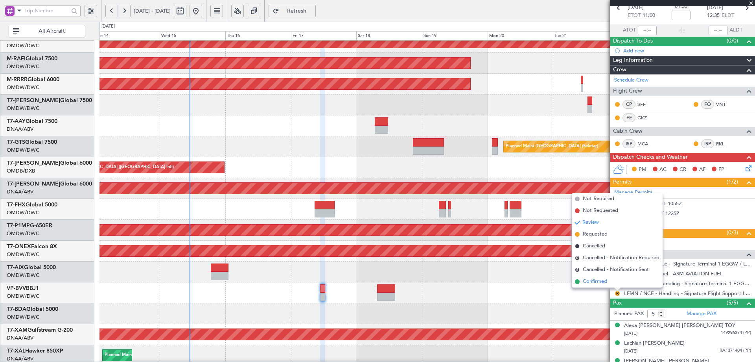
click at [578, 279] on span at bounding box center [577, 281] width 5 height 5
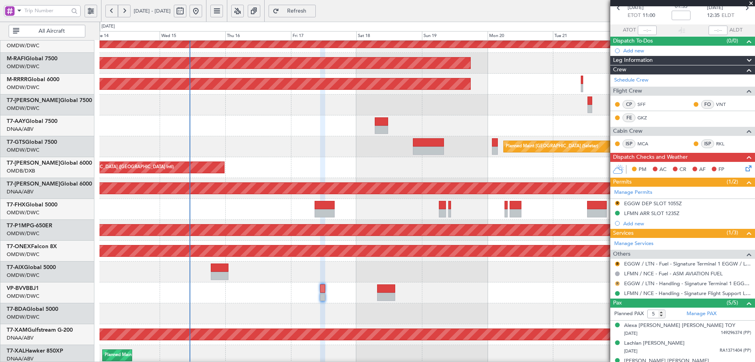
click at [617, 283] on button "R" at bounding box center [617, 283] width 5 height 5
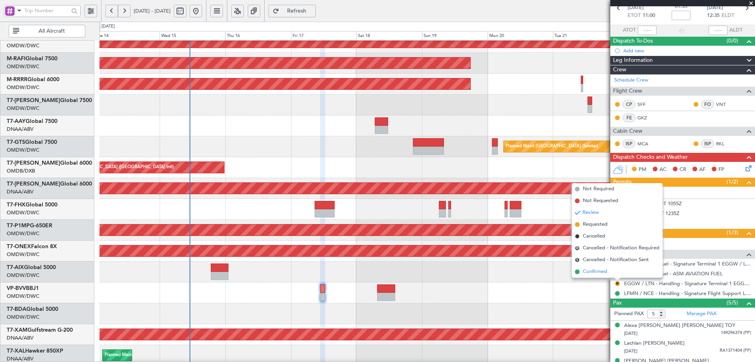
click at [596, 271] on span "Confirmed" at bounding box center [595, 272] width 24 height 8
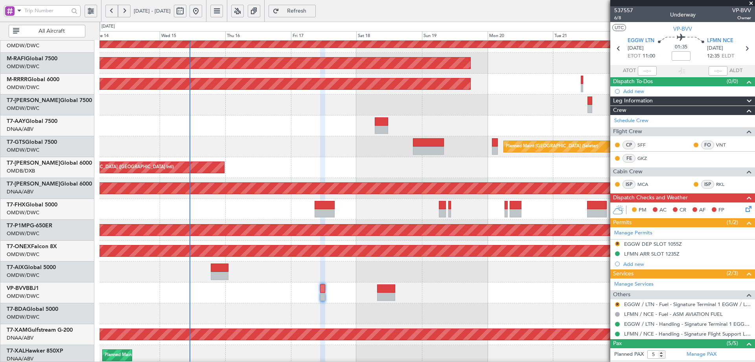
scroll to position [87, 0]
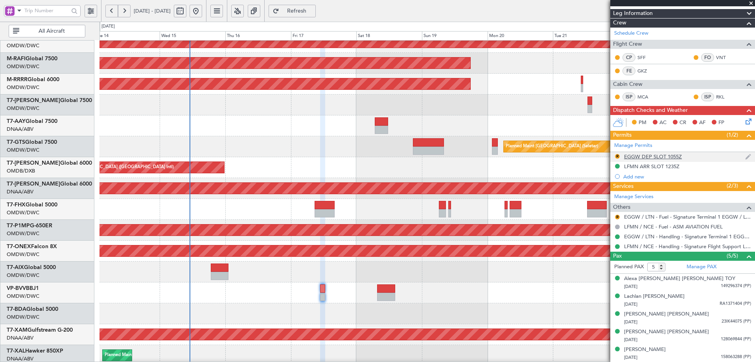
click at [664, 155] on div "EGGW DEP SLOT 1055Z" at bounding box center [653, 156] width 58 height 7
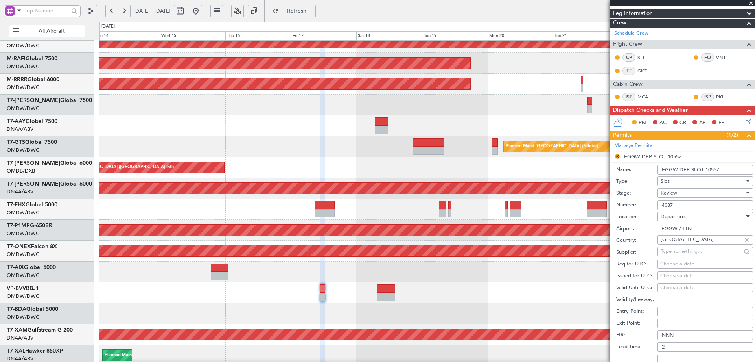
click at [674, 191] on span "Review" at bounding box center [669, 192] width 17 height 7
drag, startPoint x: 683, startPoint y: 255, endPoint x: 700, endPoint y: 255, distance: 16.9
click at [682, 255] on span "Received OK" at bounding box center [702, 256] width 83 height 12
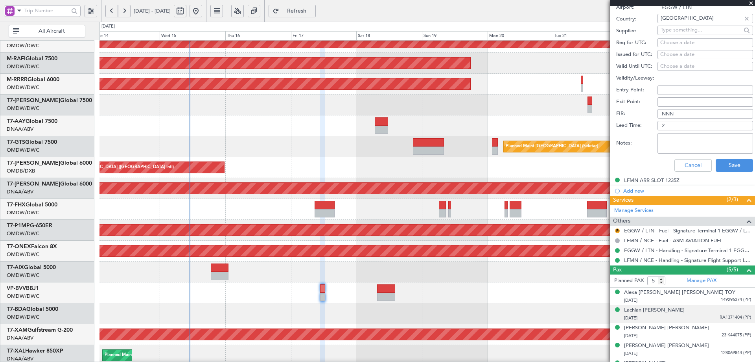
scroll to position [322, 0]
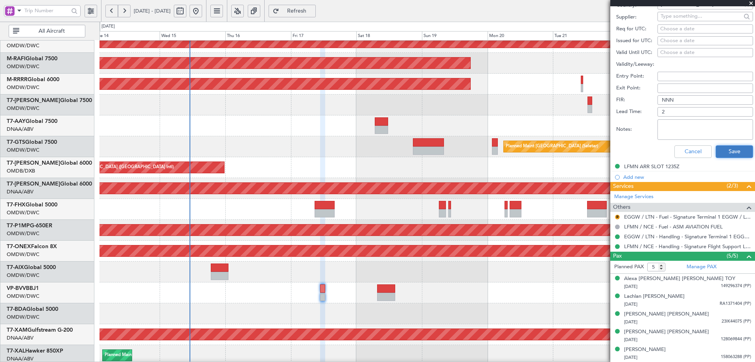
click at [716, 151] on button "Save" at bounding box center [734, 151] width 37 height 13
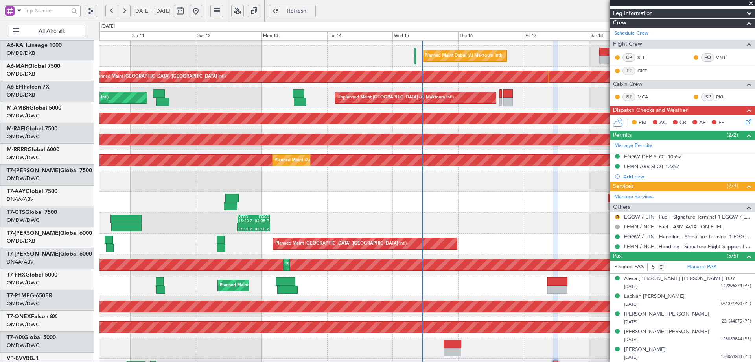
scroll to position [15, 0]
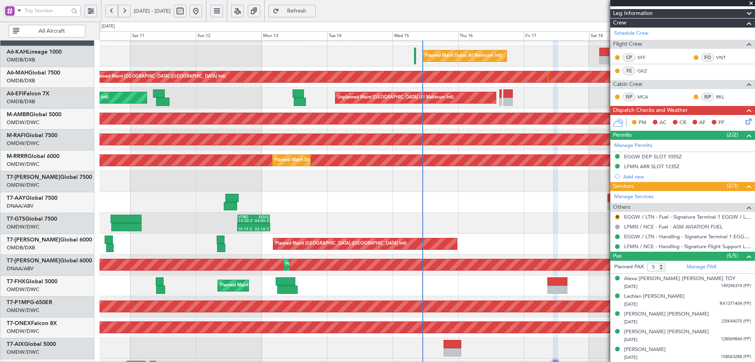
click at [426, 224] on div "Planned Maint Singapore (Seletar) 15:15 Z 03:10 Z VTBD 15:20 Z EGSS 03:05 Z 17:…" at bounding box center [427, 222] width 655 height 21
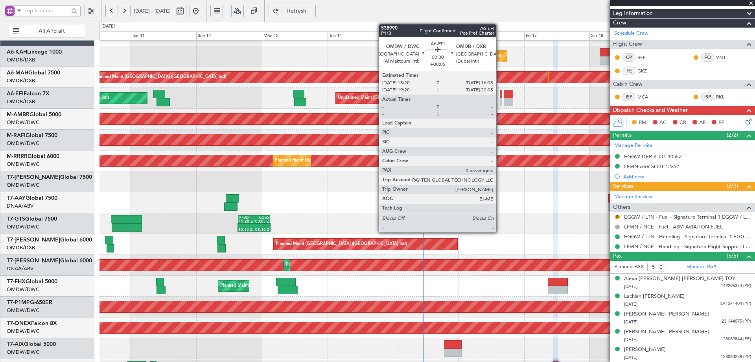
click at [500, 93] on div at bounding box center [501, 94] width 2 height 8
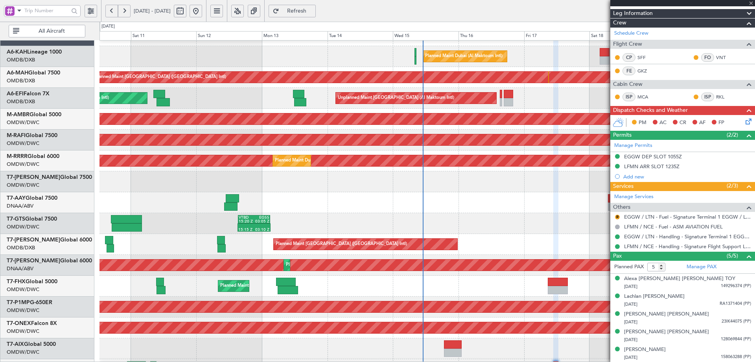
type input "+00:05"
type input "0"
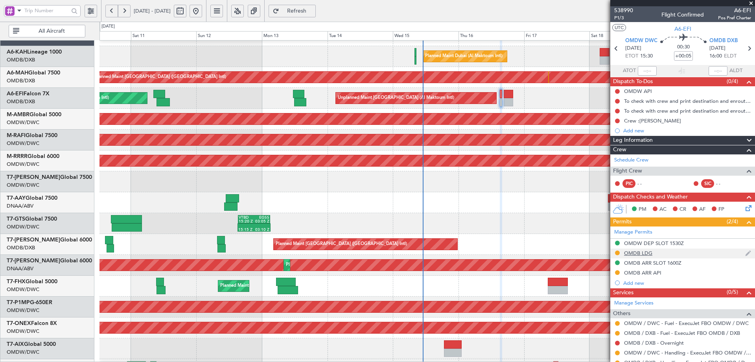
click at [646, 251] on div "OMDB LDG" at bounding box center [638, 252] width 28 height 7
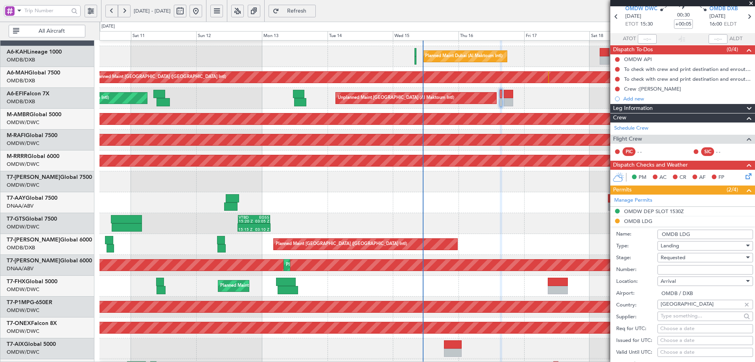
scroll to position [118, 0]
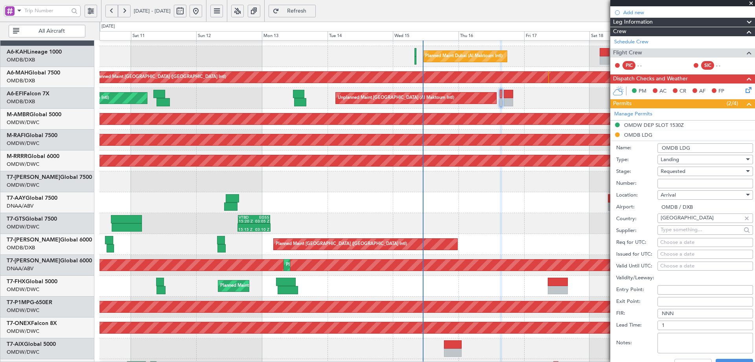
click at [692, 186] on input "Number:" at bounding box center [706, 183] width 96 height 9
paste input "LP/2025/14242"
type input "LP/2025/14242"
click at [693, 172] on div "Requested" at bounding box center [703, 171] width 84 height 12
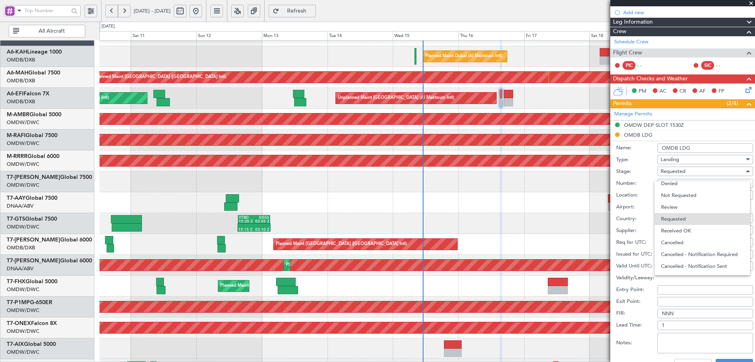
click at [690, 231] on span "Received OK" at bounding box center [702, 231] width 83 height 12
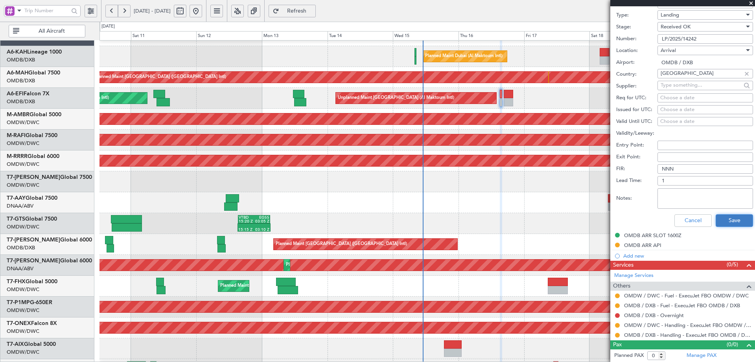
click at [723, 218] on button "Save" at bounding box center [734, 220] width 37 height 13
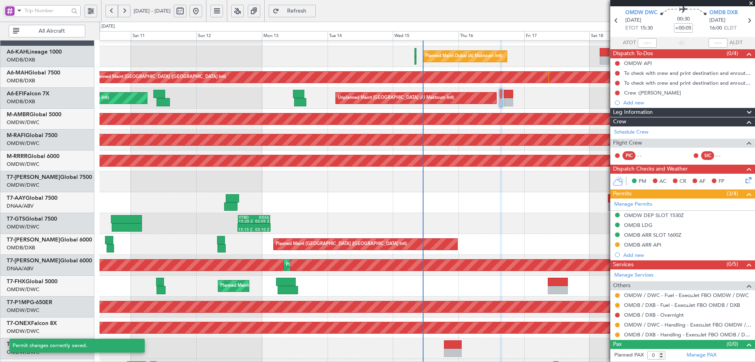
scroll to position [28, 0]
click at [616, 335] on button at bounding box center [617, 334] width 5 height 5
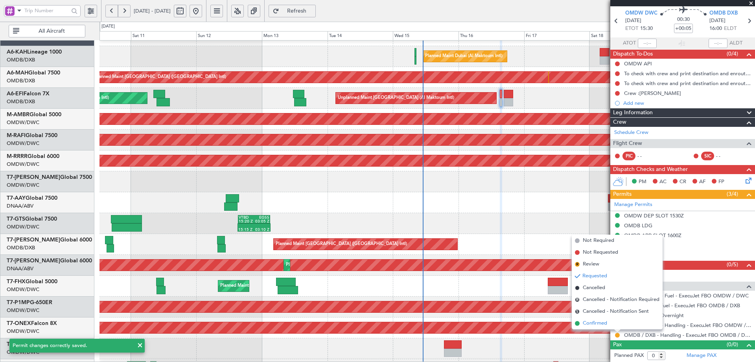
click at [595, 323] on span "Confirmed" at bounding box center [595, 323] width 24 height 8
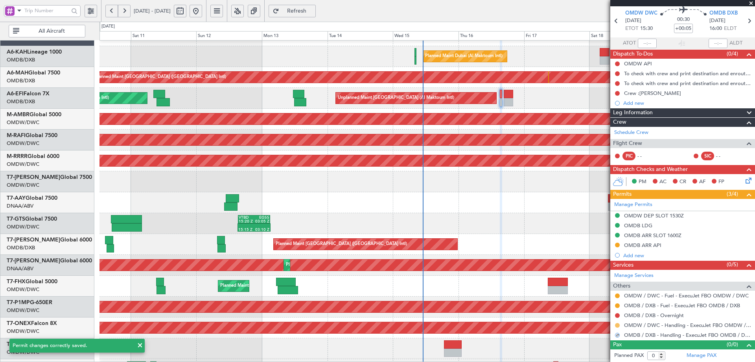
click at [617, 324] on button at bounding box center [617, 325] width 5 height 5
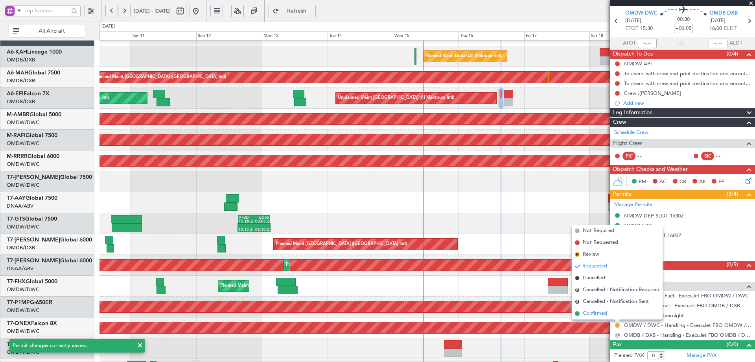
click at [601, 312] on span "Confirmed" at bounding box center [595, 313] width 24 height 8
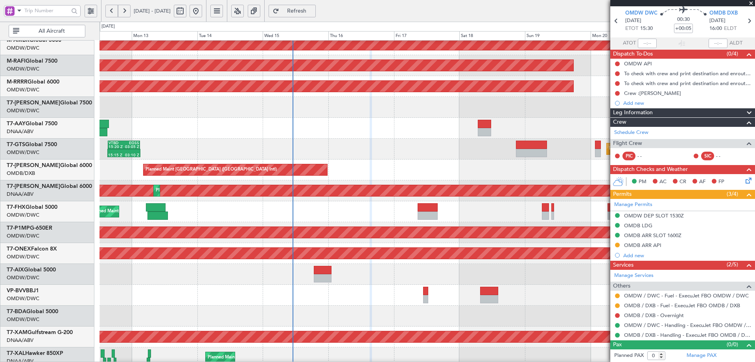
click at [277, 57] on div "Planned Maint Dubai (Al Maktoum Intl) Planned Maint Dubai (Al Maktoum Intl)" at bounding box center [427, 65] width 655 height 21
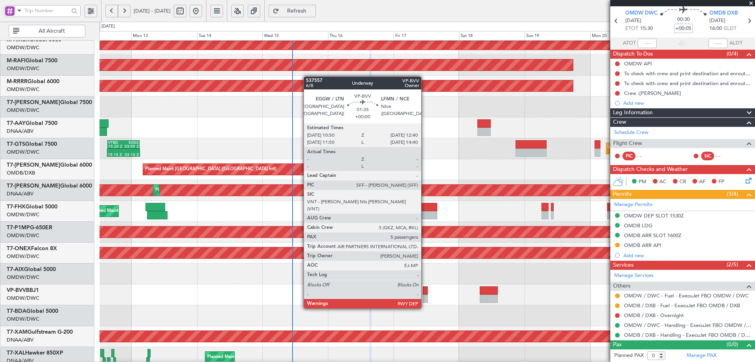
click at [425, 291] on div at bounding box center [425, 290] width 5 height 8
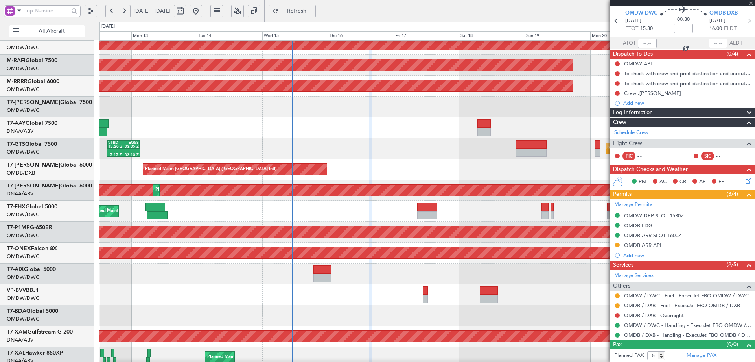
scroll to position [0, 0]
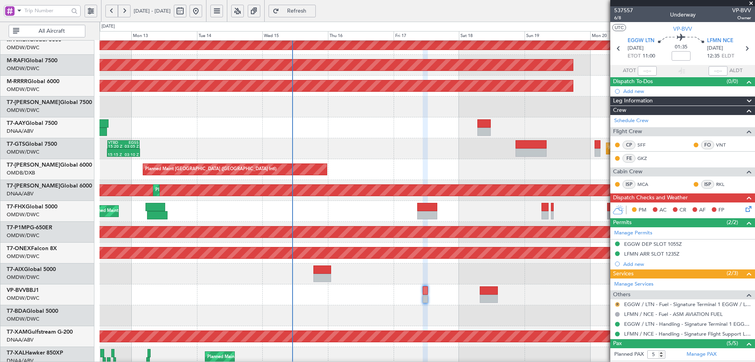
click at [617, 304] on button "R" at bounding box center [617, 304] width 5 height 5
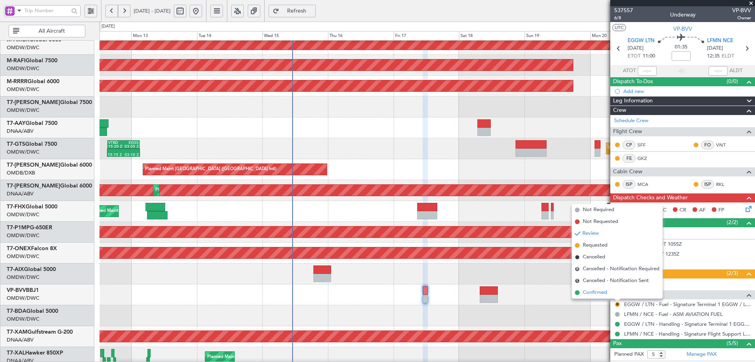
click at [586, 293] on span "Confirmed" at bounding box center [595, 292] width 24 height 8
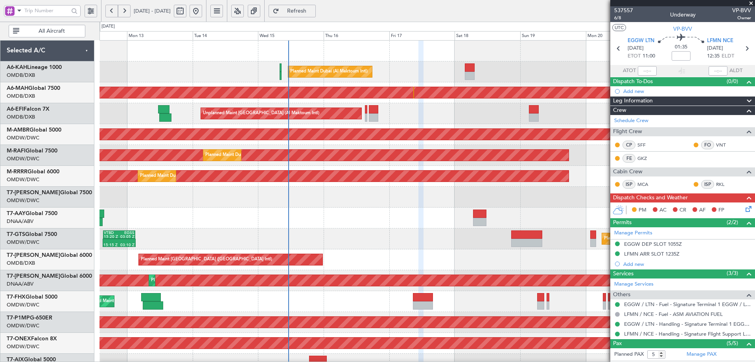
click at [362, 228] on div at bounding box center [427, 217] width 655 height 21
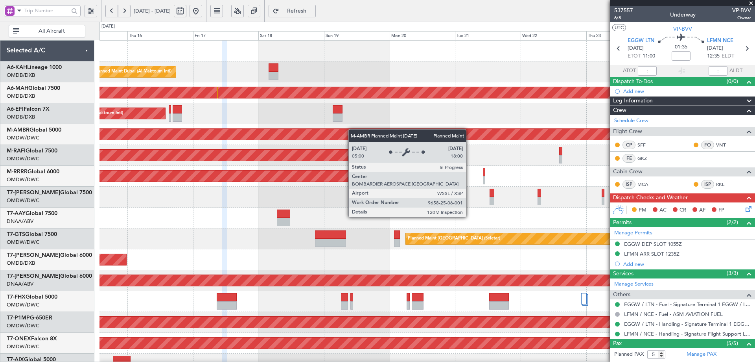
click at [172, 137] on div "Planned Maint Dubai (Al Maktoum Intl) Unplanned Maint Dubai (Dubai Intl) Planne…" at bounding box center [427, 270] width 655 height 459
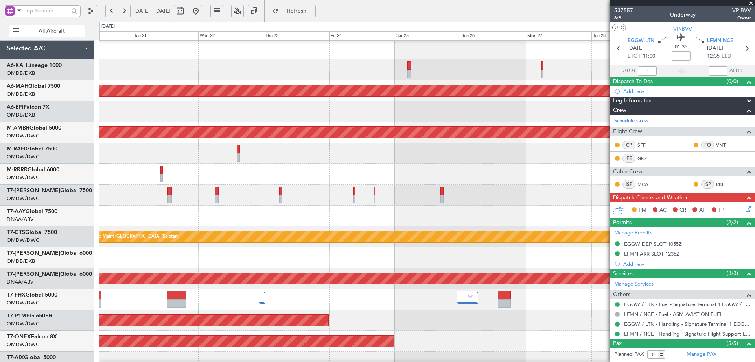
scroll to position [2, 0]
click at [191, 144] on div "Planned Maint Dubai (Al Maktoum Intl)" at bounding box center [427, 153] width 655 height 21
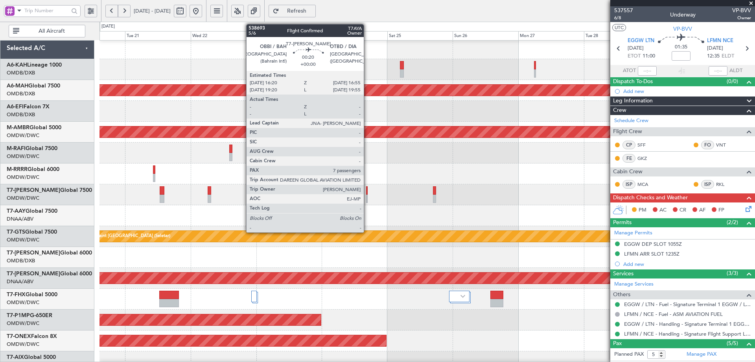
click at [367, 190] on div at bounding box center [367, 190] width 2 height 8
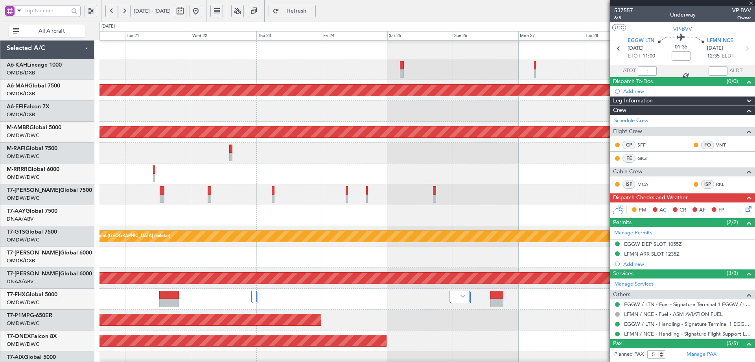
type input "7"
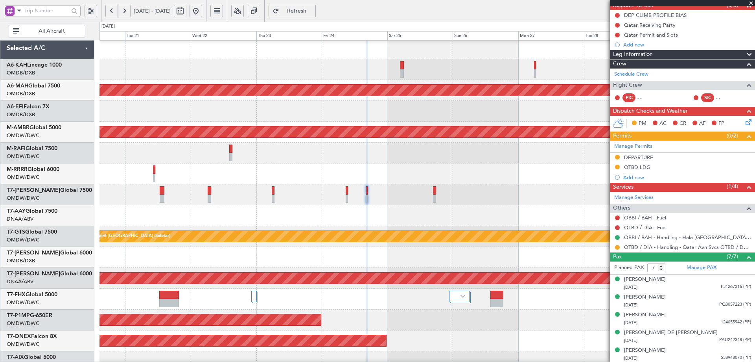
scroll to position [112, 0]
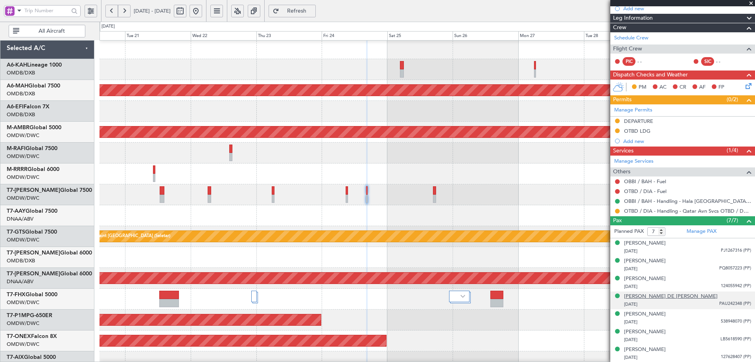
click at [657, 294] on div "[PERSON_NAME] DE [PERSON_NAME]" at bounding box center [671, 296] width 94 height 8
click at [313, 9] on span "Refresh" at bounding box center [297, 11] width 32 height 6
click at [674, 294] on div "[PERSON_NAME] DE [PERSON_NAME]" at bounding box center [671, 296] width 94 height 8
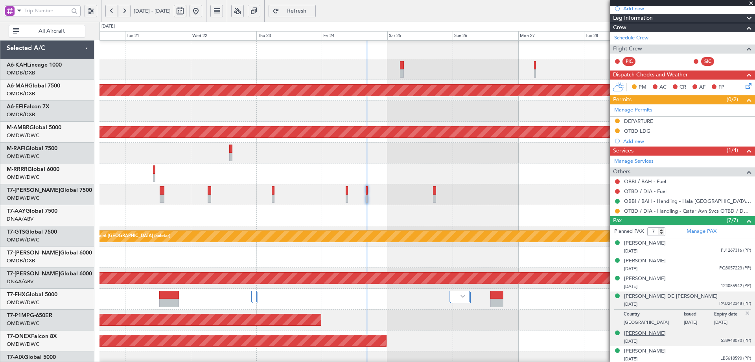
click at [641, 332] on div "[PERSON_NAME]" at bounding box center [645, 333] width 42 height 8
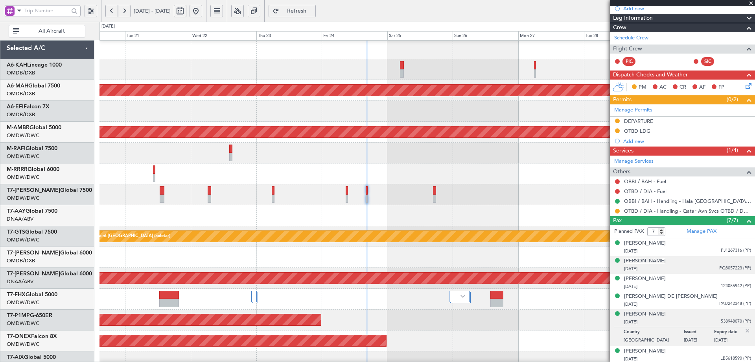
click at [637, 259] on div "[PERSON_NAME]" at bounding box center [645, 261] width 42 height 8
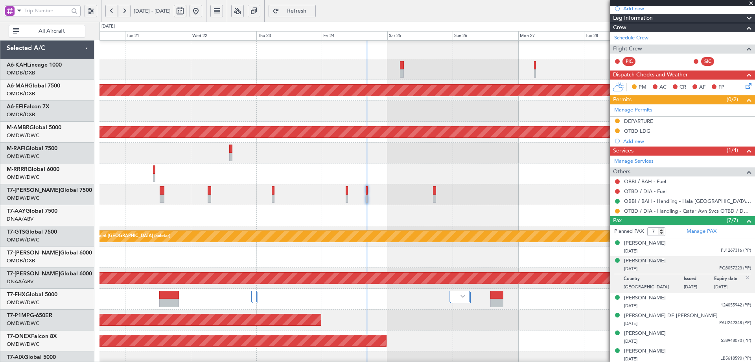
click at [313, 11] on span "Refresh" at bounding box center [297, 11] width 32 height 6
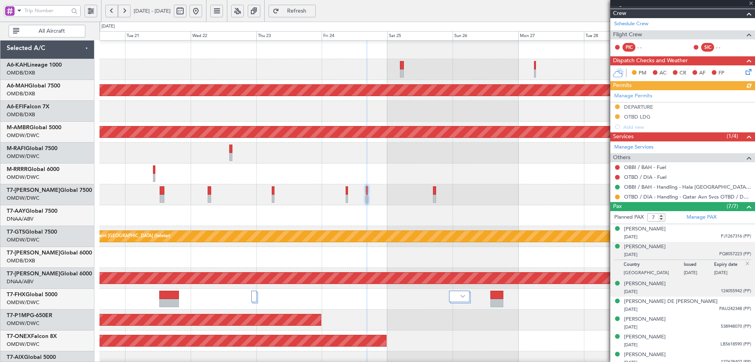
scroll to position [131, 0]
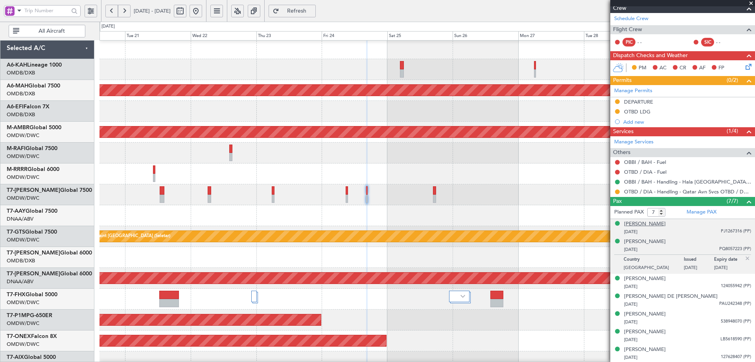
click at [632, 226] on div "[PERSON_NAME]" at bounding box center [645, 224] width 42 height 8
click at [313, 11] on span "Refresh" at bounding box center [297, 11] width 32 height 6
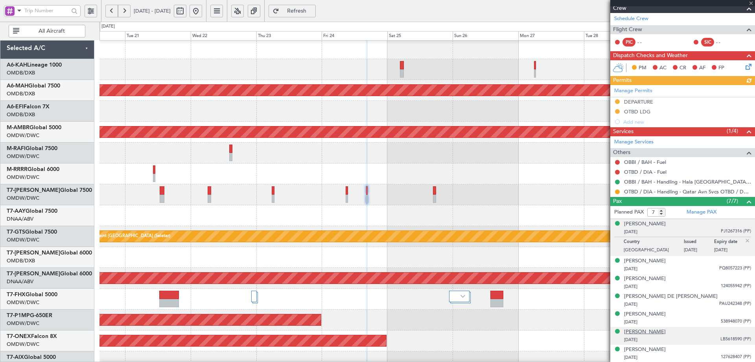
click at [652, 329] on div "[PERSON_NAME]" at bounding box center [645, 332] width 42 height 8
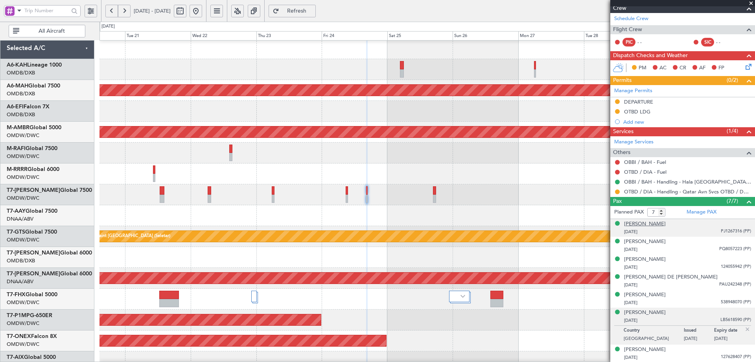
click at [653, 222] on div "[PERSON_NAME]" at bounding box center [645, 224] width 42 height 8
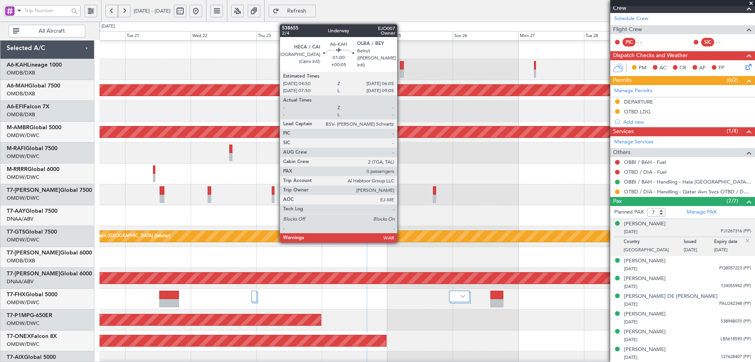
click at [401, 65] on div at bounding box center [402, 65] width 4 height 8
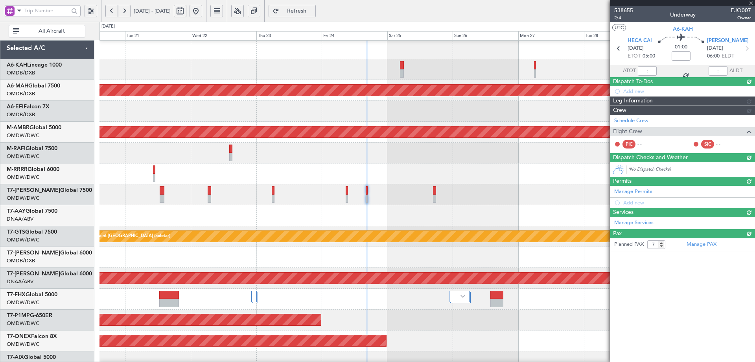
type input "+00:05"
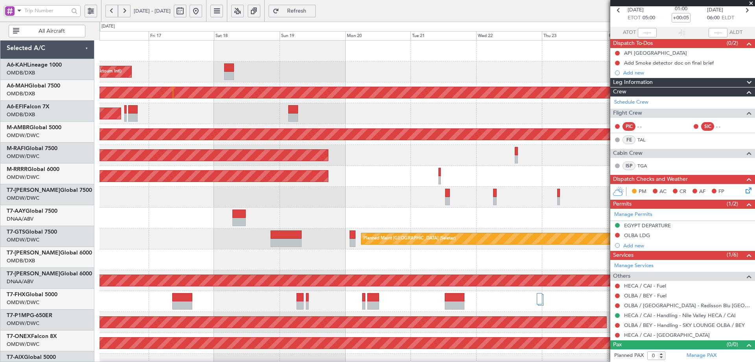
scroll to position [0, 0]
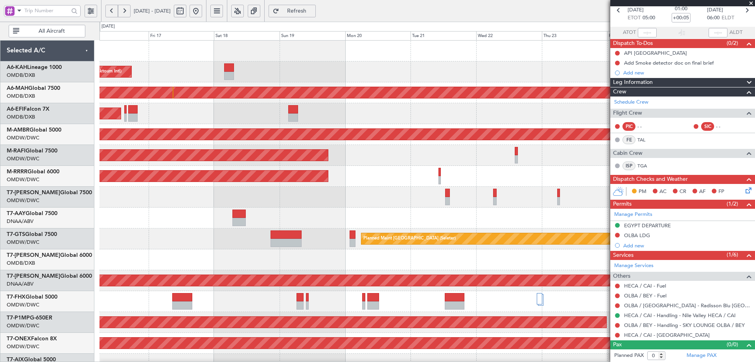
click at [678, 181] on fb-app "20 Oct 2025 - 30 Oct 2025 Refresh Quick Links All Aircraft Planned Maint Dubai …" at bounding box center [377, 186] width 755 height 352
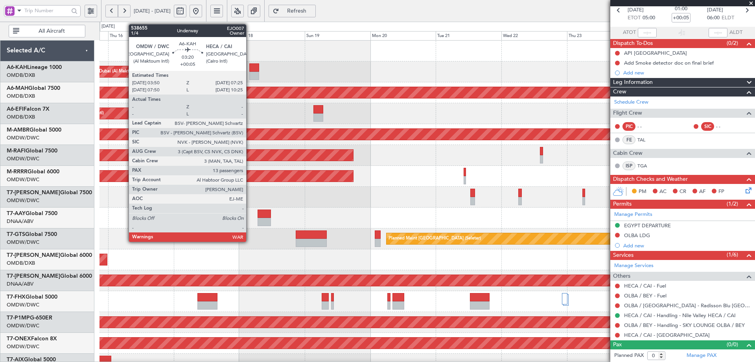
click at [250, 71] on div at bounding box center [254, 67] width 10 height 8
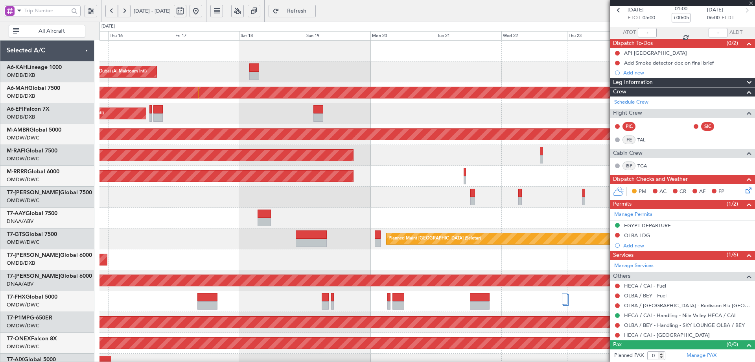
type input "13"
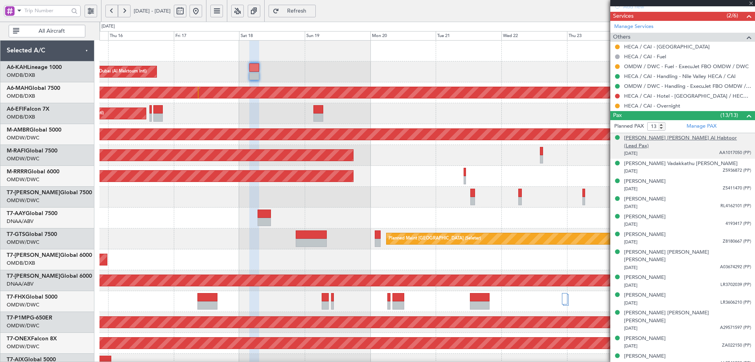
scroll to position [357, 0]
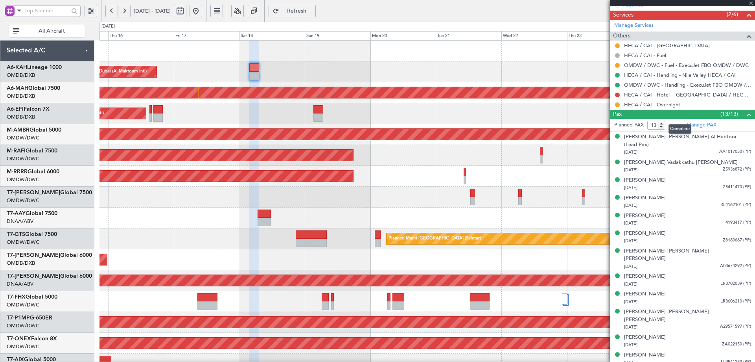
click at [693, 122] on mat-tooltip-component "Complete" at bounding box center [680, 128] width 34 height 21
click at [707, 124] on link "Manage PAX" at bounding box center [702, 125] width 30 height 8
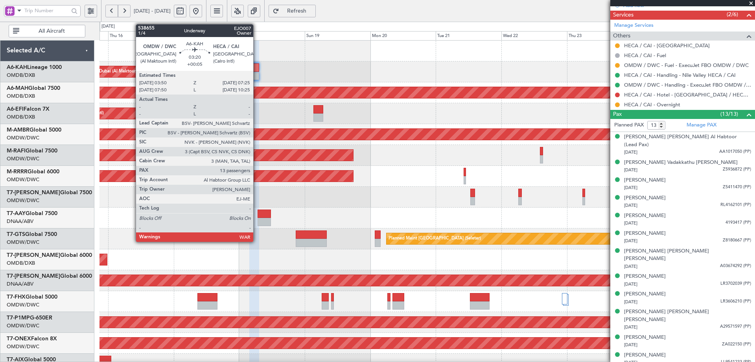
click at [257, 67] on div at bounding box center [254, 67] width 10 height 8
click at [255, 66] on div at bounding box center [254, 67] width 10 height 8
click at [255, 68] on div at bounding box center [254, 67] width 10 height 8
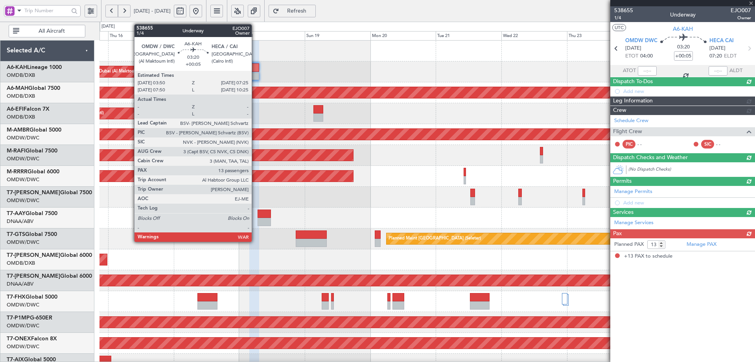
click at [255, 68] on div at bounding box center [254, 67] width 10 height 8
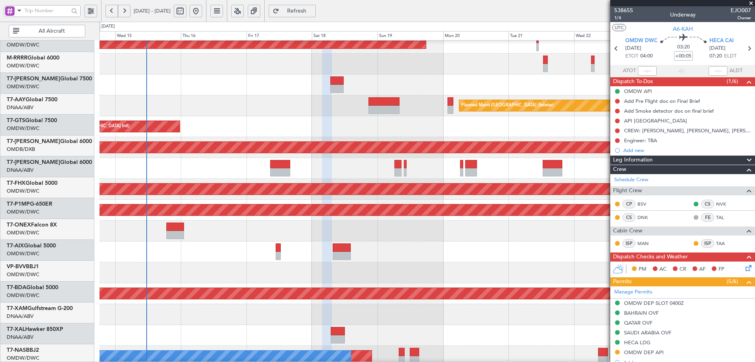
scroll to position [137, 0]
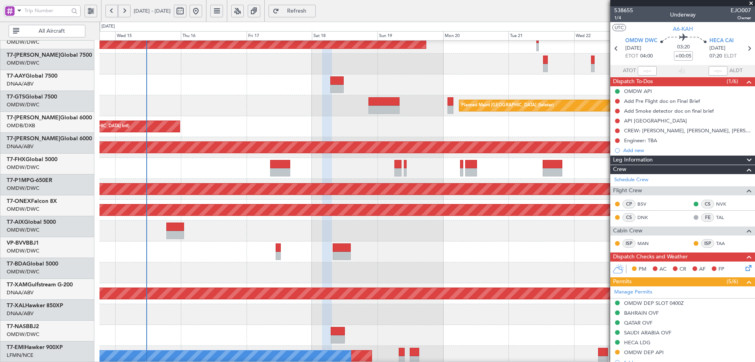
click at [356, 162] on div "Planned Maint Dubai (Al Maktoum Intl)" at bounding box center [427, 168] width 655 height 21
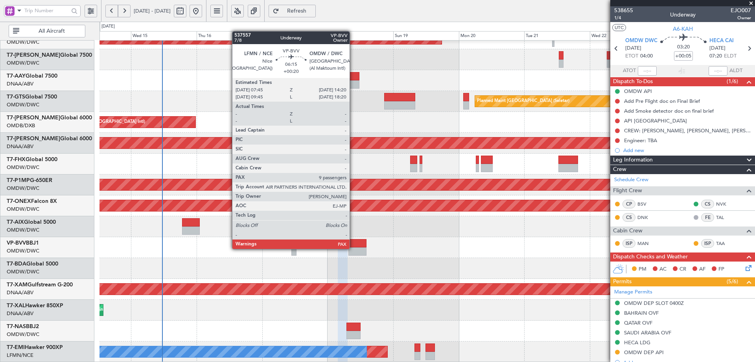
click at [354, 247] on div at bounding box center [358, 243] width 18 height 8
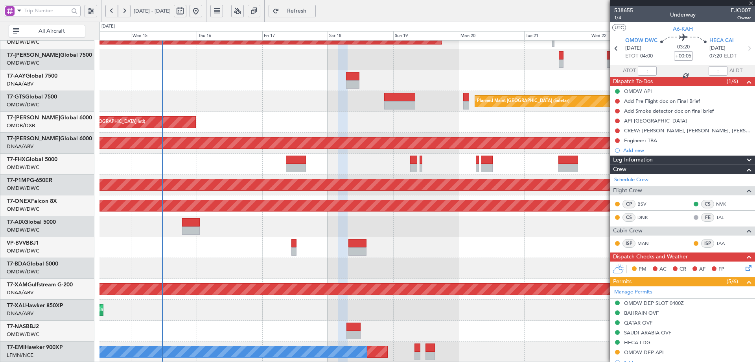
type input "+00:20"
type input "9"
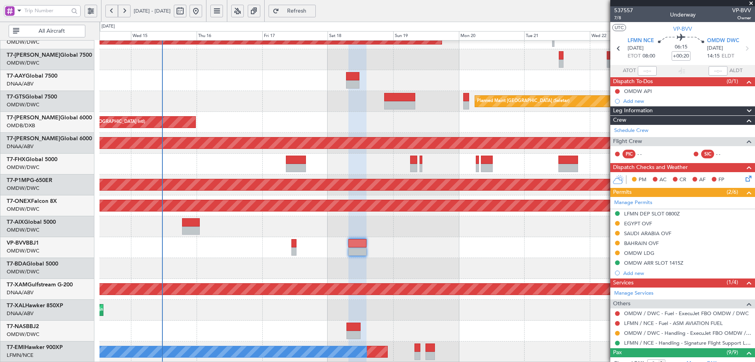
click at [639, 255] on div "OMDW LDG" at bounding box center [639, 252] width 30 height 7
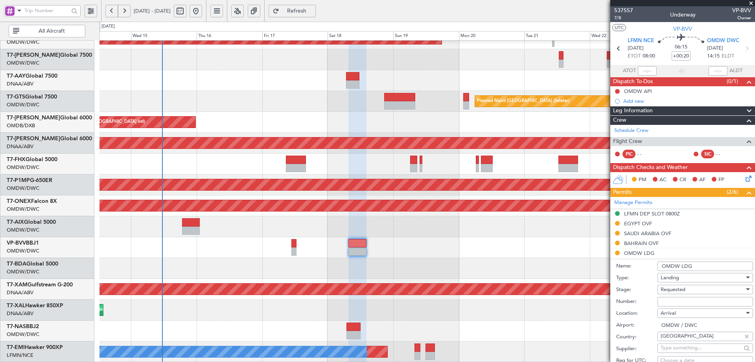
click at [689, 300] on input "Number:" at bounding box center [706, 301] width 96 height 9
paste input "LP/2025/14250"
type input "LP/2025/14250"
click at [687, 289] on div "Requested" at bounding box center [703, 289] width 84 height 12
click at [683, 353] on span "Received OK" at bounding box center [702, 352] width 83 height 12
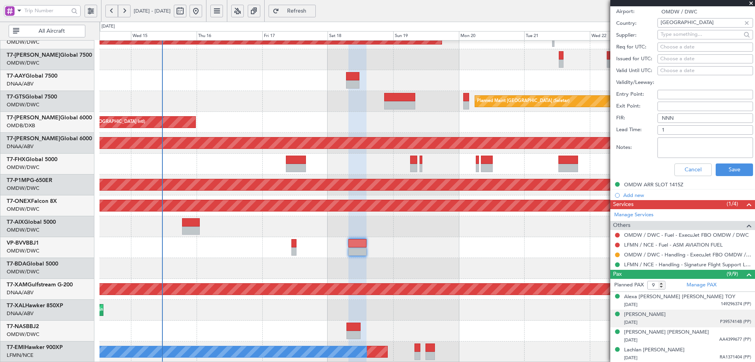
scroll to position [315, 0]
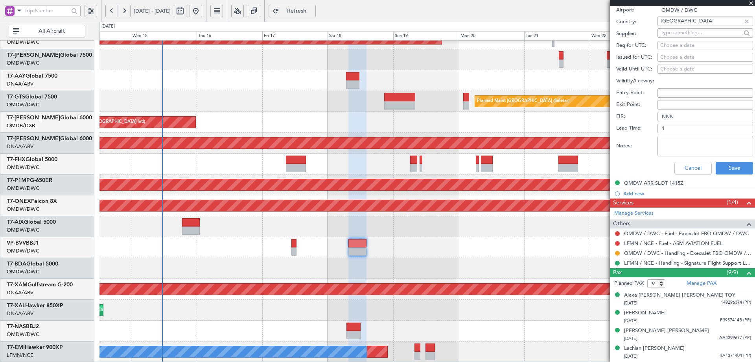
click at [728, 174] on div "Cancel Save" at bounding box center [685, 168] width 137 height 20
click at [723, 164] on button "Save" at bounding box center [734, 168] width 37 height 13
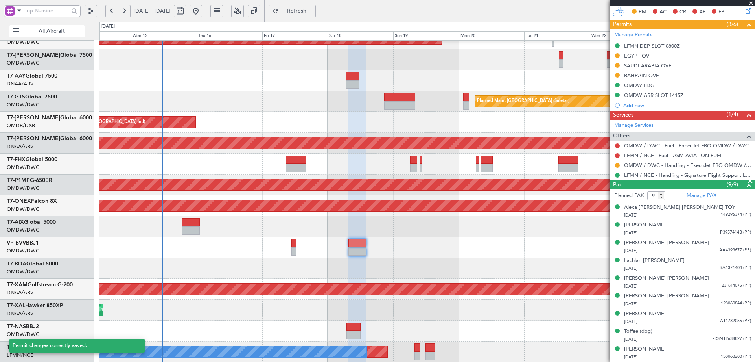
scroll to position [80, 0]
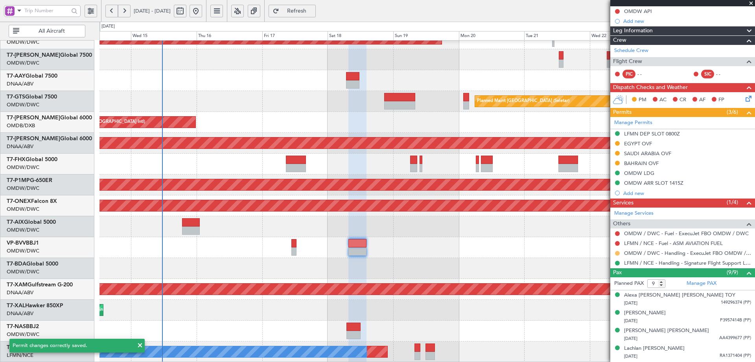
click at [617, 253] on button at bounding box center [617, 253] width 5 height 5
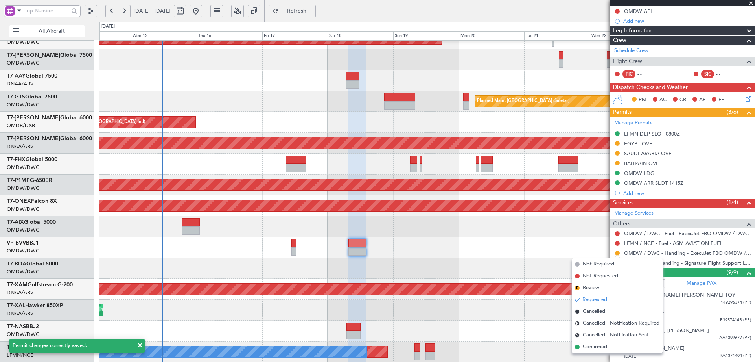
click at [589, 345] on span "Confirmed" at bounding box center [595, 347] width 24 height 8
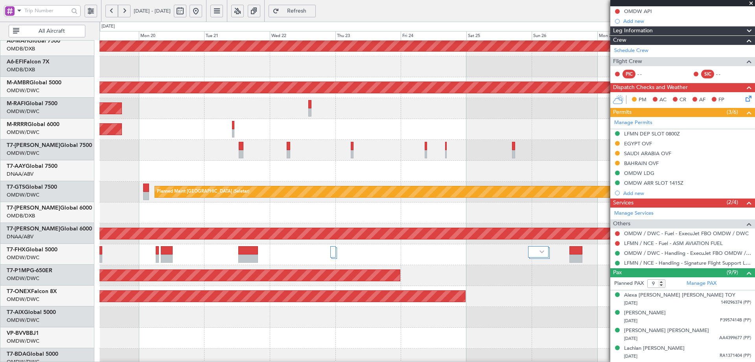
scroll to position [47, 0]
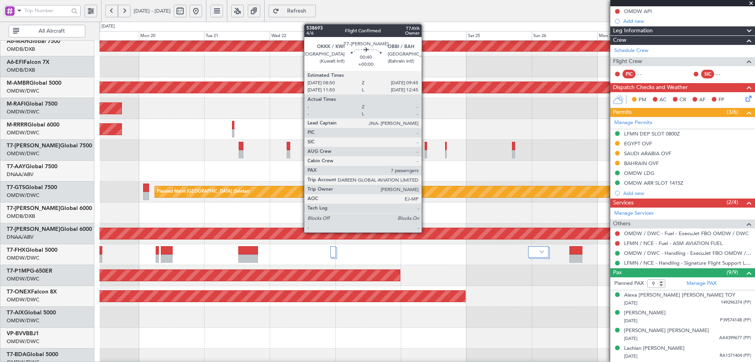
click at [425, 148] on div at bounding box center [426, 146] width 3 height 8
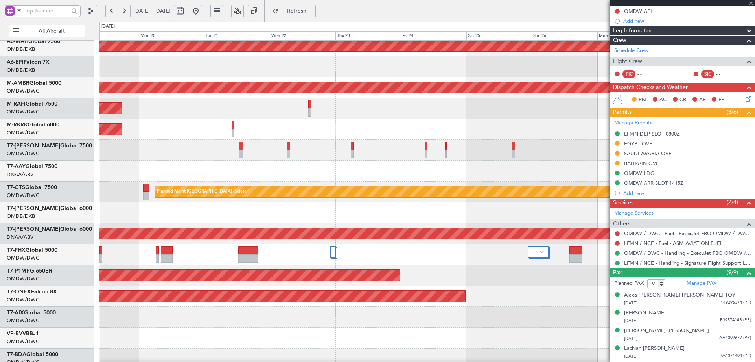
type input "7"
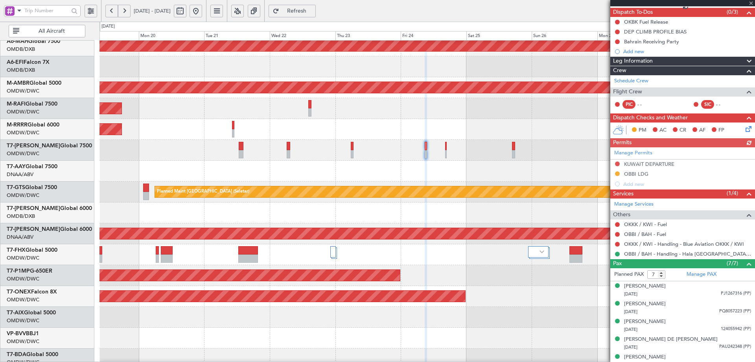
scroll to position [112, 0]
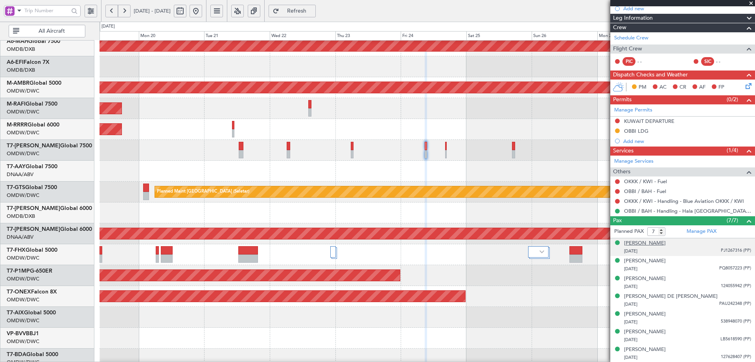
click at [647, 243] on div "[PERSON_NAME]" at bounding box center [645, 243] width 42 height 8
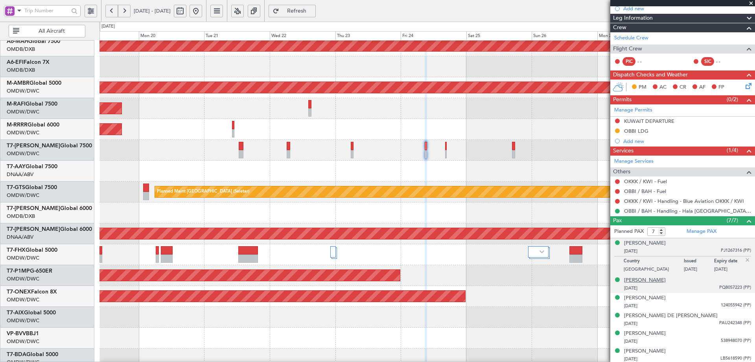
click at [658, 280] on div "[PERSON_NAME]" at bounding box center [645, 280] width 42 height 8
click at [646, 244] on div "[PERSON_NAME]" at bounding box center [645, 243] width 42 height 8
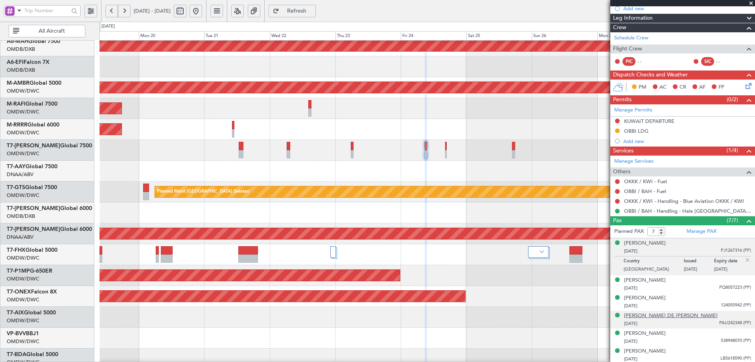
click at [680, 315] on div "[PERSON_NAME] DE [PERSON_NAME]" at bounding box center [671, 316] width 94 height 8
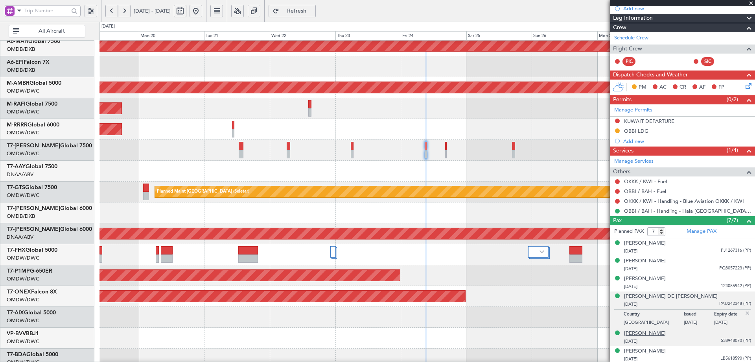
click at [636, 330] on div "[PERSON_NAME]" at bounding box center [645, 333] width 42 height 8
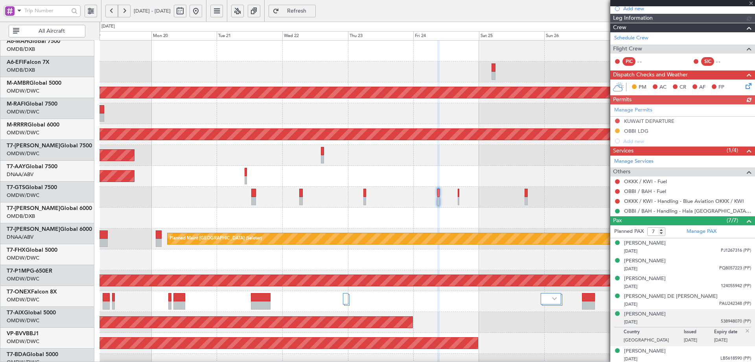
scroll to position [0, 0]
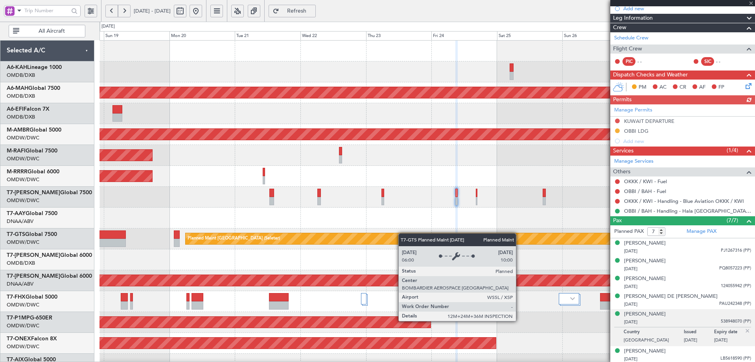
click at [402, 235] on div "Planned Maint Dubai (Al Maktoum Intl) Unplanned Maint Dubai (Dubai Intl) Planne…" at bounding box center [427, 270] width 655 height 459
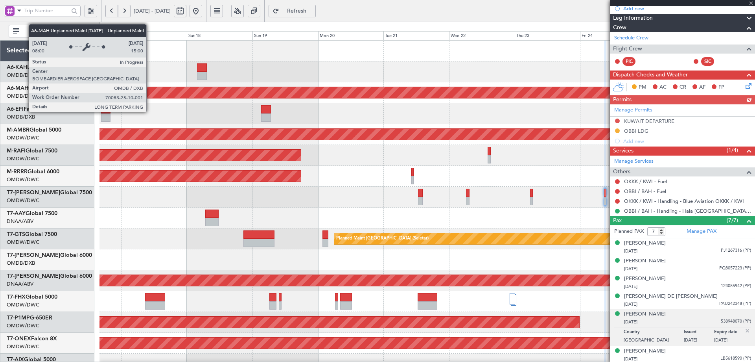
click at [306, 94] on div "Unplanned Maint [GEOGRAPHIC_DATA] ([GEOGRAPHIC_DATA] Intl)" at bounding box center [414, 92] width 1461 height 11
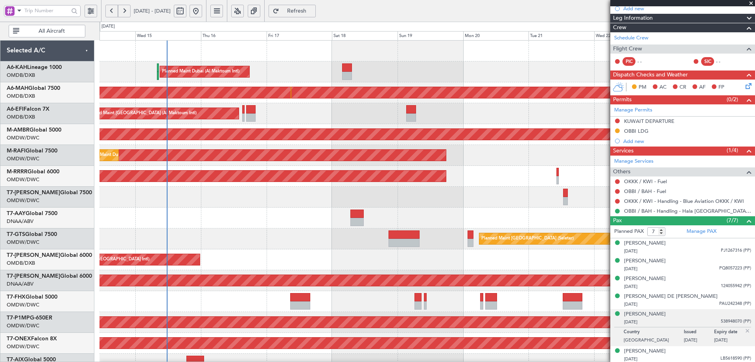
click at [295, 117] on div "Unplanned Maint [GEOGRAPHIC_DATA] (Al Maktoum Intl)" at bounding box center [427, 113] width 655 height 21
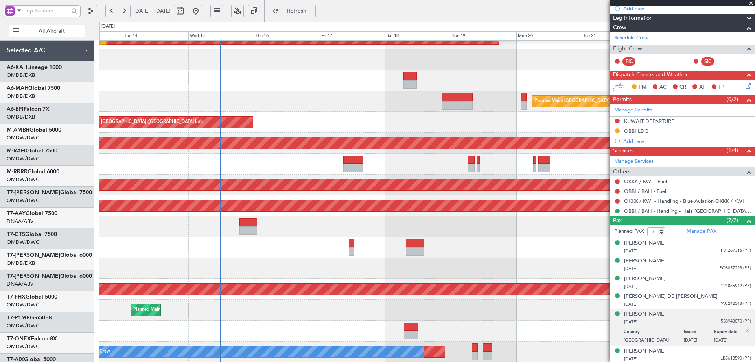
scroll to position [137, 0]
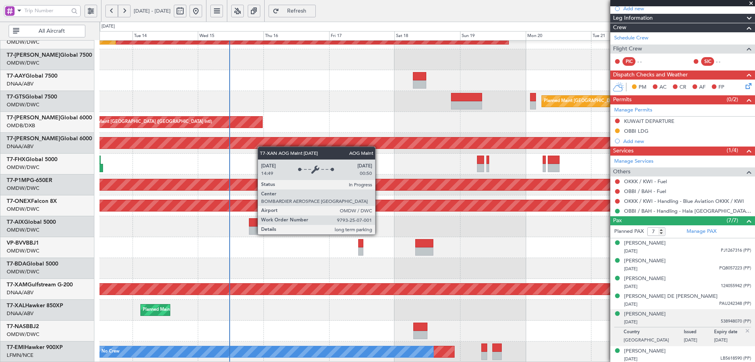
click at [265, 137] on div "Planned Maint Dubai (Al Maktoum Intl) Planned Maint Dubai (Al Maktoum Intl) Pla…" at bounding box center [427, 132] width 655 height 459
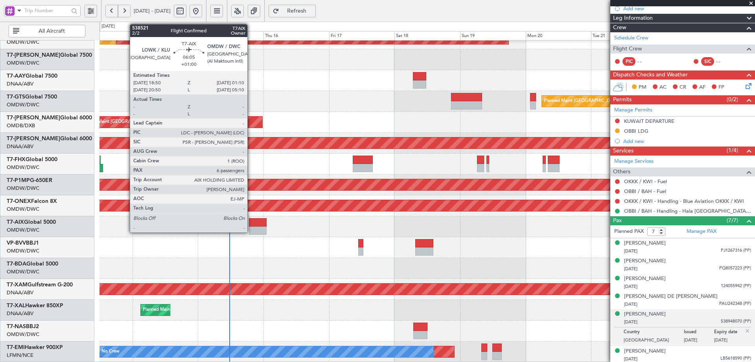
click at [251, 226] on div at bounding box center [257, 222] width 17 height 8
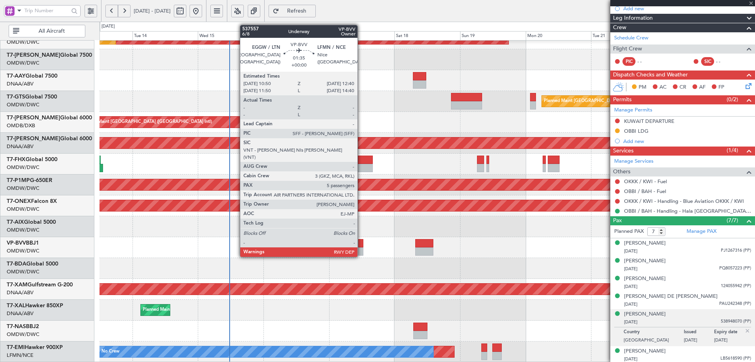
type input "+01:00"
type input "6"
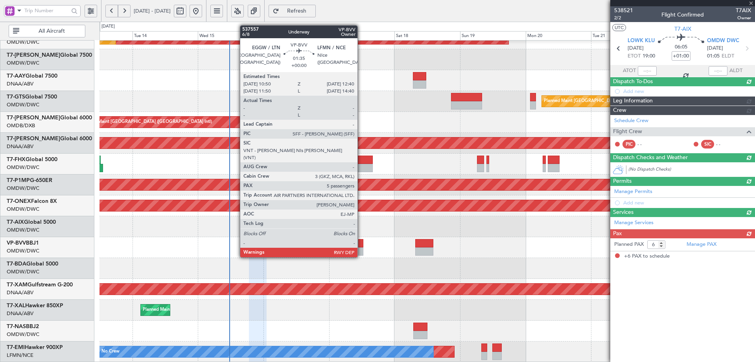
scroll to position [0, 0]
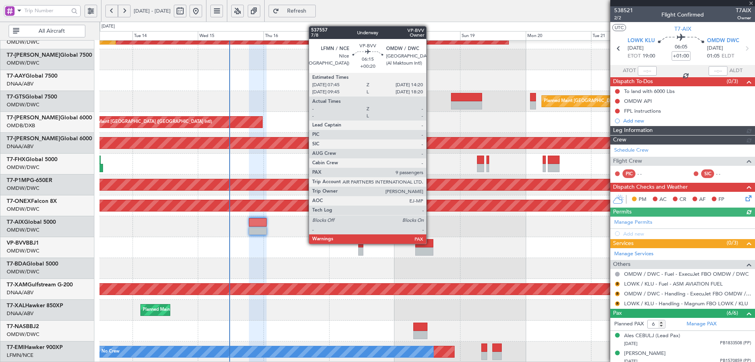
click at [430, 243] on div at bounding box center [424, 243] width 18 height 8
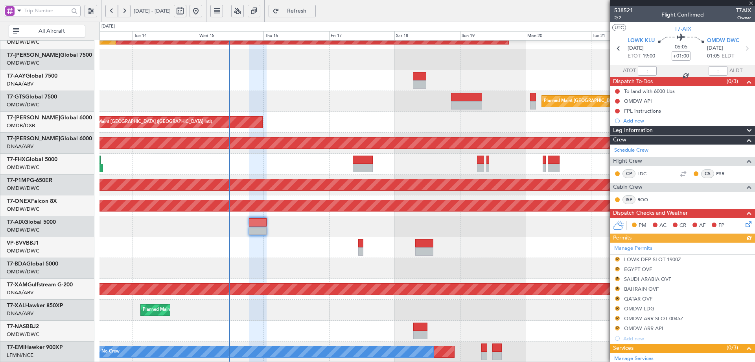
type input "+00:20"
type input "9"
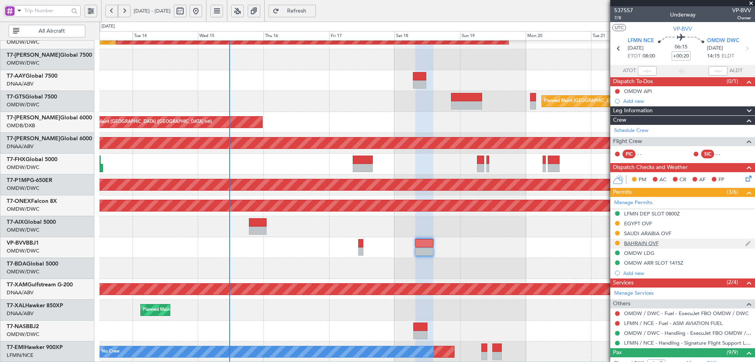
click at [636, 244] on div "BAHRAIN OVF" at bounding box center [641, 243] width 35 height 7
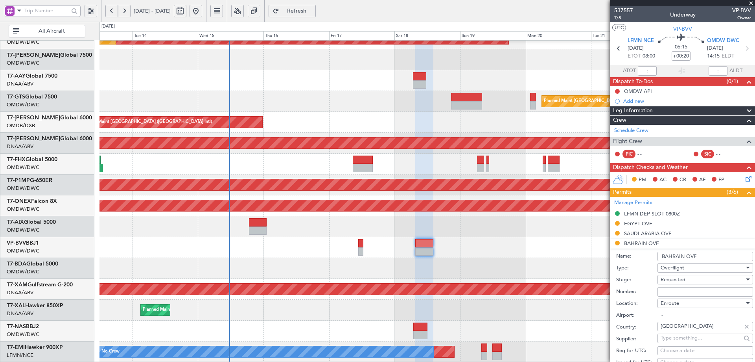
drag, startPoint x: 672, startPoint y: 292, endPoint x: 674, endPoint y: 287, distance: 4.8
click at [672, 292] on input "Number:" at bounding box center [706, 291] width 96 height 9
paste input "AT/P/25-10/ON/000959"
type input "AT/P/25-10/ON/000959"
click at [677, 282] on span "Requested" at bounding box center [673, 279] width 25 height 7
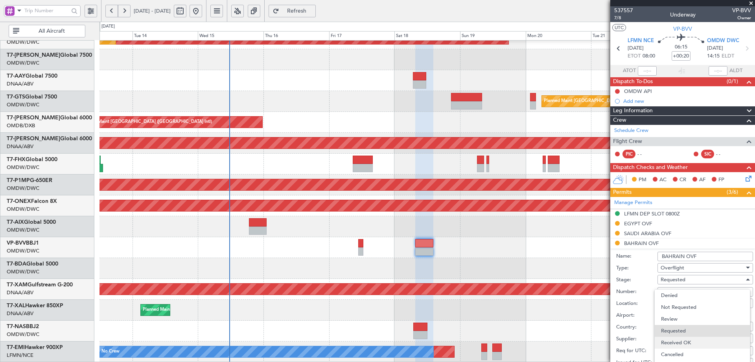
click at [670, 343] on span "Received OK" at bounding box center [702, 342] width 83 height 12
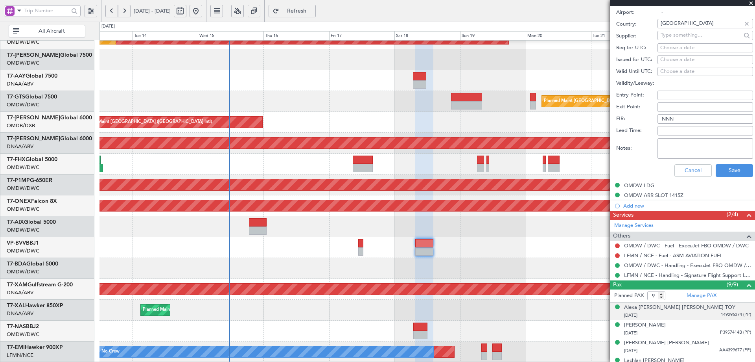
scroll to position [315, 0]
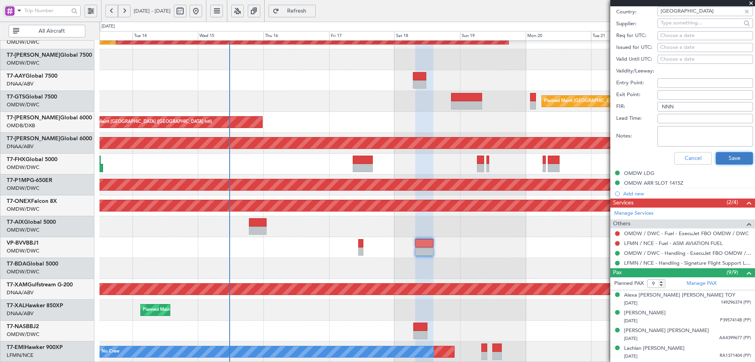
click at [727, 159] on button "Save" at bounding box center [734, 158] width 37 height 13
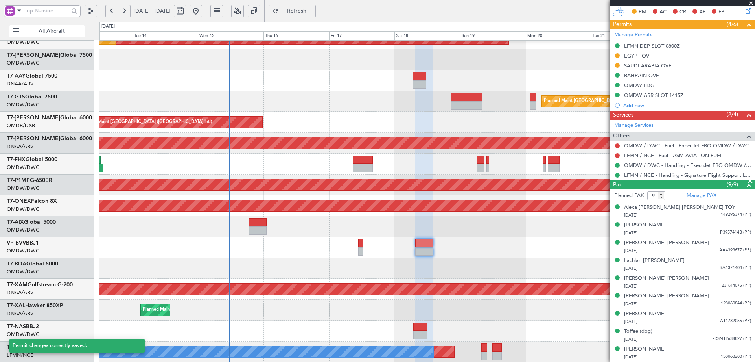
scroll to position [80, 0]
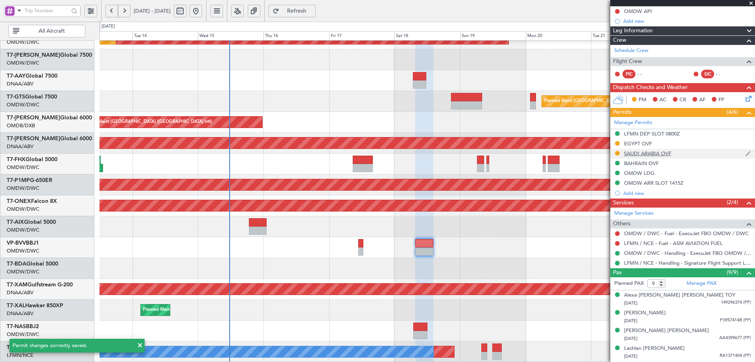
click at [665, 156] on div "SAUDI ARABIA OVF" at bounding box center [683, 154] width 145 height 10
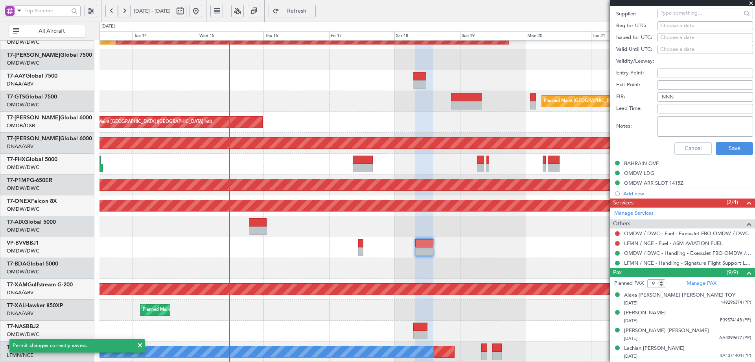
scroll to position [79, 0]
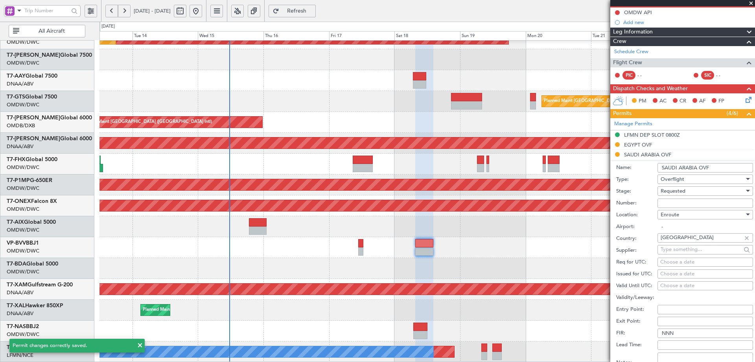
click at [667, 203] on input "Number:" at bounding box center [706, 202] width 96 height 9
paste input "2501022921"
type input "2501022921"
click at [677, 191] on span "Requested" at bounding box center [673, 190] width 25 height 7
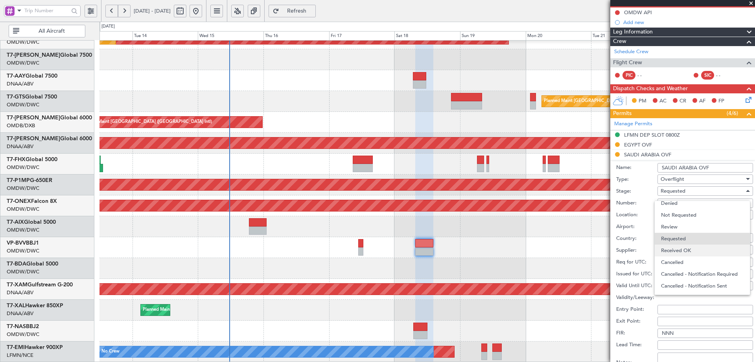
click at [679, 251] on span "Received OK" at bounding box center [702, 250] width 83 height 12
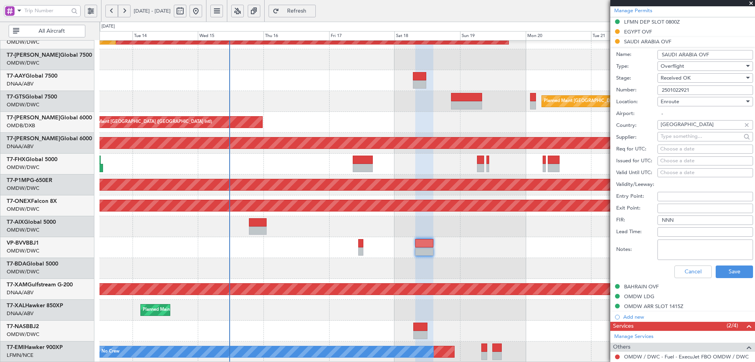
scroll to position [402, 0]
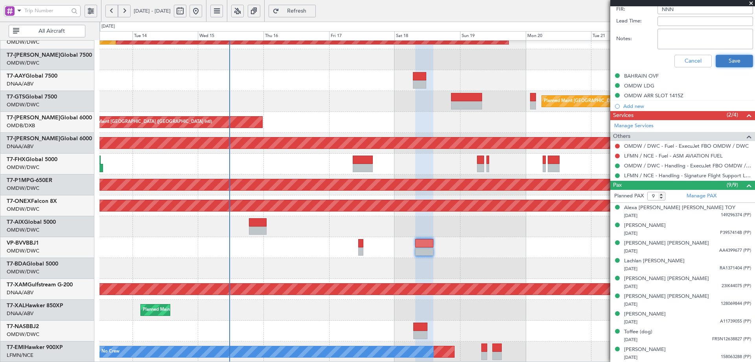
click at [719, 66] on button "Save" at bounding box center [734, 61] width 37 height 13
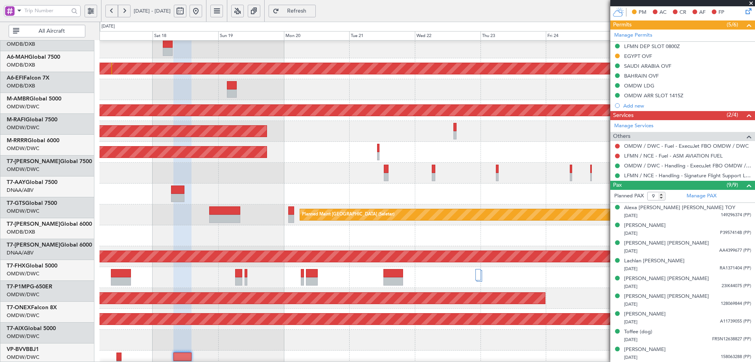
scroll to position [23, 0]
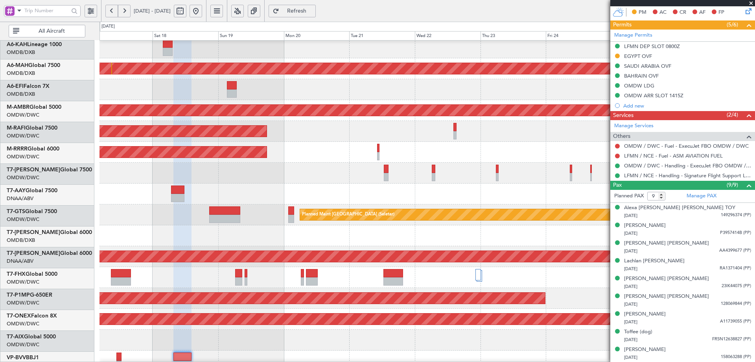
click at [0, 288] on html "13 Oct 2025 - 23 Oct 2025 Refresh Quick Links All Aircraft Planned Maint Dubai …" at bounding box center [377, 181] width 755 height 362
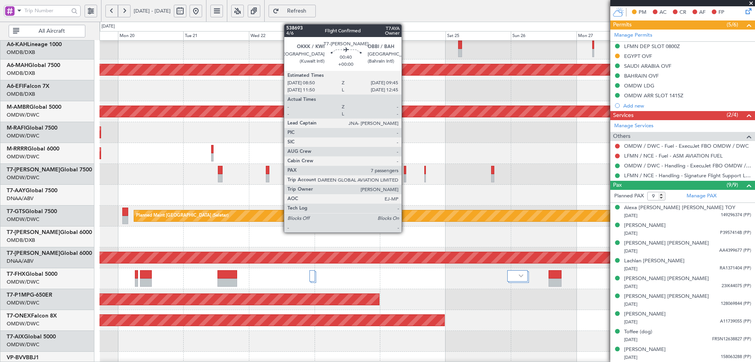
click at [405, 169] on div at bounding box center [405, 170] width 3 height 8
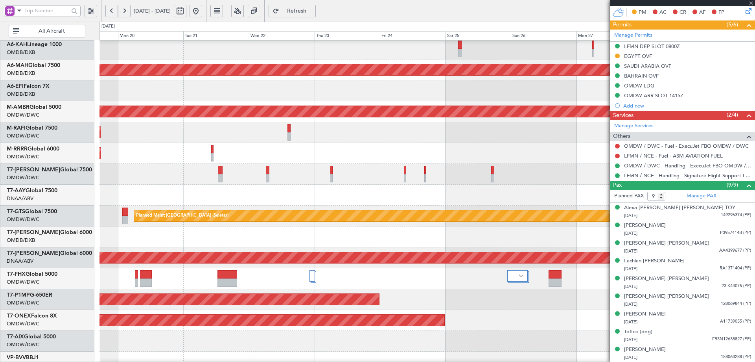
type input "7"
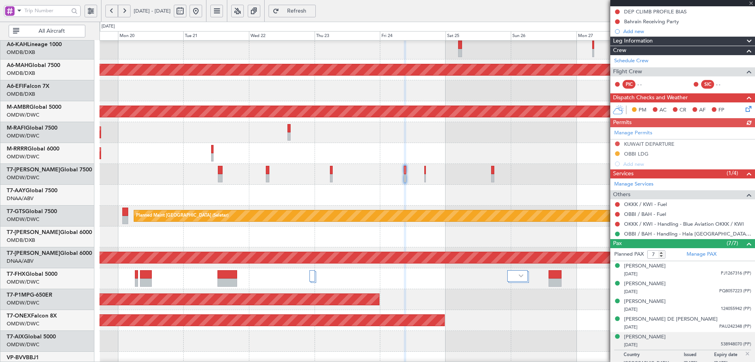
scroll to position [131, 0]
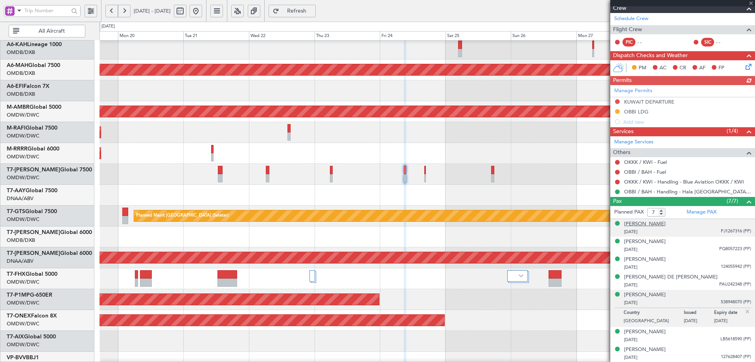
click at [646, 223] on div "[PERSON_NAME]" at bounding box center [645, 224] width 42 height 8
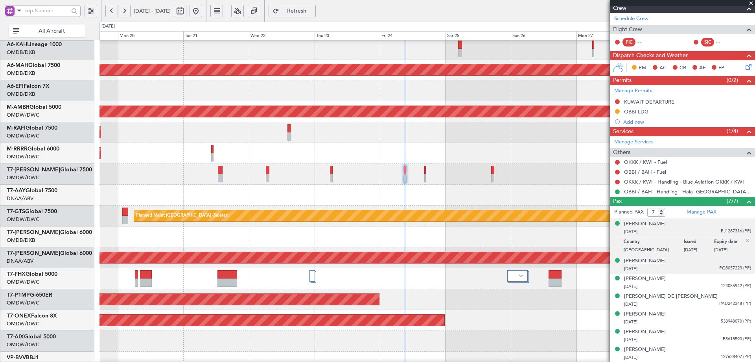
click at [634, 260] on div "[PERSON_NAME]" at bounding box center [645, 261] width 42 height 8
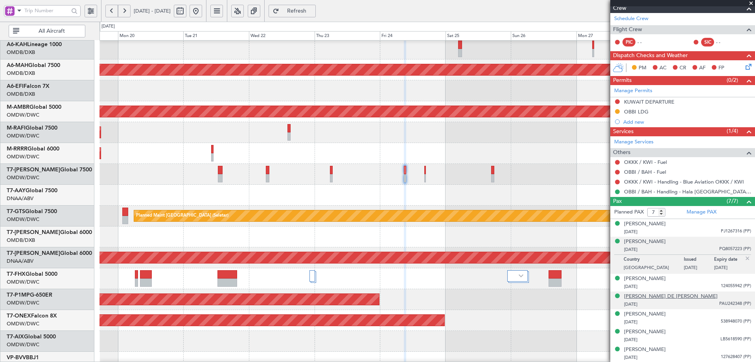
click at [697, 294] on div "[PERSON_NAME] DE [PERSON_NAME]" at bounding box center [671, 296] width 94 height 8
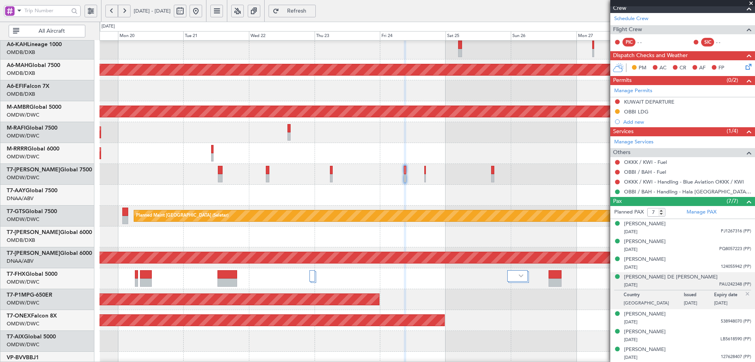
scroll to position [0, 0]
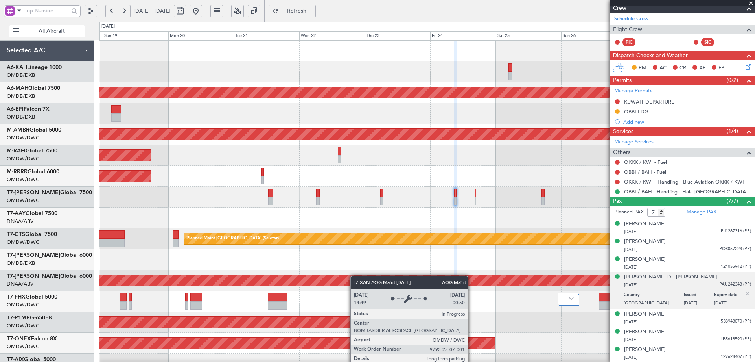
click at [359, 321] on div "Planned Maint Dubai (Al Maktoum Intl) Unplanned Maint Dubai (Dubai Intl) Planne…" at bounding box center [427, 270] width 655 height 459
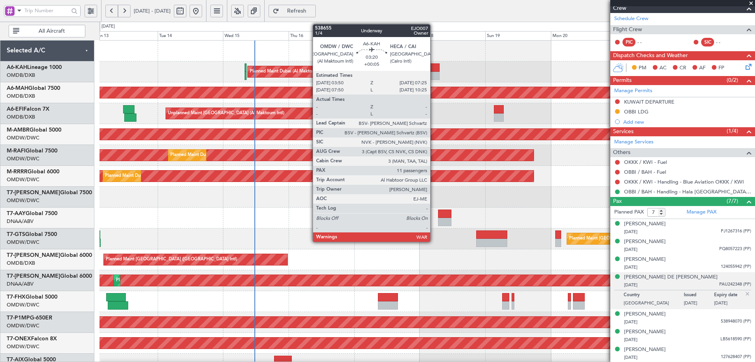
click at [434, 73] on div at bounding box center [435, 76] width 10 height 8
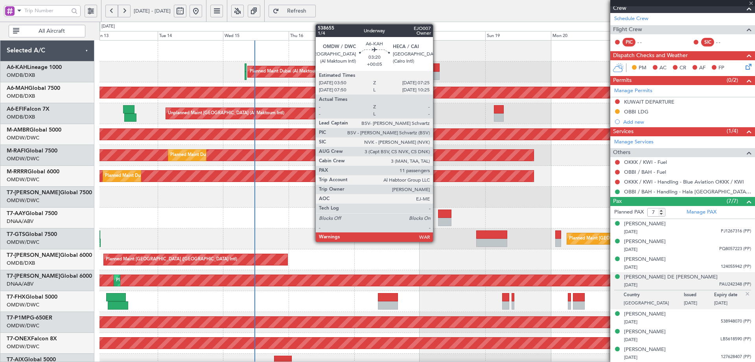
click at [437, 66] on div at bounding box center [435, 67] width 10 height 8
type input "+00:05"
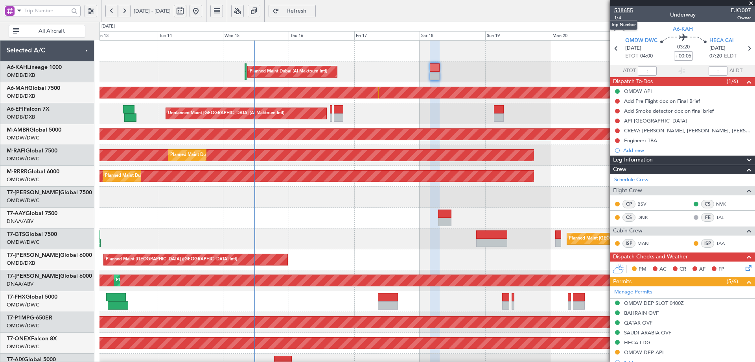
click at [623, 11] on span "538655" at bounding box center [624, 10] width 19 height 8
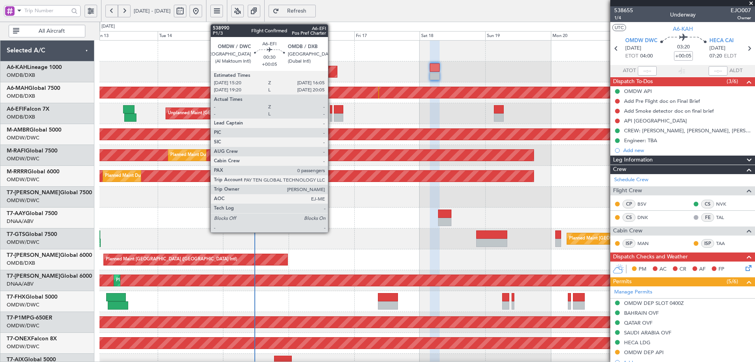
click at [331, 108] on div at bounding box center [331, 109] width 2 height 8
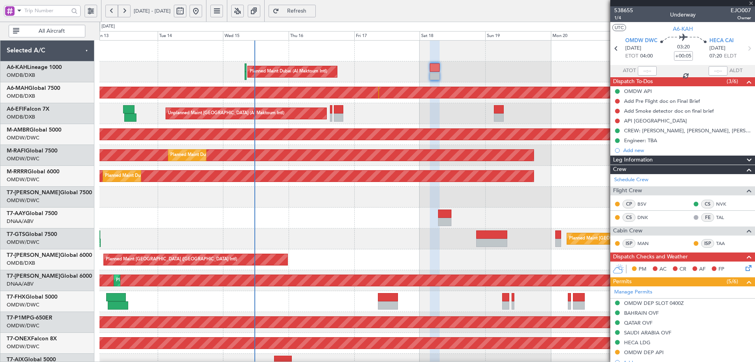
type input "0"
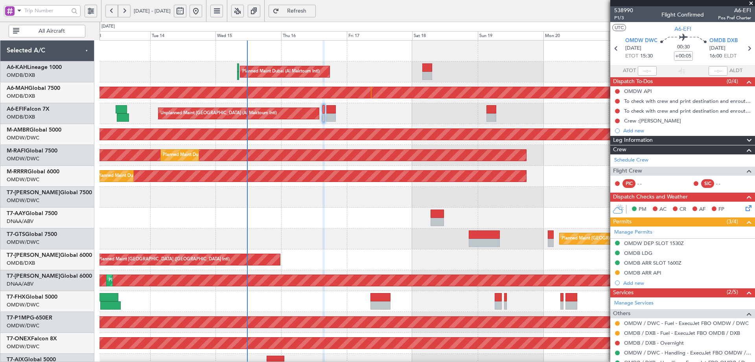
click at [524, 228] on div "Planned Maint Dubai (Al Maktoum Intl) Unplanned Maint Dubai (Dubai Intl) Planne…" at bounding box center [427, 270] width 655 height 459
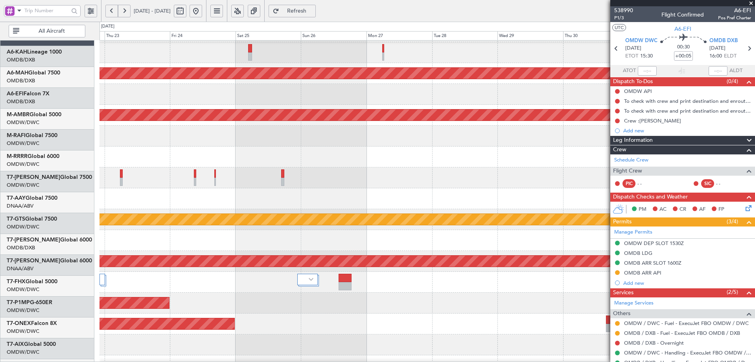
scroll to position [15, 0]
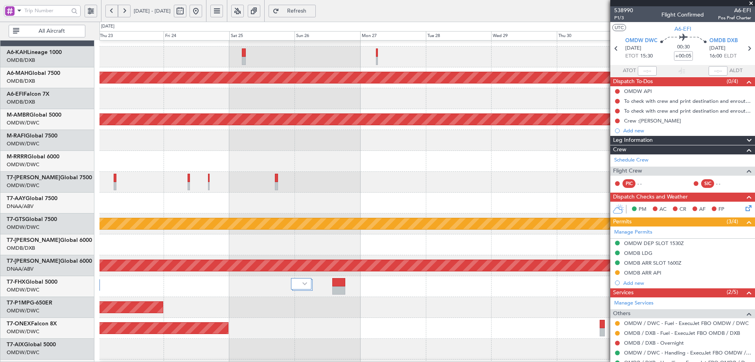
click at [59, 199] on div "Unplanned Maint Dubai (Dubai Intl) Planned Maint Singapore (Seletar) Planned Ma…" at bounding box center [377, 192] width 755 height 340
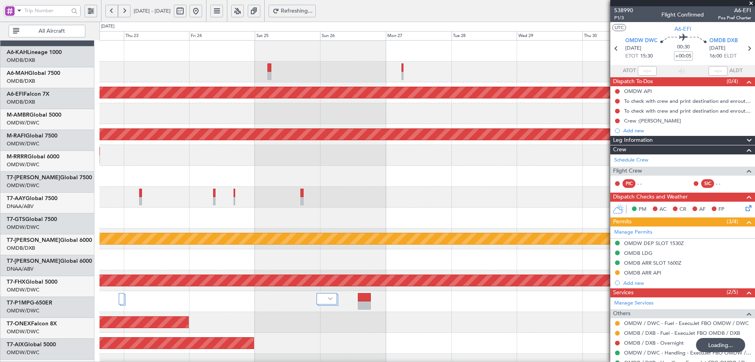
scroll to position [0, 0]
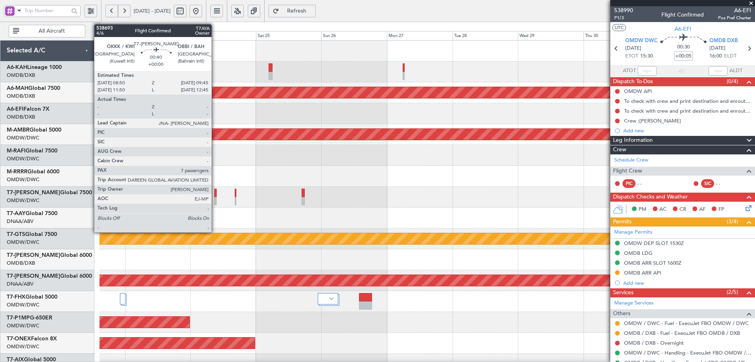
click at [215, 192] on div at bounding box center [215, 192] width 3 height 8
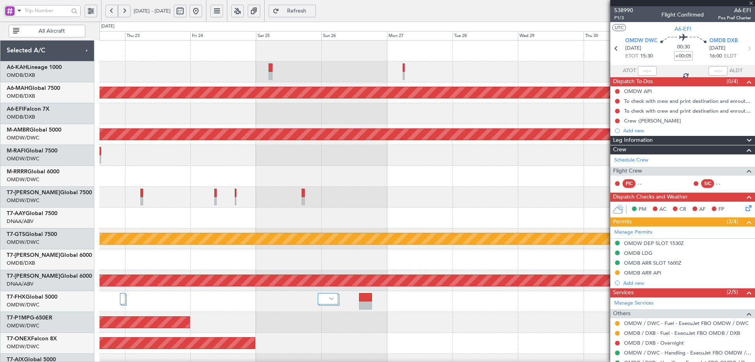
type input "7"
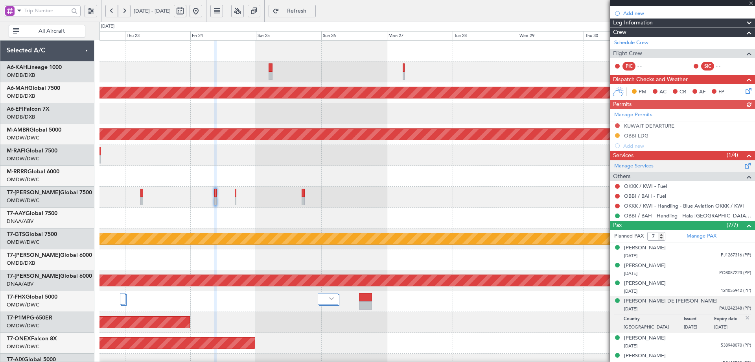
scroll to position [131, 0]
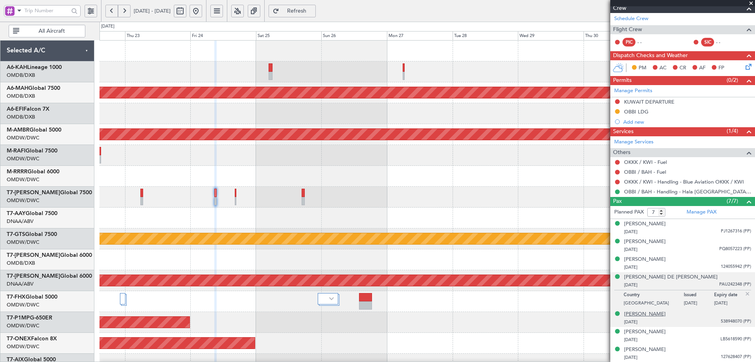
click at [635, 315] on div "[PERSON_NAME]" at bounding box center [645, 314] width 42 height 8
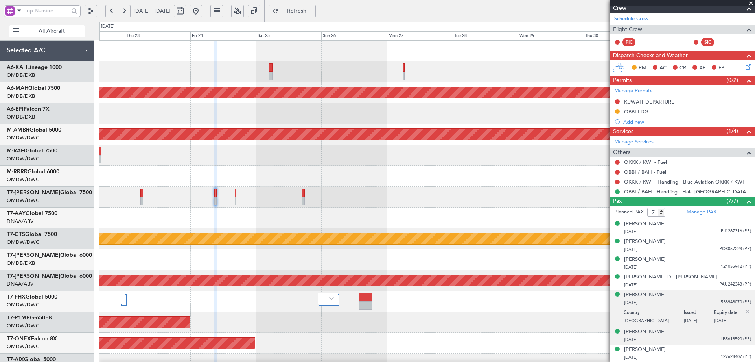
click at [650, 330] on div "[PERSON_NAME]" at bounding box center [645, 332] width 42 height 8
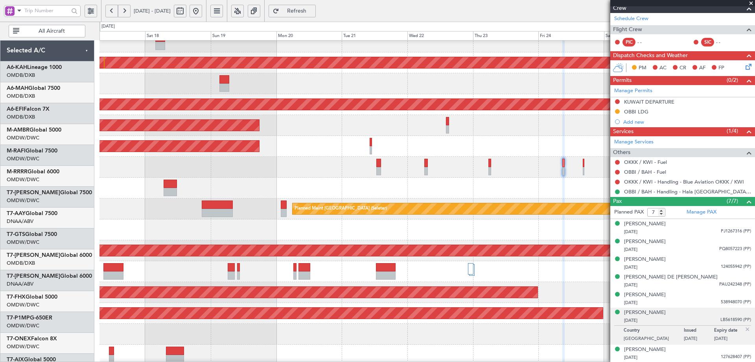
click at [639, 166] on fb-app "22 Oct 2025 - 01 Nov 2025 Refresh Quick Links All Aircraft Planned Maint Dubai …" at bounding box center [377, 186] width 755 height 352
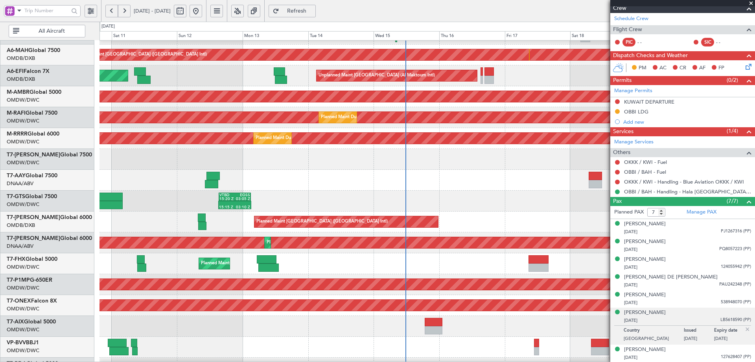
click at [693, 213] on fb-app "22 Oct 2025 - 01 Nov 2025 Refresh Quick Links All Aircraft Planned Maint Dubai …" at bounding box center [377, 186] width 755 height 352
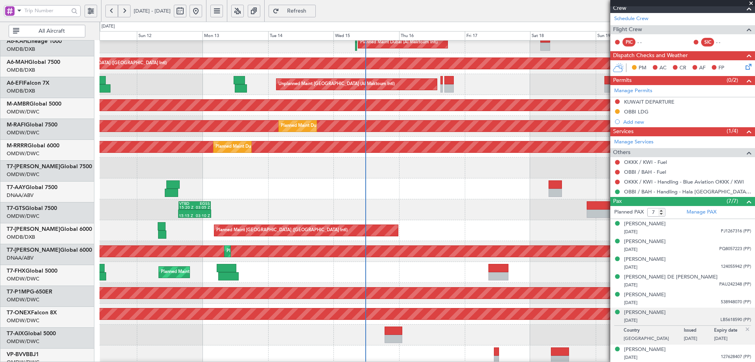
click at [229, 199] on div at bounding box center [427, 188] width 655 height 21
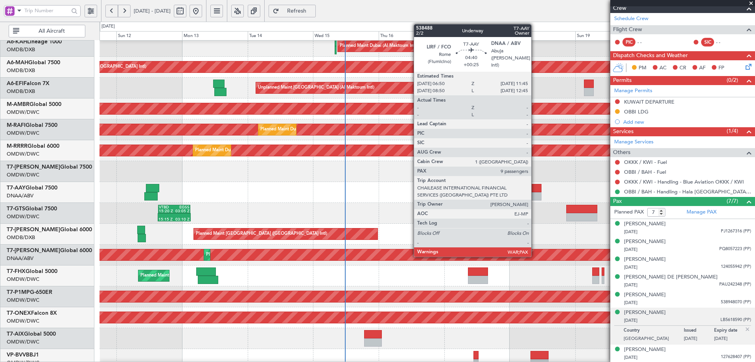
click at [535, 188] on div at bounding box center [535, 188] width 14 height 8
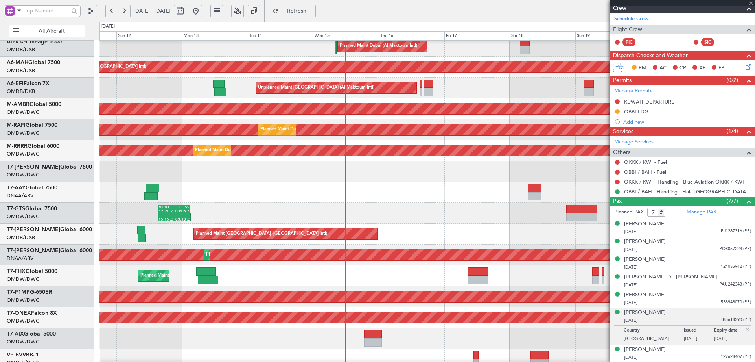
type input "+00:25"
type input "12"
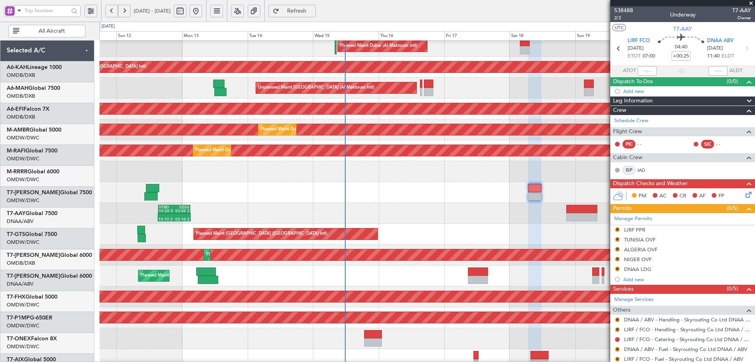
scroll to position [26, 0]
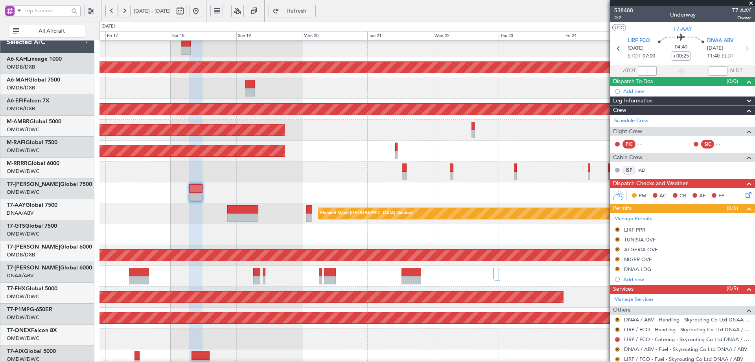
click at [0, 190] on html "[DATE] - [DATE] Refresh Quick Links All Aircraft Planned Maint [GEOGRAPHIC_DATA…" at bounding box center [377, 181] width 755 height 362
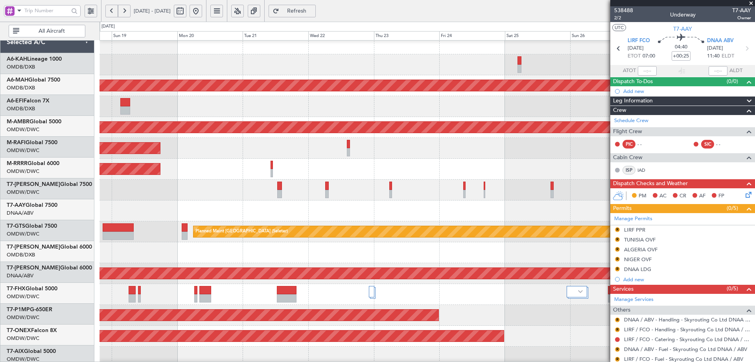
scroll to position [7, 0]
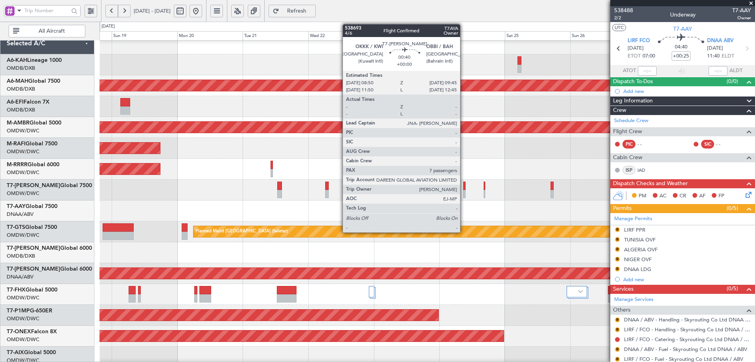
click at [464, 187] on div at bounding box center [464, 185] width 3 height 8
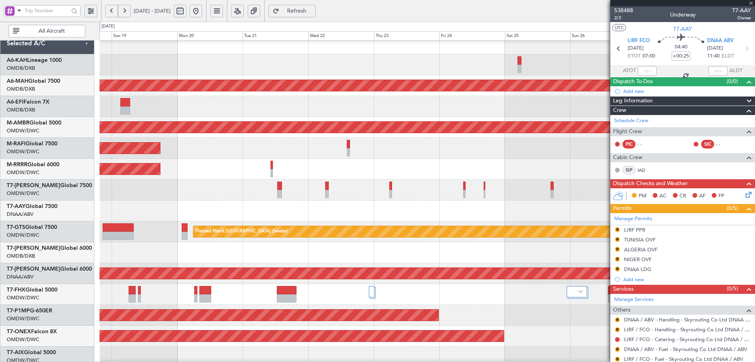
type input "7"
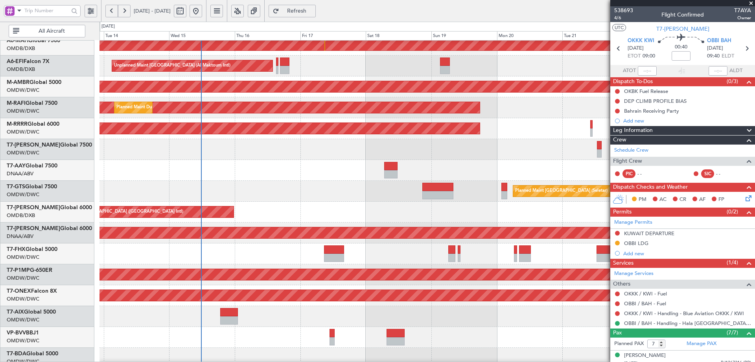
scroll to position [49, 0]
click at [532, 210] on div "Planned Maint [GEOGRAPHIC_DATA] ([GEOGRAPHIC_DATA] Intl)" at bounding box center [427, 211] width 655 height 21
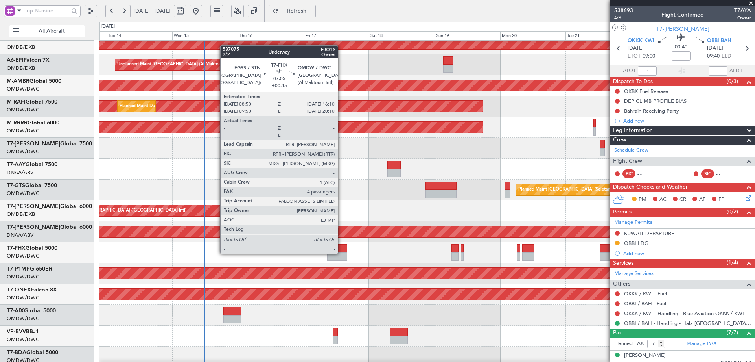
click at [342, 253] on div at bounding box center [337, 256] width 20 height 8
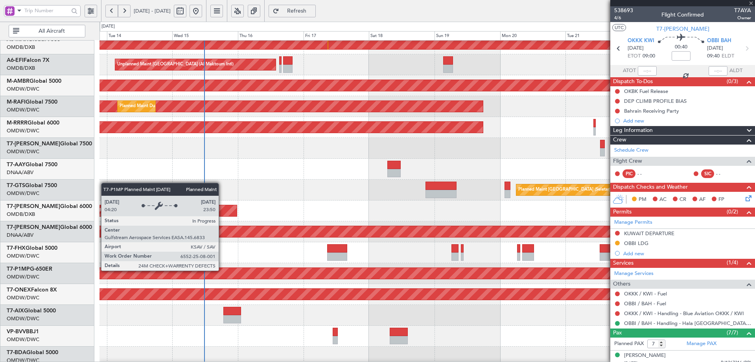
type input "+00:45"
type input "4"
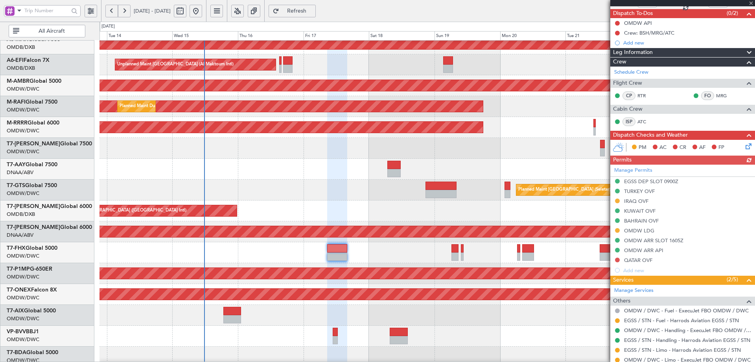
scroll to position [164, 0]
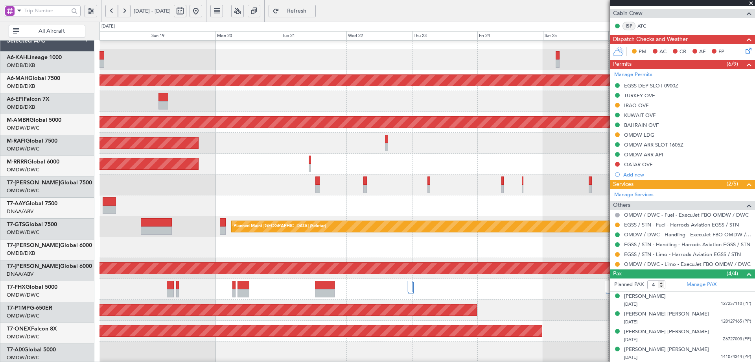
click at [232, 166] on div "Planned Maint Dubai (Al Maktoum Intl)" at bounding box center [427, 163] width 655 height 21
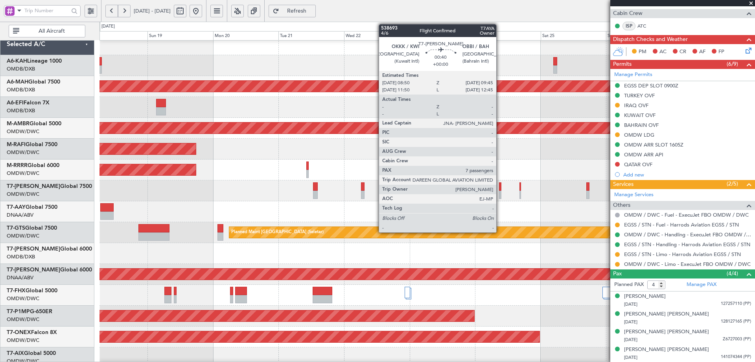
click at [500, 189] on div at bounding box center [500, 186] width 3 height 8
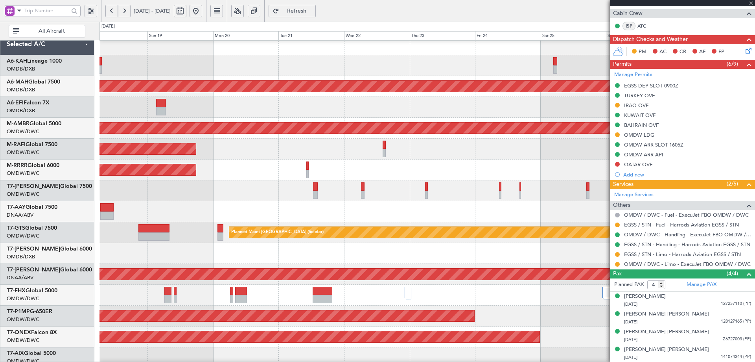
type input "7"
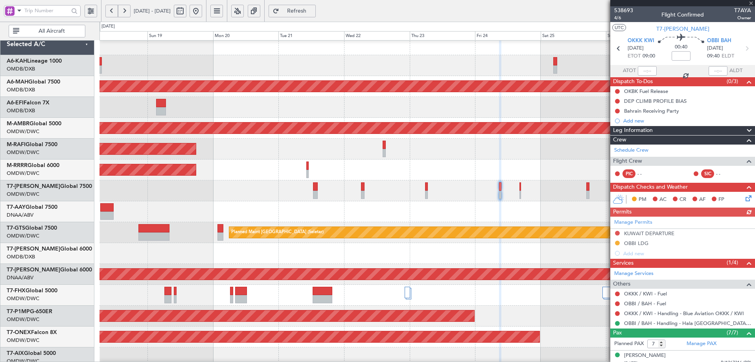
scroll to position [131, 0]
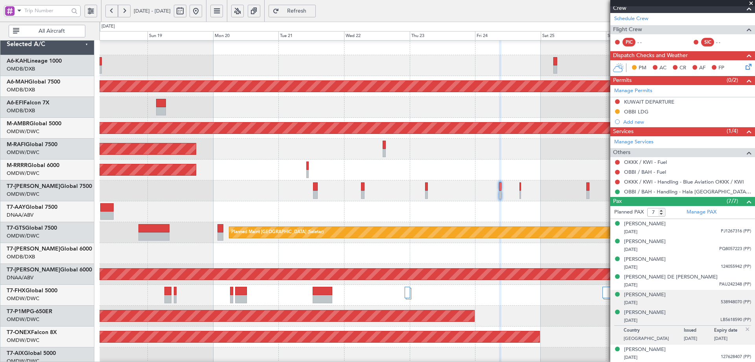
click at [650, 306] on ul "[PERSON_NAME] [DATE] PJ1267316 (PP) [PERSON_NAME] [DATE] PQ8057223 (PP) [PERSON…" at bounding box center [683, 290] width 145 height 143
click at [657, 313] on div "[PERSON_NAME]" at bounding box center [645, 312] width 42 height 8
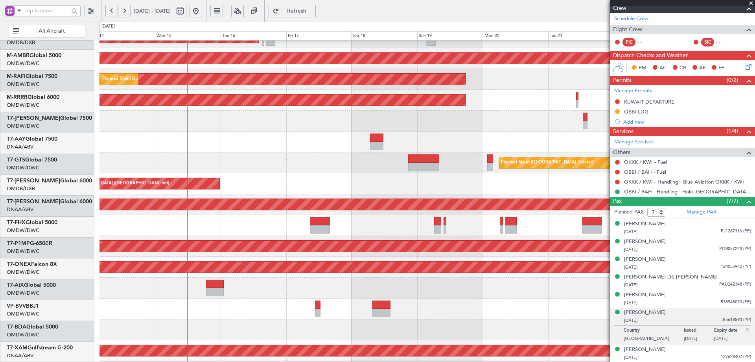
click at [558, 183] on div "Planned Maint [GEOGRAPHIC_DATA] ([GEOGRAPHIC_DATA] Intl)" at bounding box center [427, 183] width 655 height 21
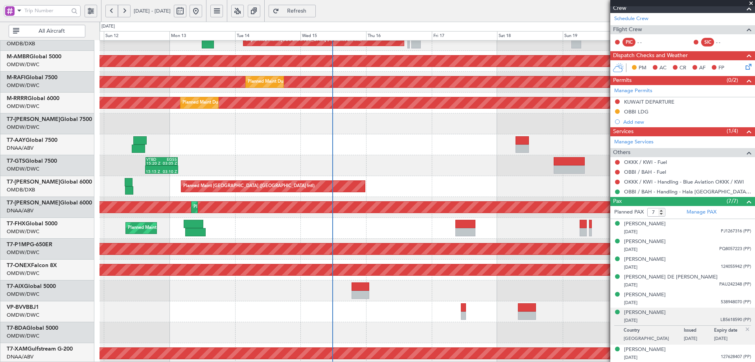
scroll to position [74, 0]
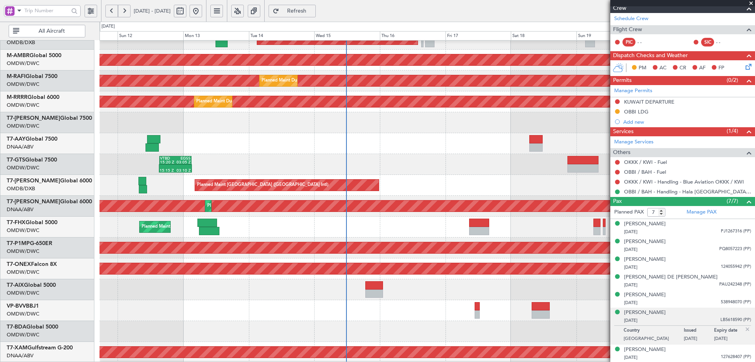
click at [412, 240] on div "Planned Maint Savannah (Savannah/hilton Head Intl)" at bounding box center [427, 247] width 655 height 21
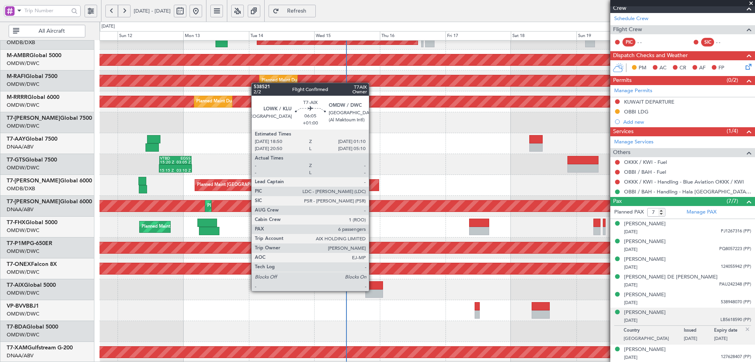
click at [373, 290] on div at bounding box center [374, 293] width 17 height 8
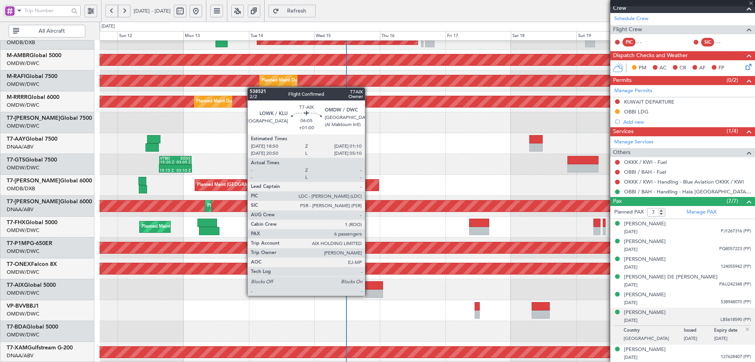
type input "+01:00"
type input "6"
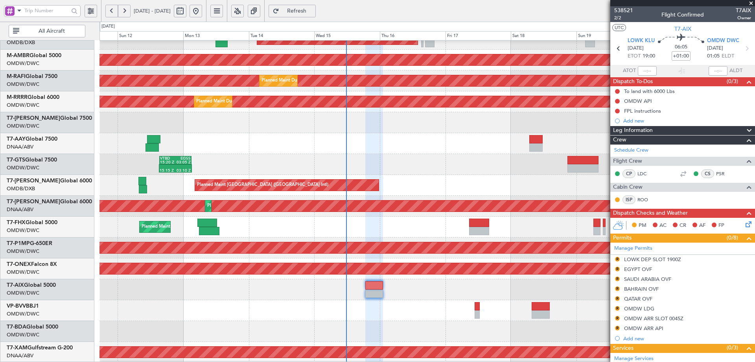
scroll to position [114, 0]
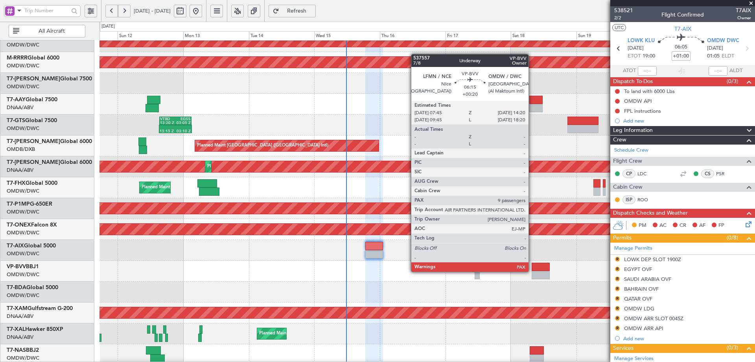
click at [532, 271] on div at bounding box center [541, 275] width 18 height 8
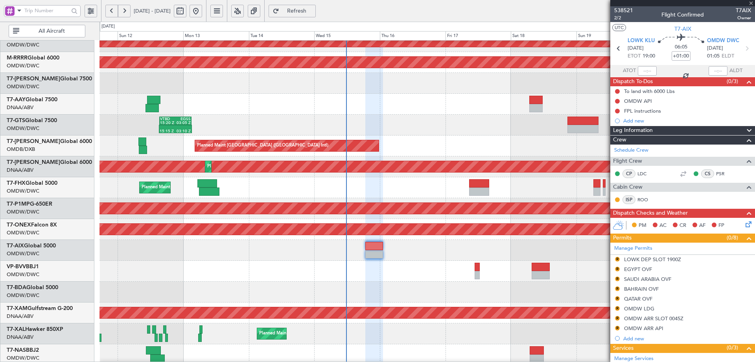
type input "+00:20"
type input "9"
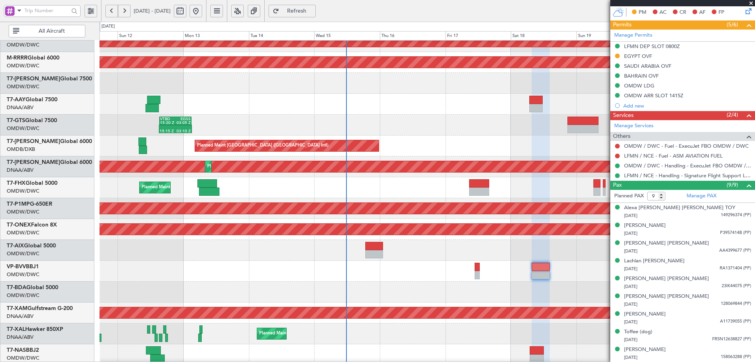
scroll to position [137, 0]
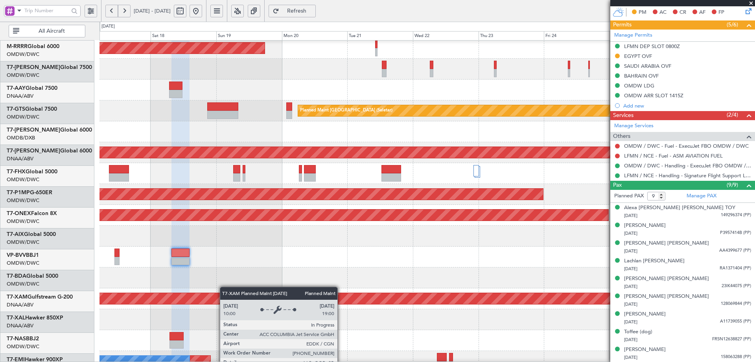
click at [170, 297] on div "Planned Maint Cologne-[GEOGRAPHIC_DATA]" at bounding box center [249, 298] width 1610 height 11
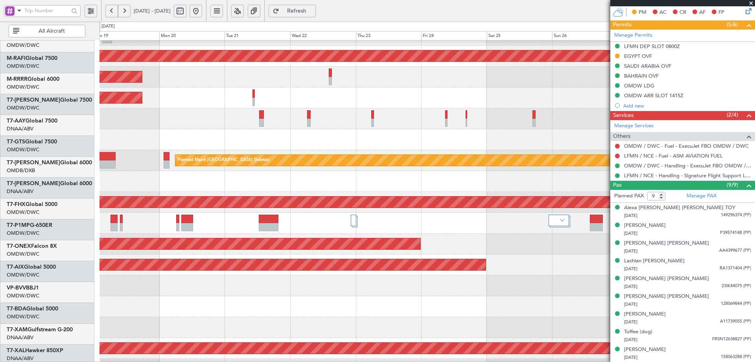
click at [373, 212] on div "AOG Maint Dubai (Al Maktoum Intl)" at bounding box center [427, 202] width 655 height 21
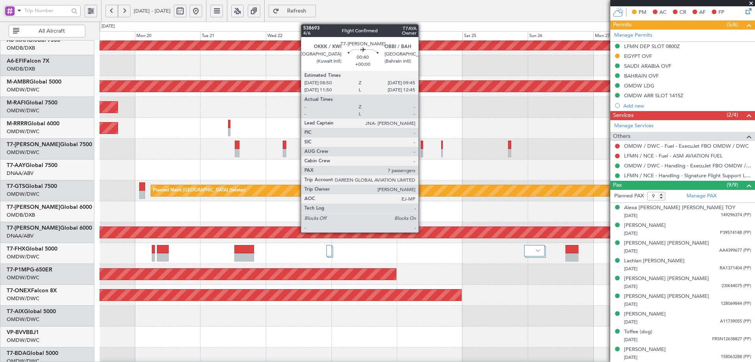
click at [422, 145] on div at bounding box center [422, 144] width 3 height 8
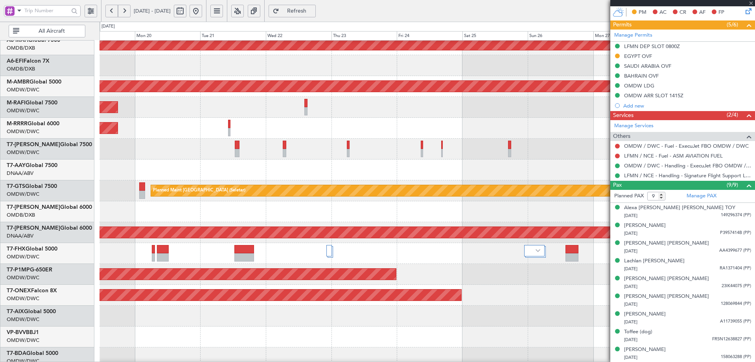
type input "7"
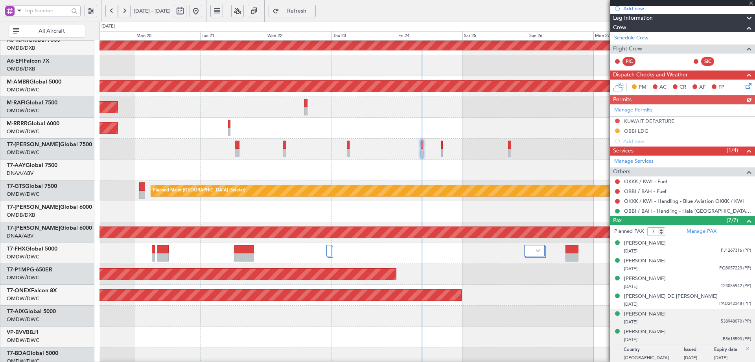
scroll to position [131, 0]
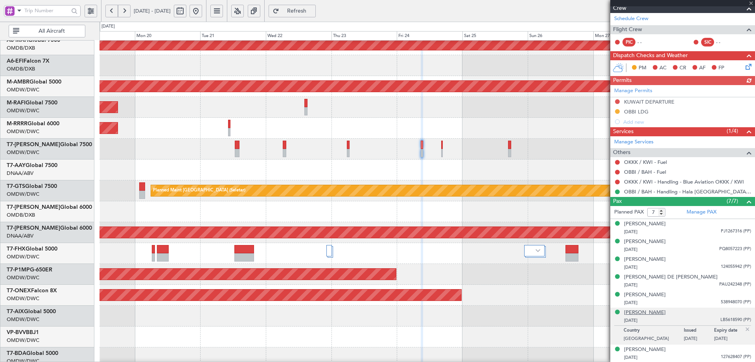
click at [654, 310] on div "[PERSON_NAME]" at bounding box center [645, 312] width 42 height 8
click at [644, 258] on div "[PERSON_NAME]" at bounding box center [645, 259] width 42 height 8
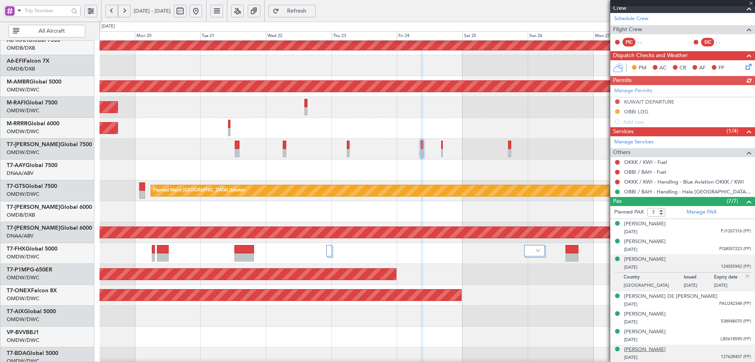
click at [665, 349] on div "[PERSON_NAME]" at bounding box center [645, 349] width 42 height 8
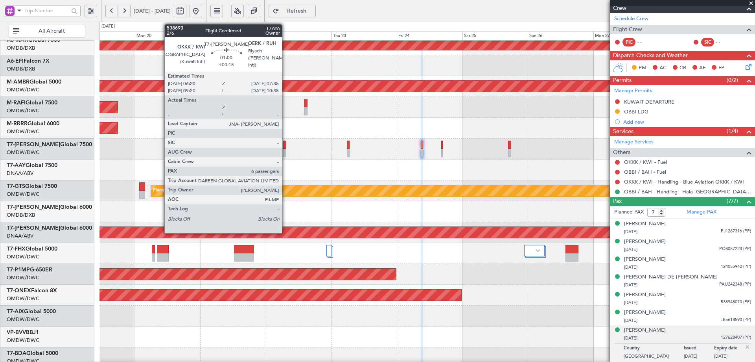
click at [286, 143] on div at bounding box center [285, 144] width 4 height 8
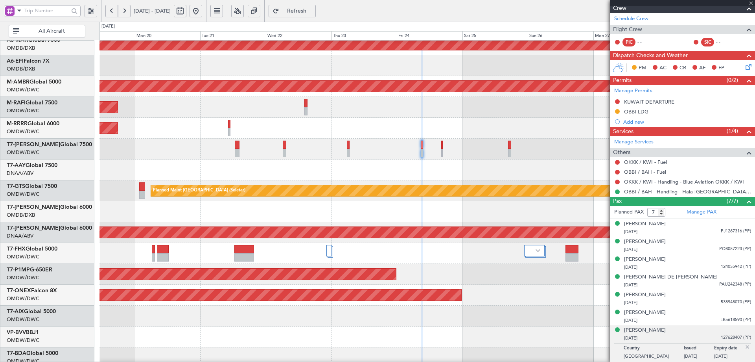
type input "+00:15"
type input "6"
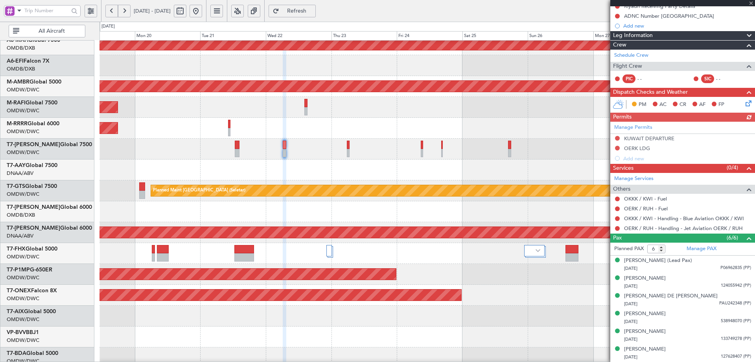
scroll to position [0, 0]
